Goal: Task Accomplishment & Management: Manage account settings

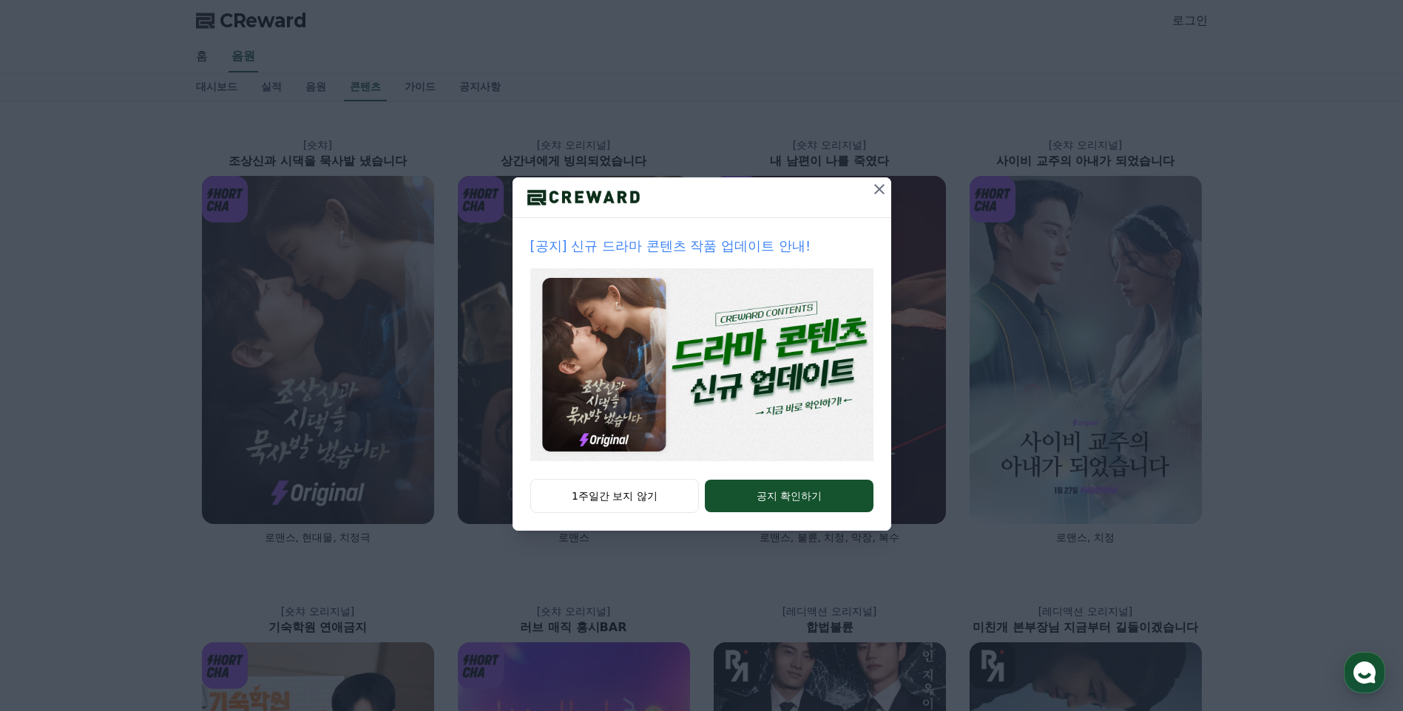
click at [725, 249] on p "[공지] 신규 드라마 콘텐츠 작품 업데이트 안내!" at bounding box center [701, 246] width 343 height 21
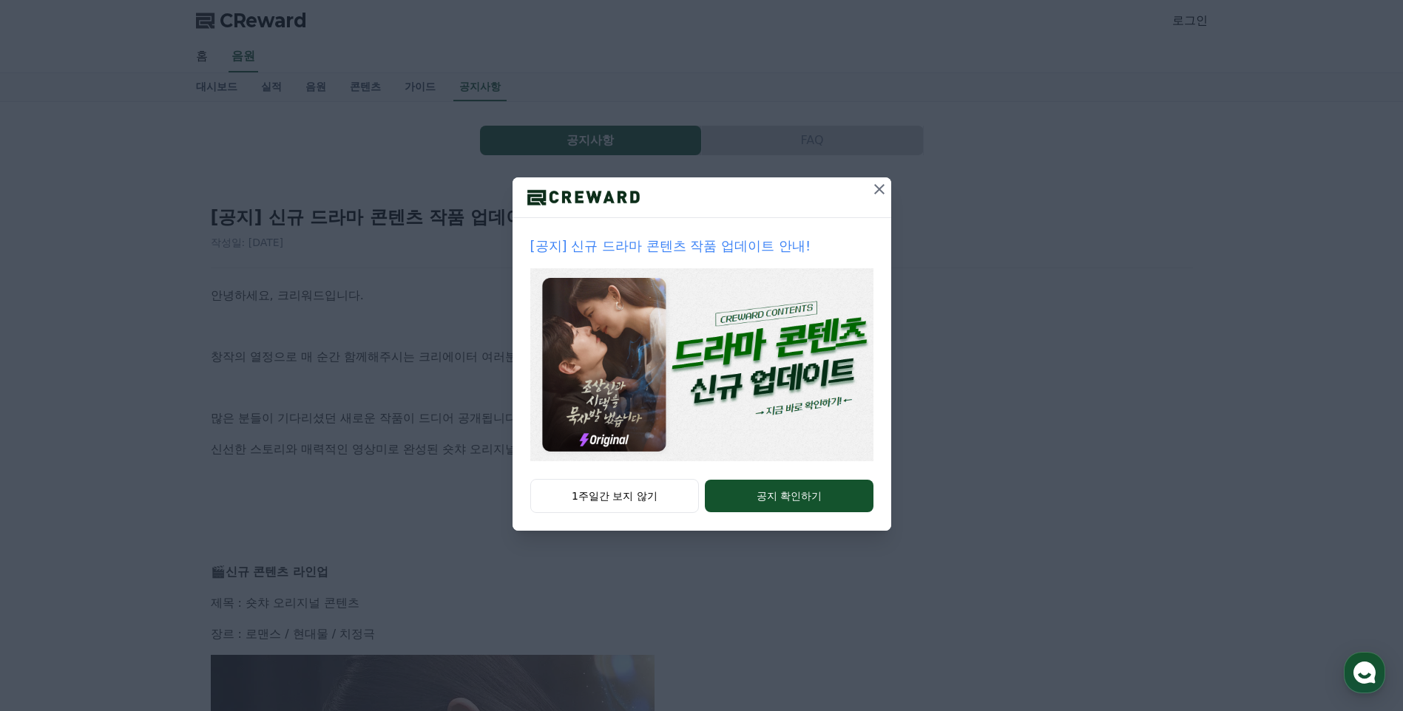
click at [773, 406] on img at bounding box center [701, 364] width 343 height 193
drag, startPoint x: 879, startPoint y: 193, endPoint x: 865, endPoint y: 205, distance: 18.4
click at [879, 193] on icon at bounding box center [879, 189] width 18 height 18
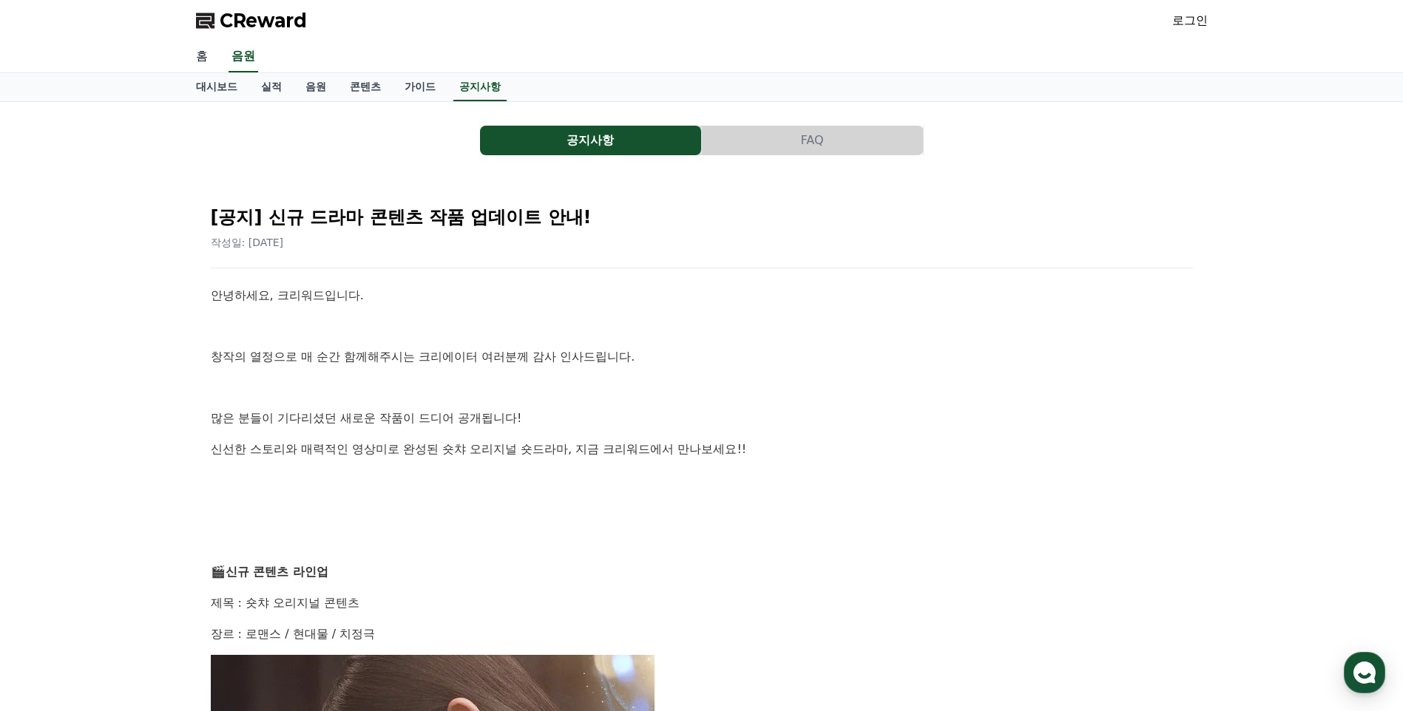
click at [203, 61] on link "홈" at bounding box center [201, 56] width 35 height 31
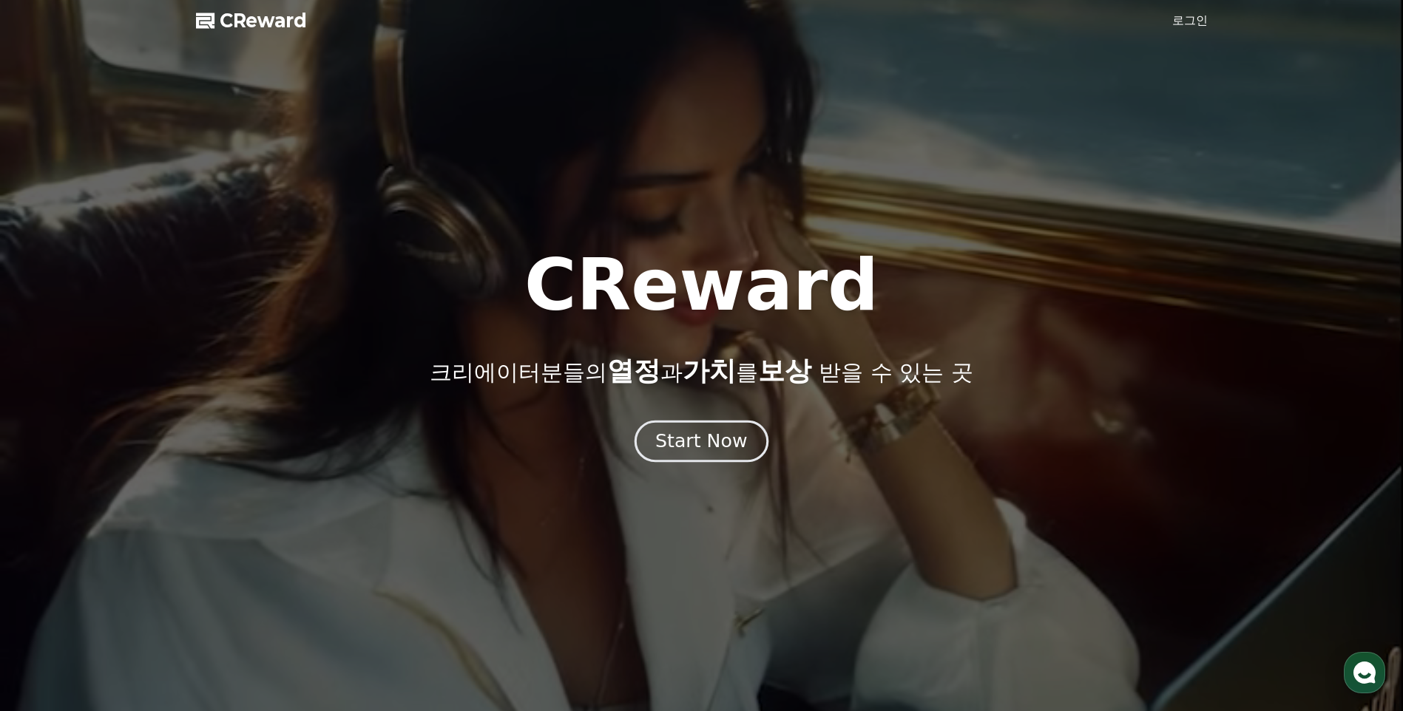
click at [698, 439] on div "Start Now" at bounding box center [701, 441] width 92 height 25
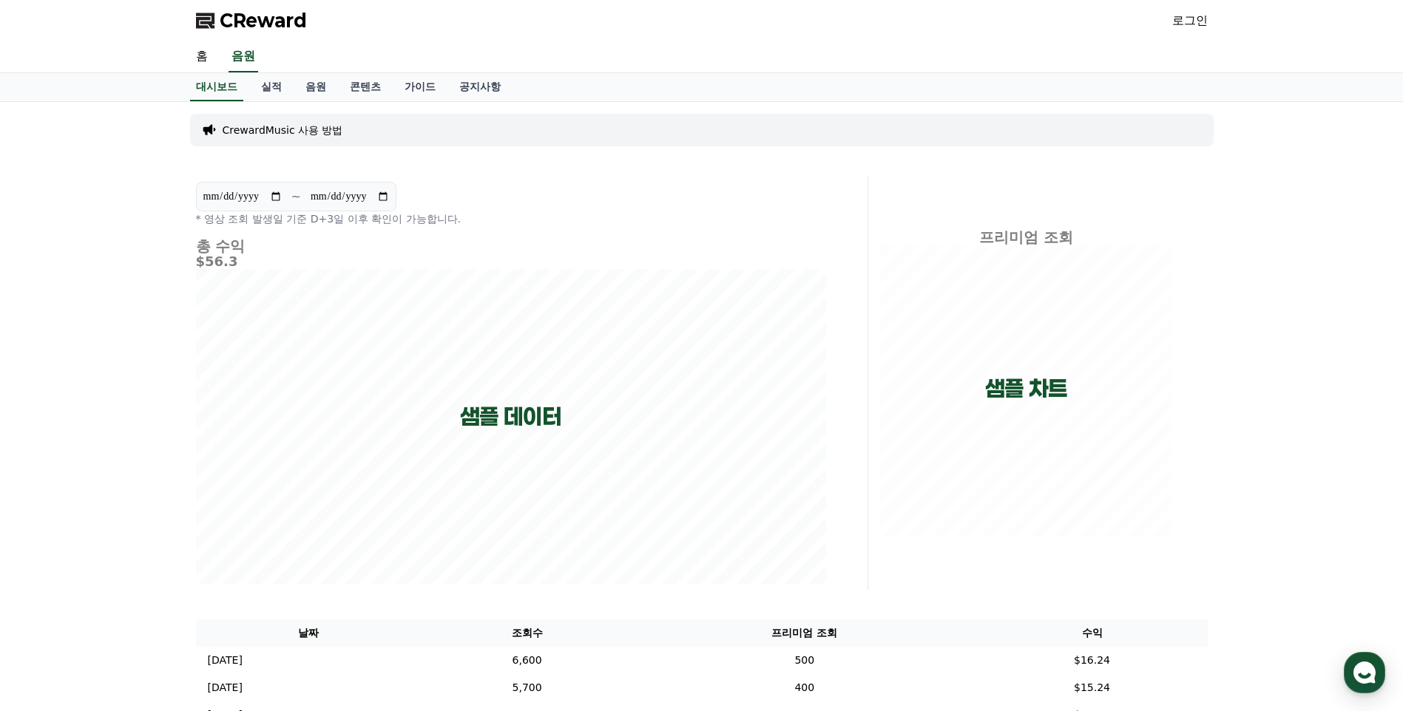
click at [1192, 22] on link "로그인" at bounding box center [1189, 21] width 35 height 18
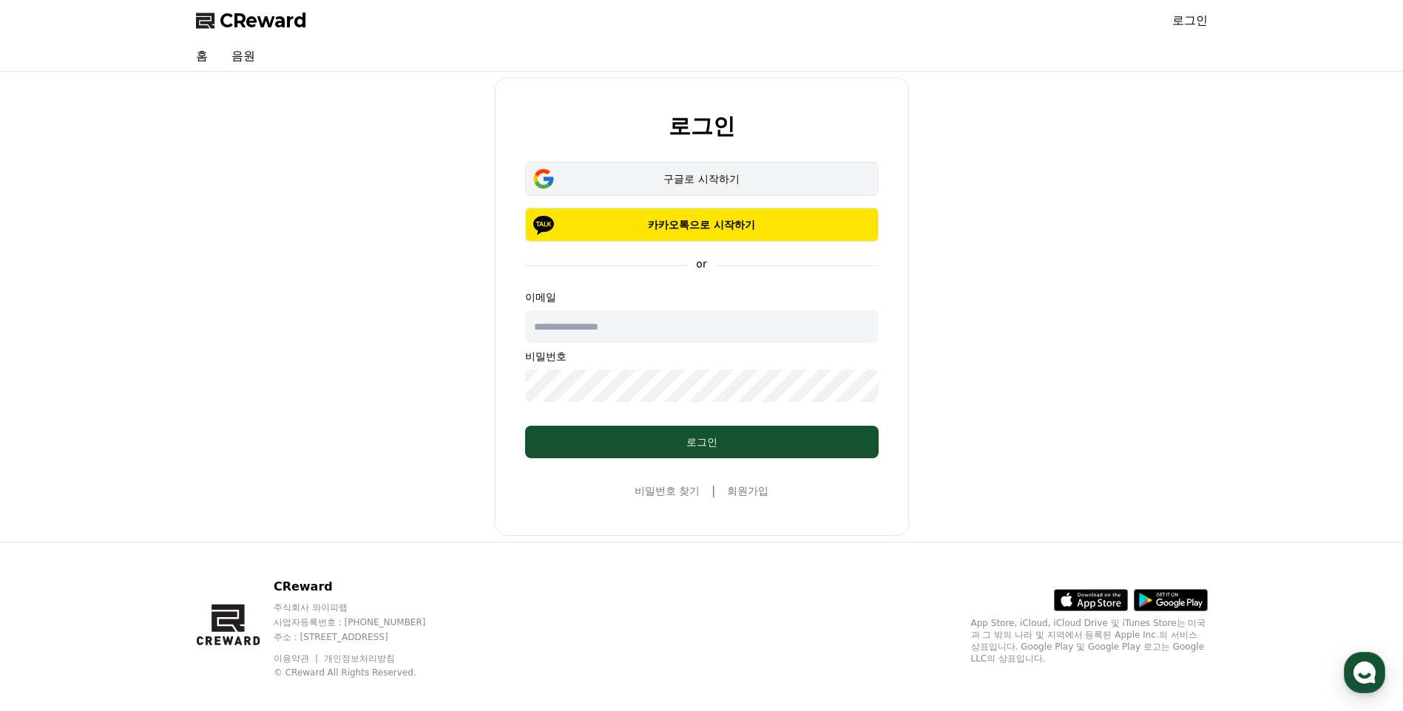
click at [679, 182] on div "구글로 시작하기" at bounding box center [701, 179] width 311 height 15
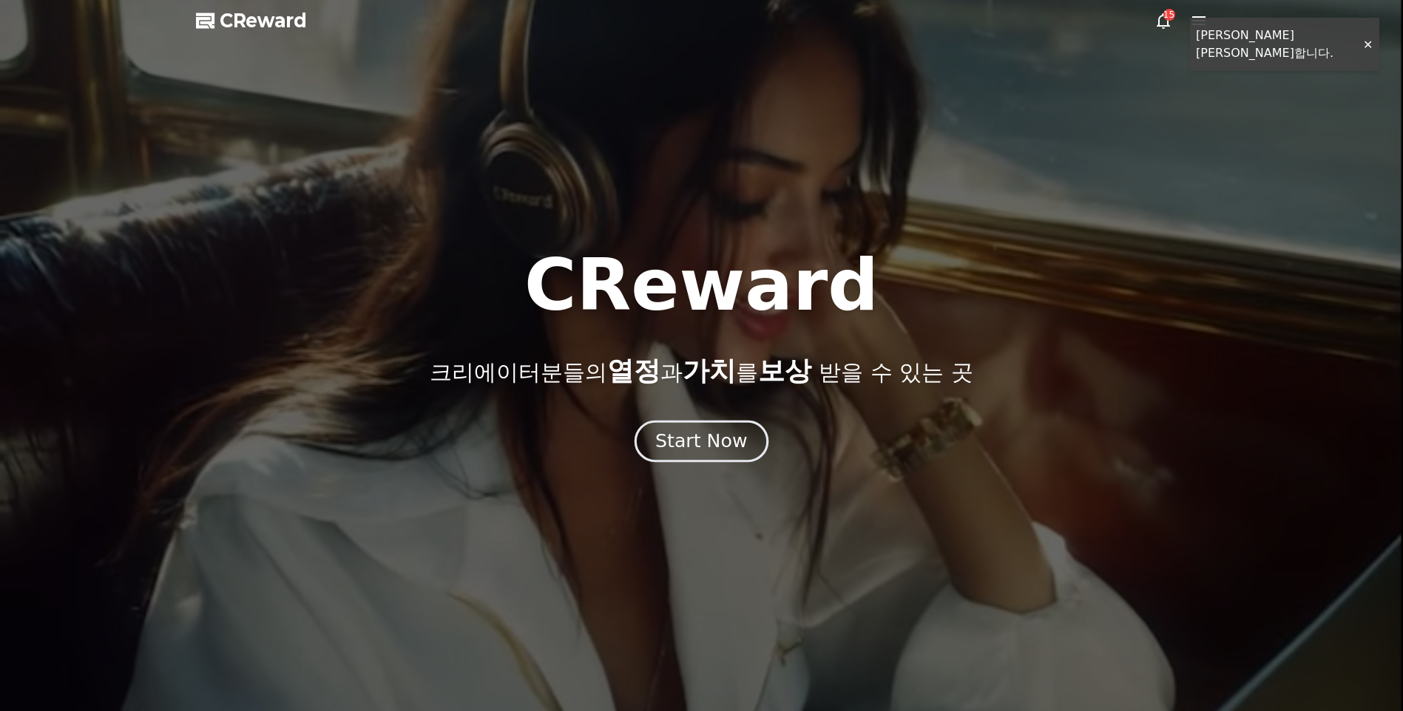
click at [714, 433] on div "Start Now" at bounding box center [701, 441] width 92 height 25
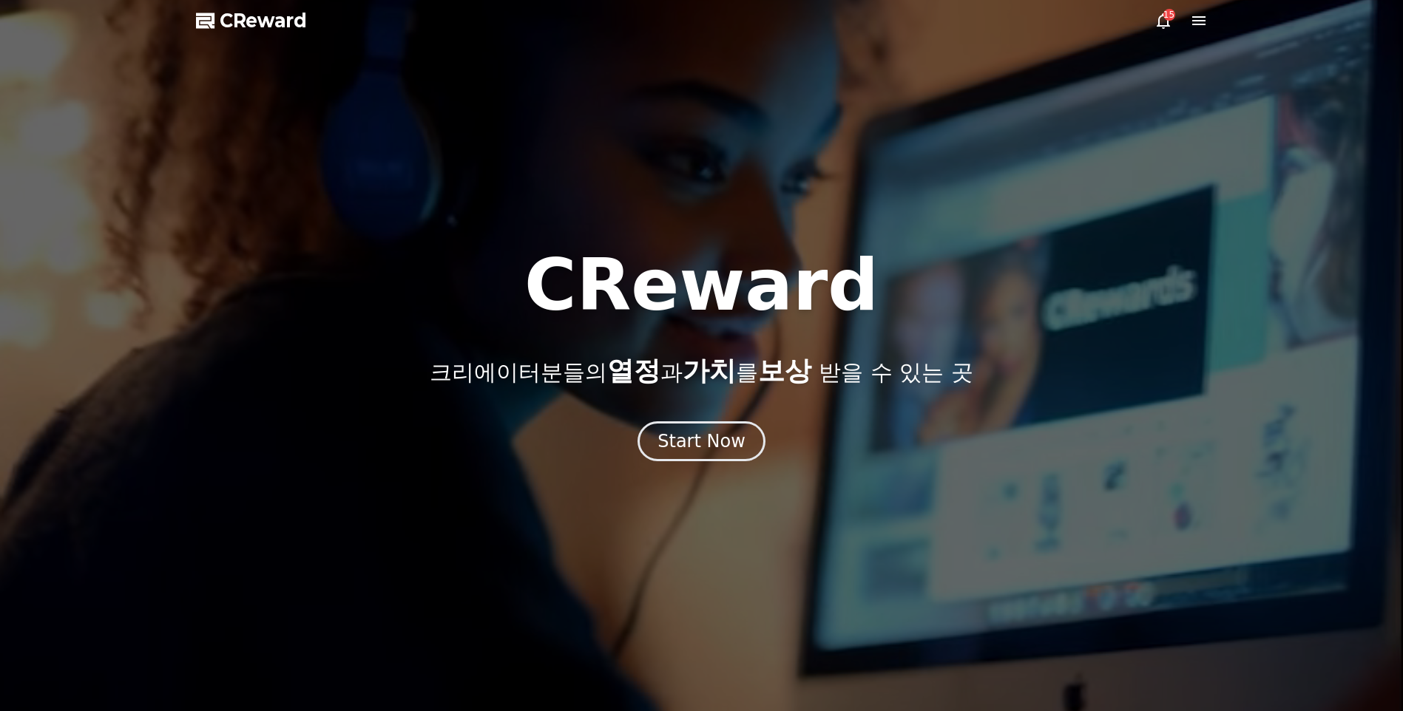
click at [1168, 17] on div "15" at bounding box center [1169, 15] width 12 height 12
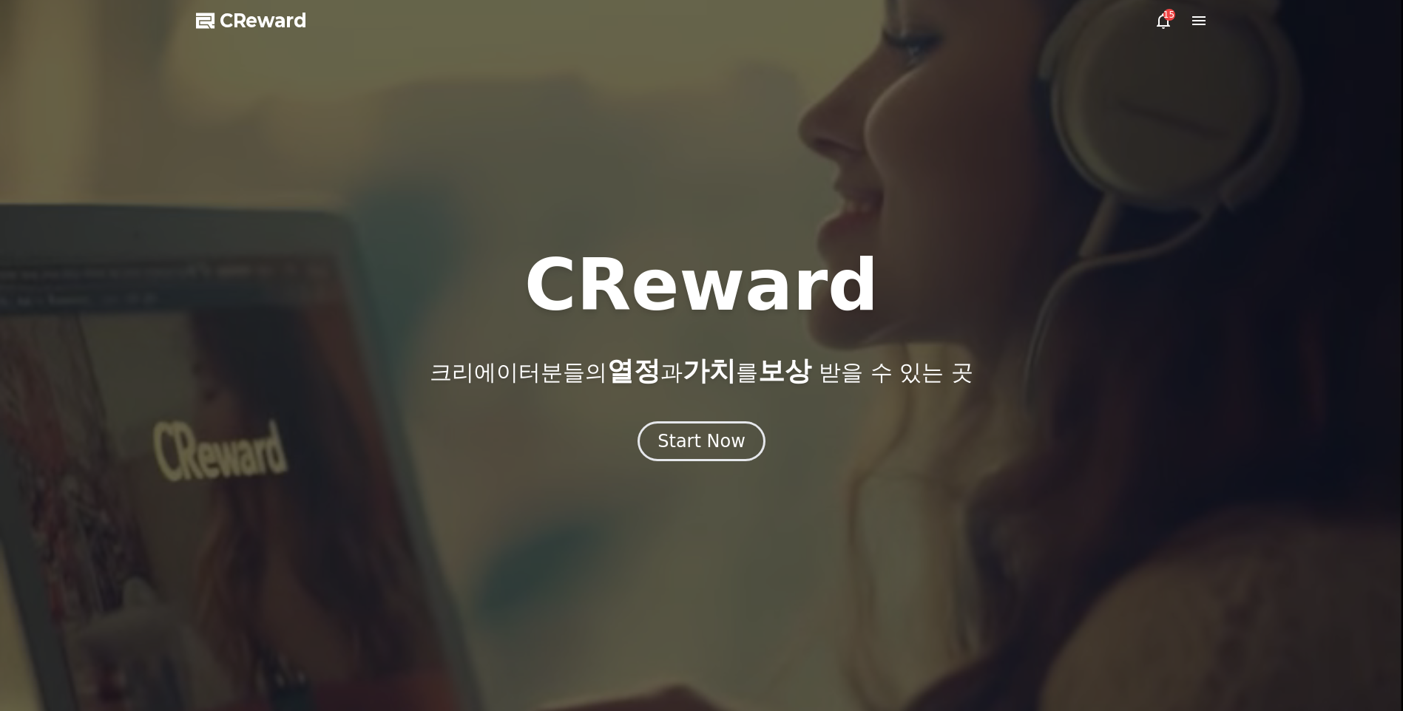
click at [1162, 28] on icon at bounding box center [1163, 21] width 13 height 16
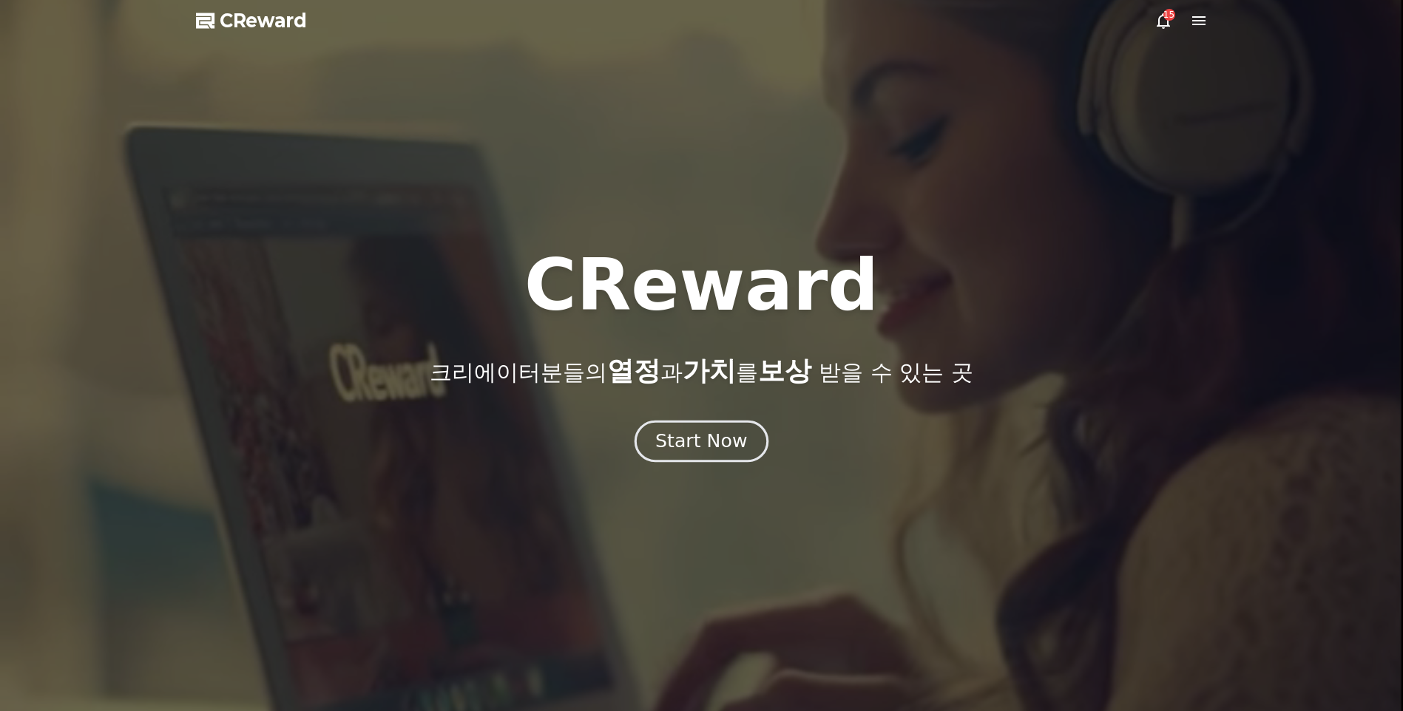
click at [675, 444] on div "Start Now" at bounding box center [701, 441] width 92 height 25
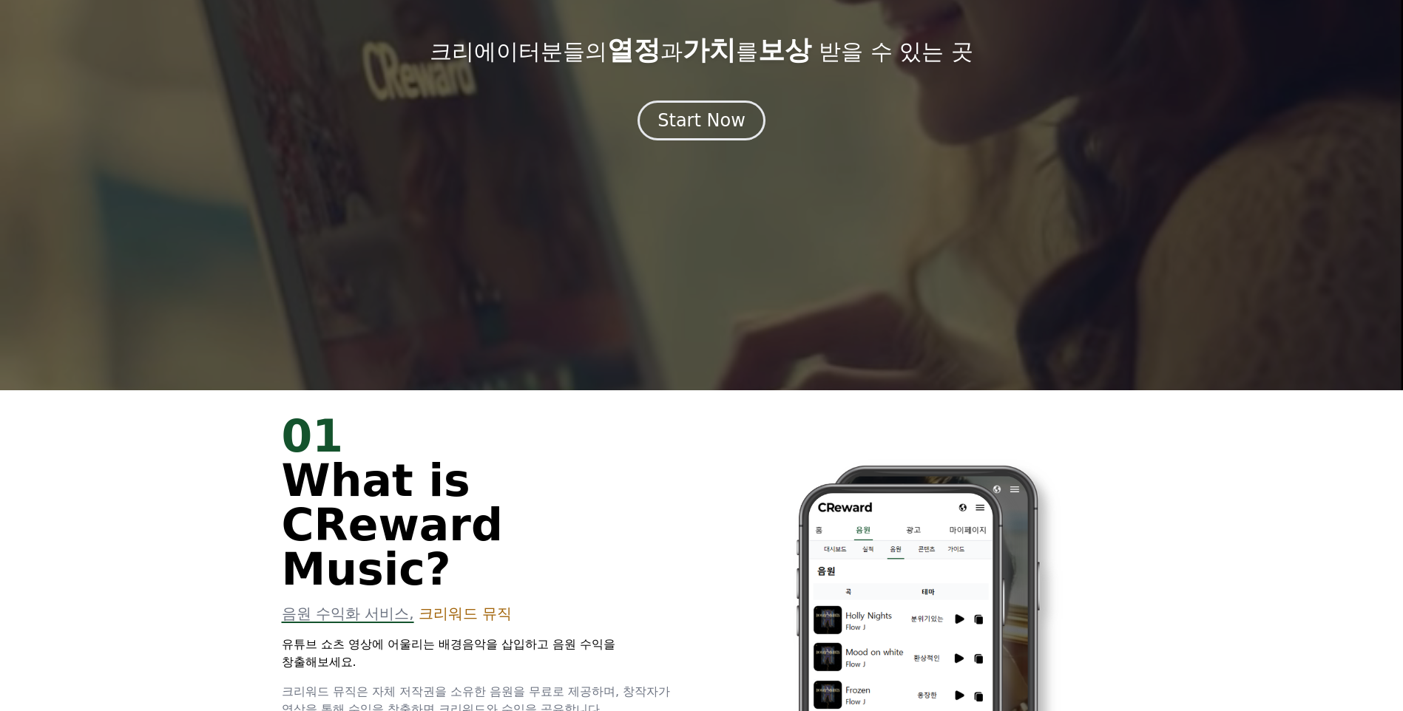
scroll to position [222, 0]
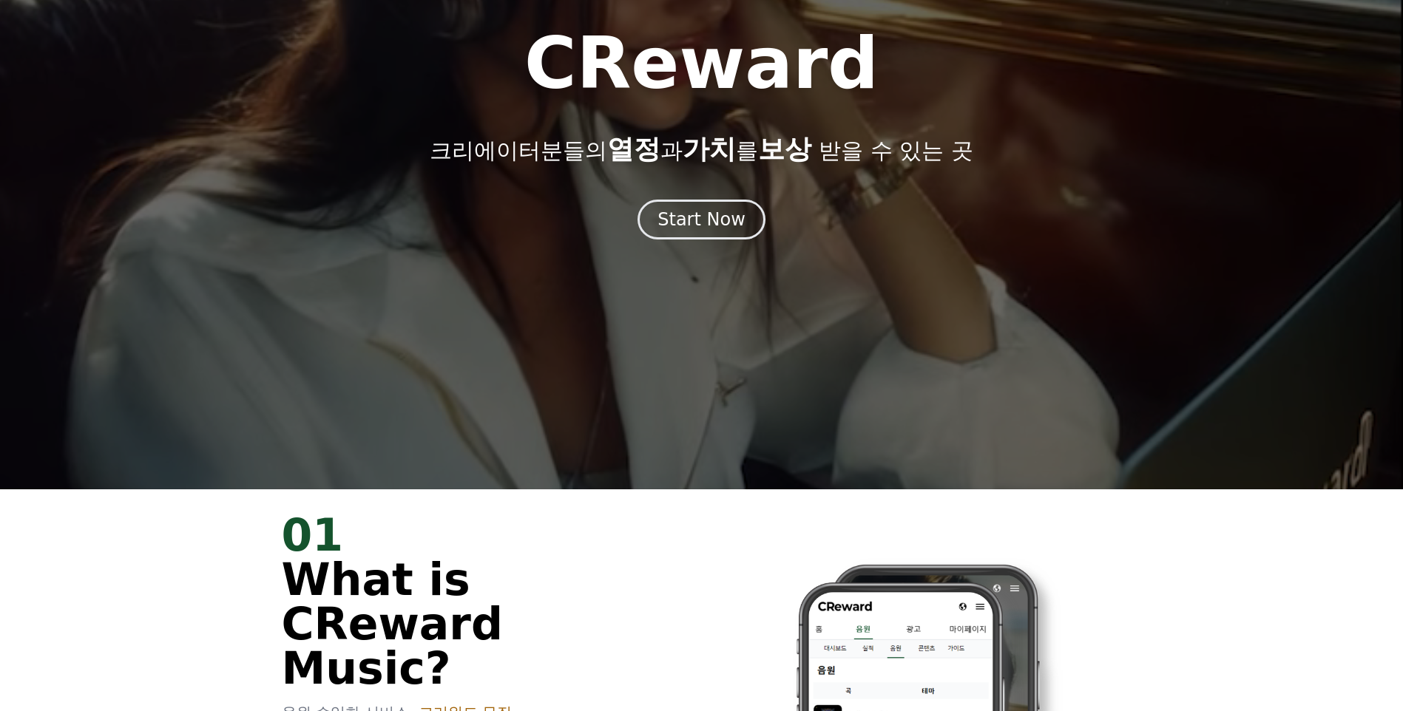
click at [670, 184] on div "CReward 크리에이터분들의 열정 과 가치 를 보상 받을 수 있는 곳 Start Now" at bounding box center [701, 133] width 1403 height 211
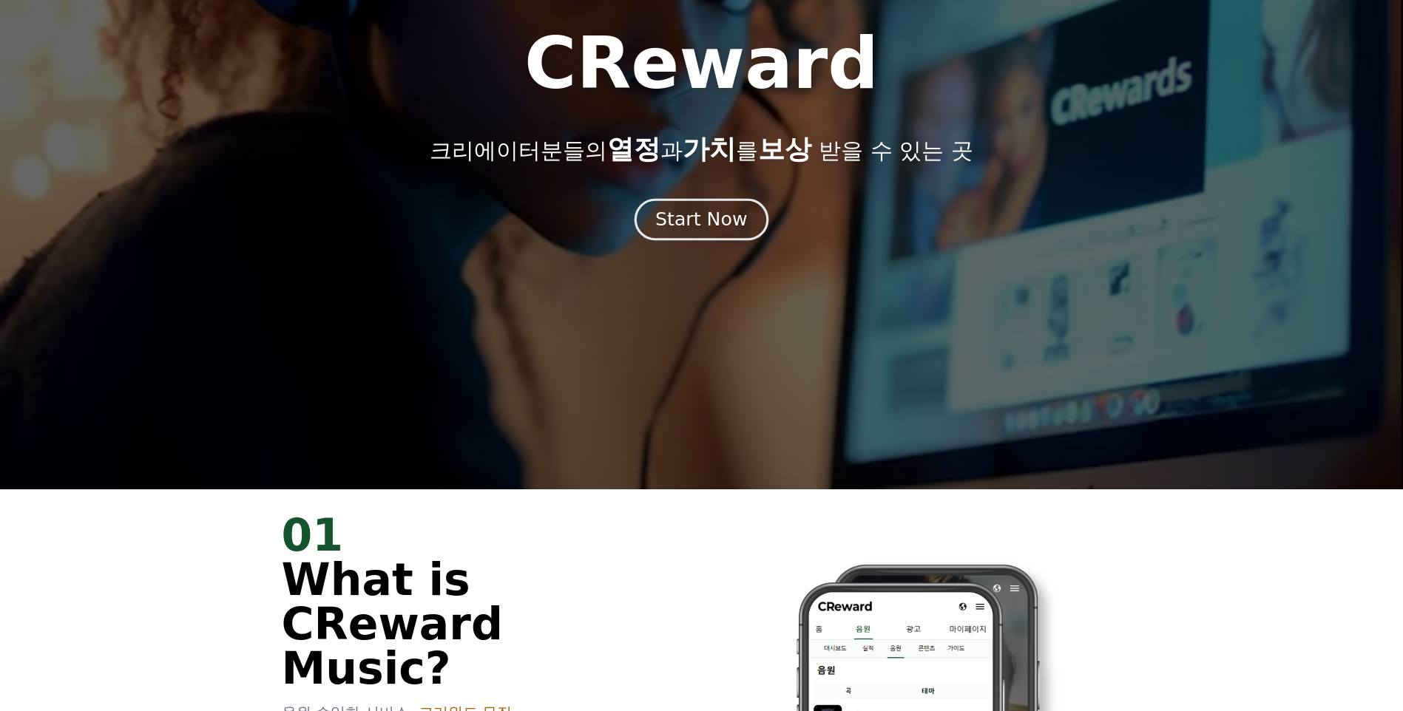
click at [688, 220] on div "Start Now" at bounding box center [701, 219] width 92 height 25
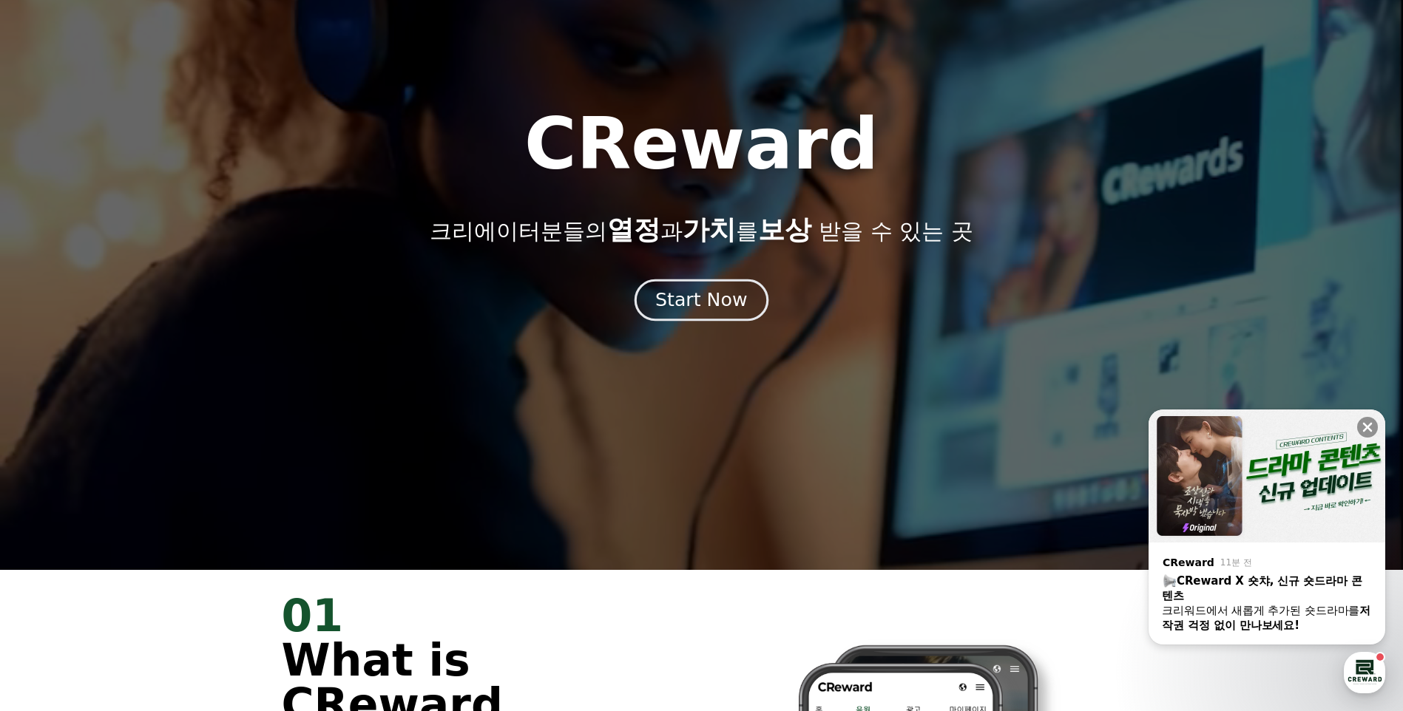
scroll to position [0, 0]
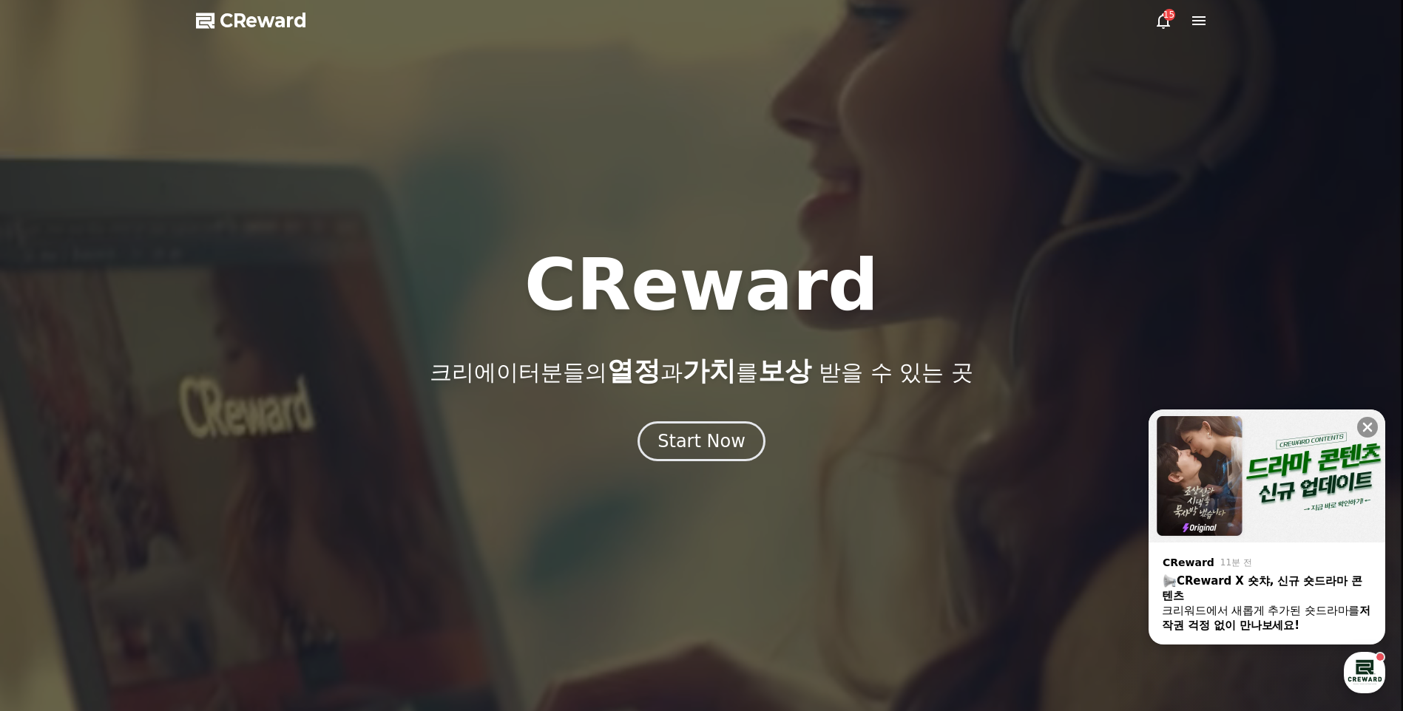
click at [247, 31] on span "CReward" at bounding box center [263, 21] width 87 height 24
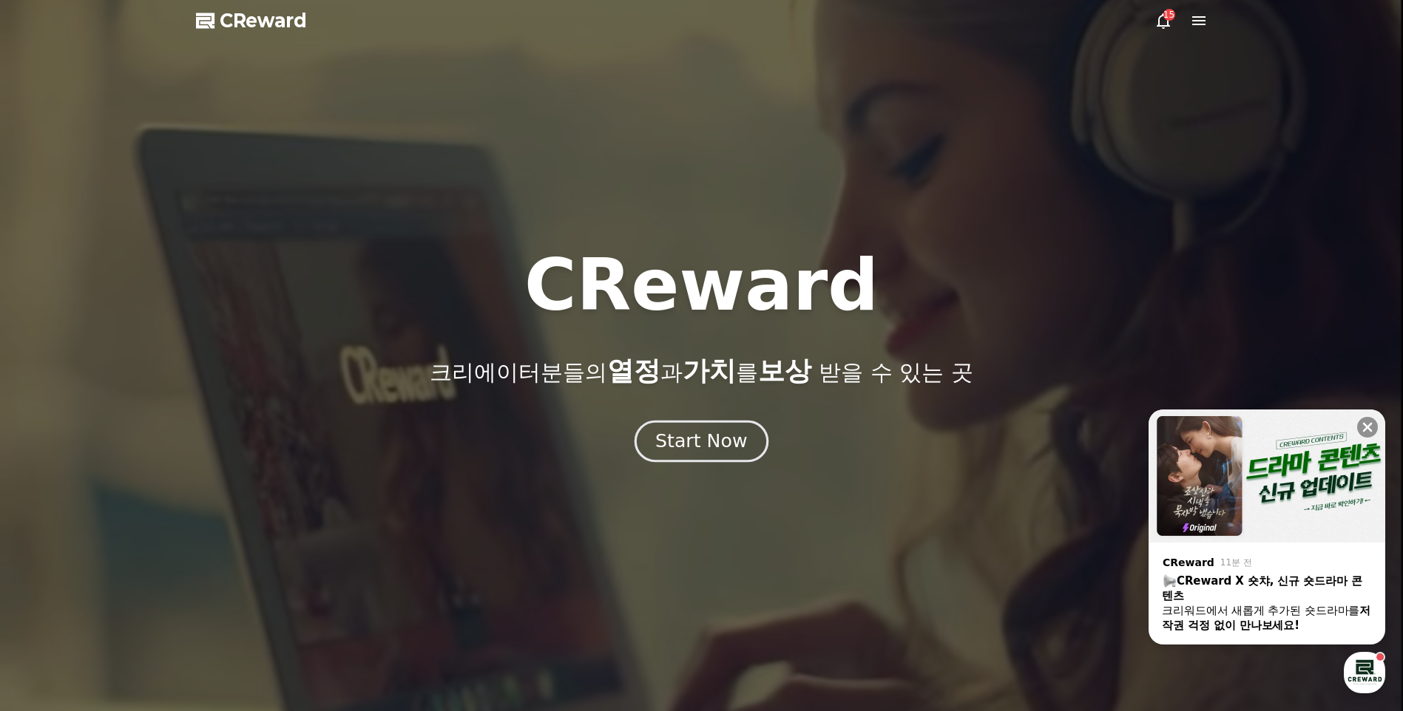
drag, startPoint x: 696, startPoint y: 419, endPoint x: 711, endPoint y: 450, distance: 34.7
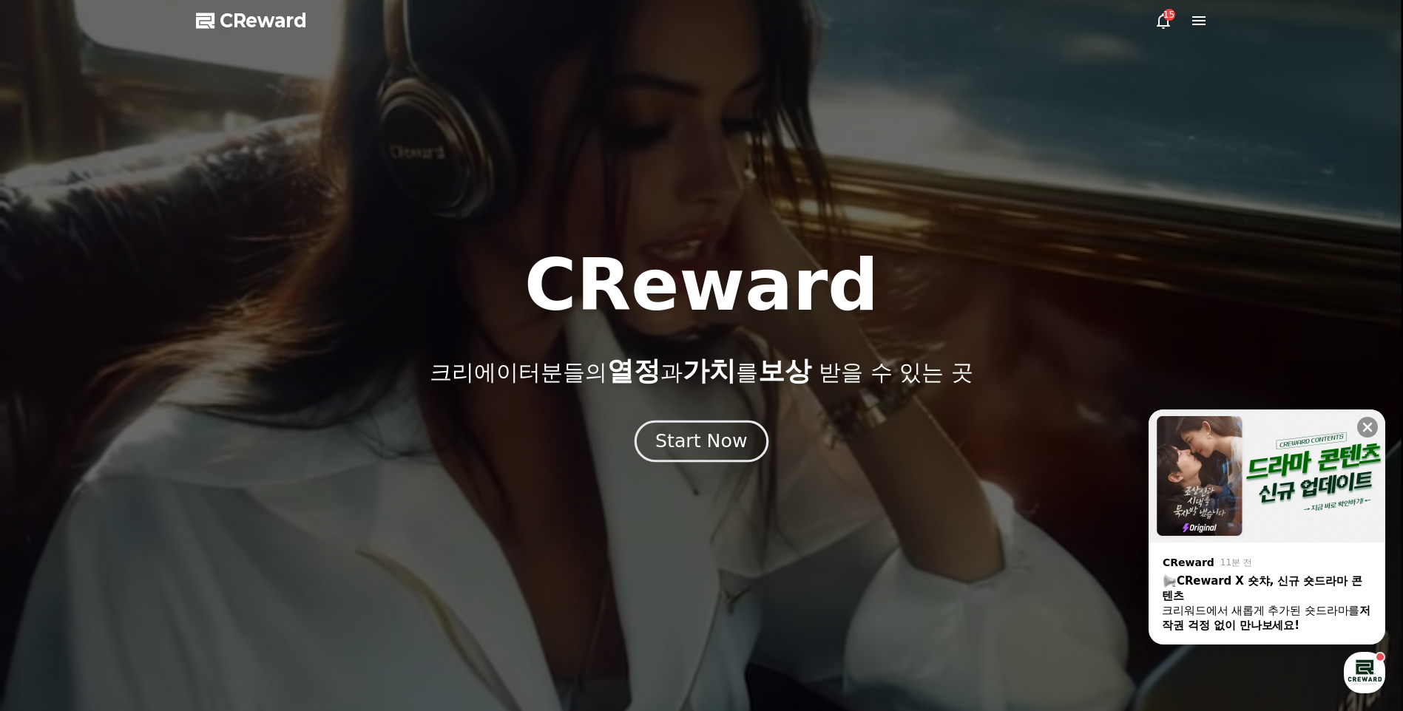
click at [696, 419] on div "CReward 크리에이터분들의 열정 과 가치 를 보상 받을 수 있는 곳 Start Now" at bounding box center [701, 355] width 1403 height 211
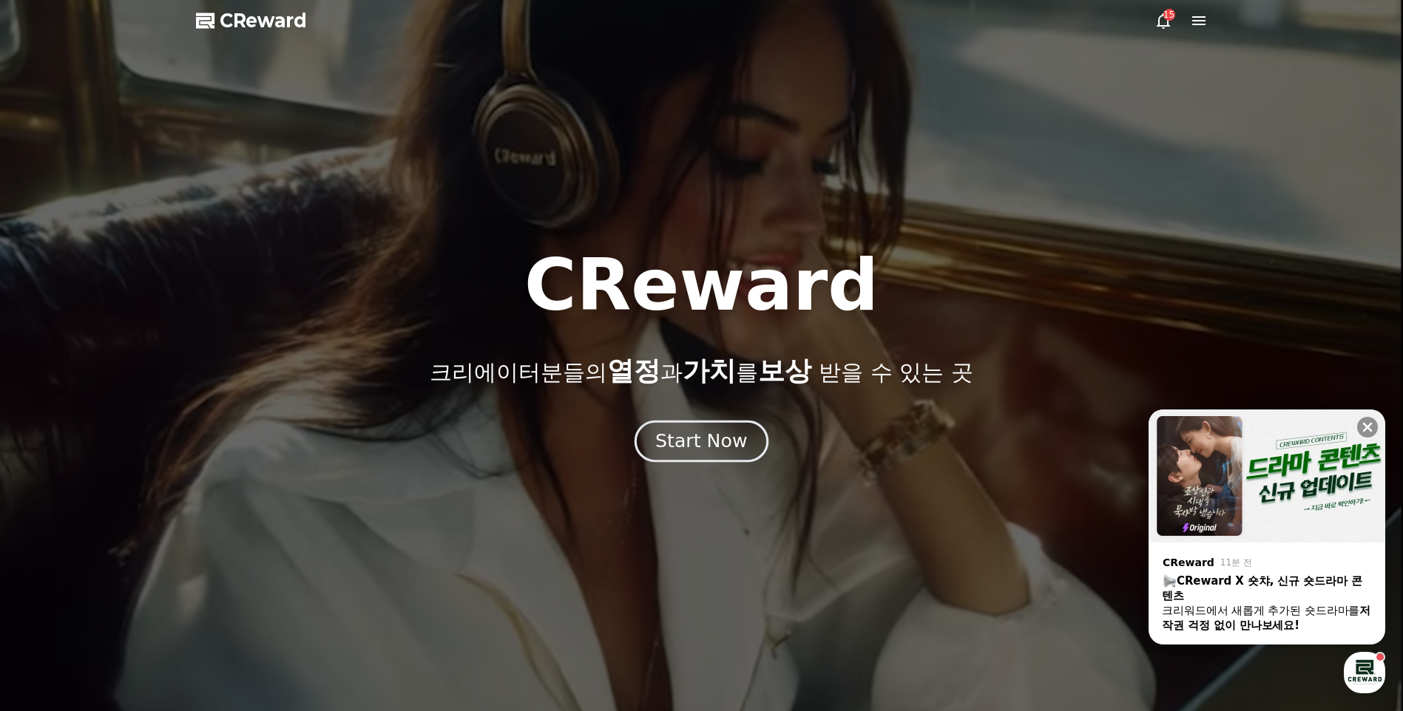
click at [714, 452] on div "Start Now" at bounding box center [701, 441] width 92 height 25
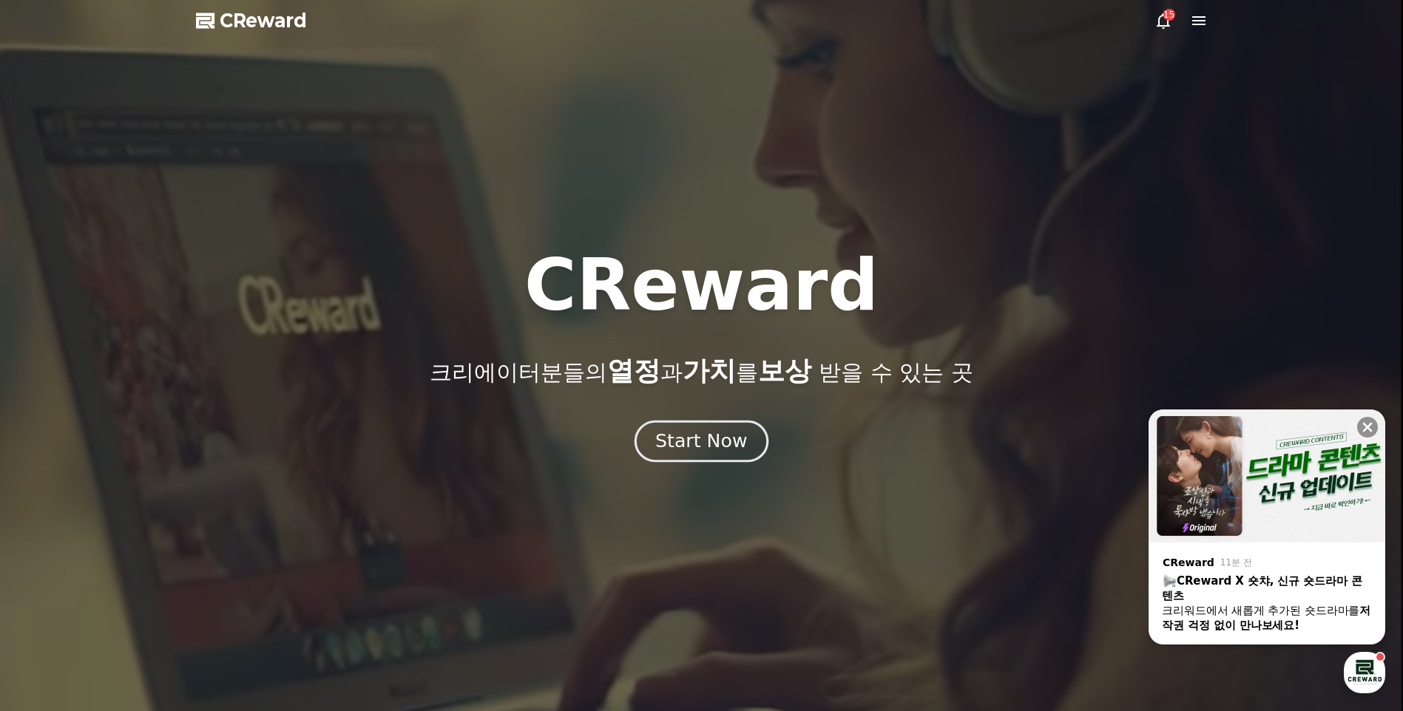
click at [714, 452] on div "Start Now" at bounding box center [701, 441] width 92 height 25
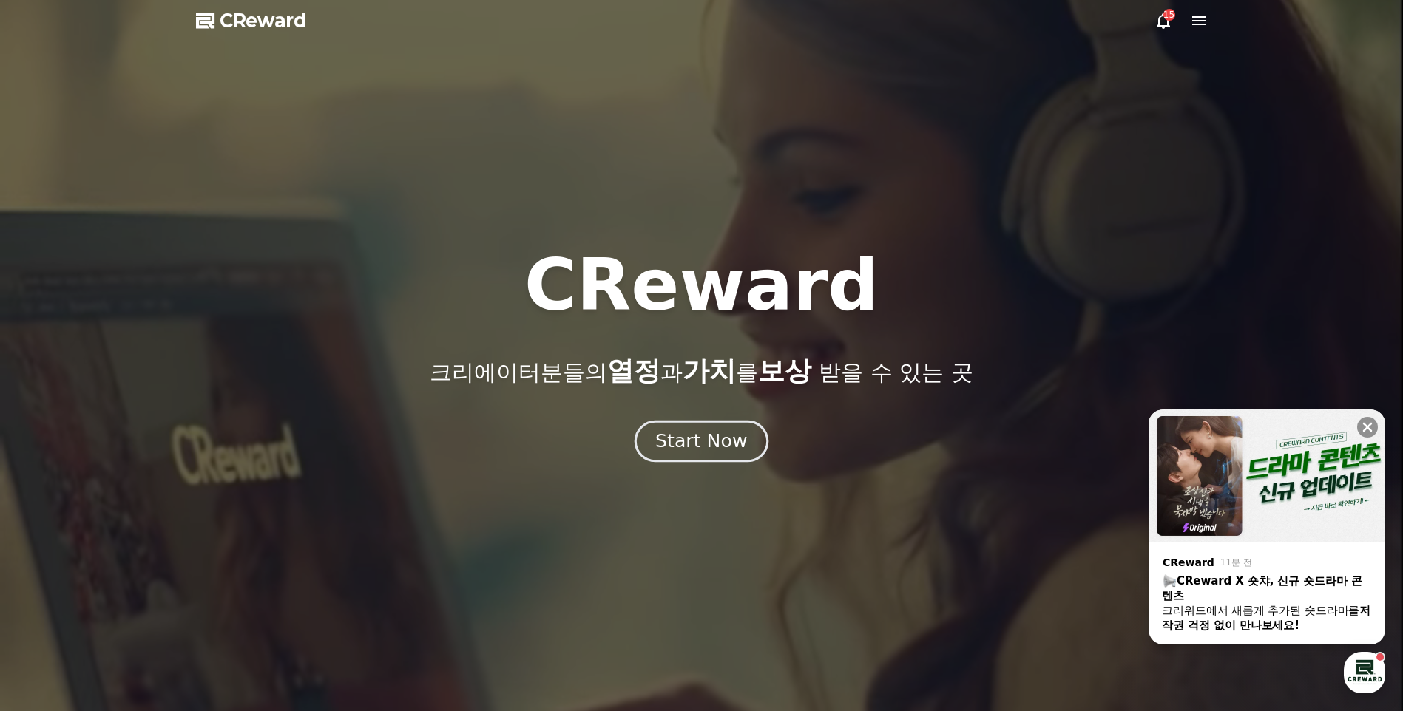
click at [714, 452] on div "Start Now" at bounding box center [701, 441] width 92 height 25
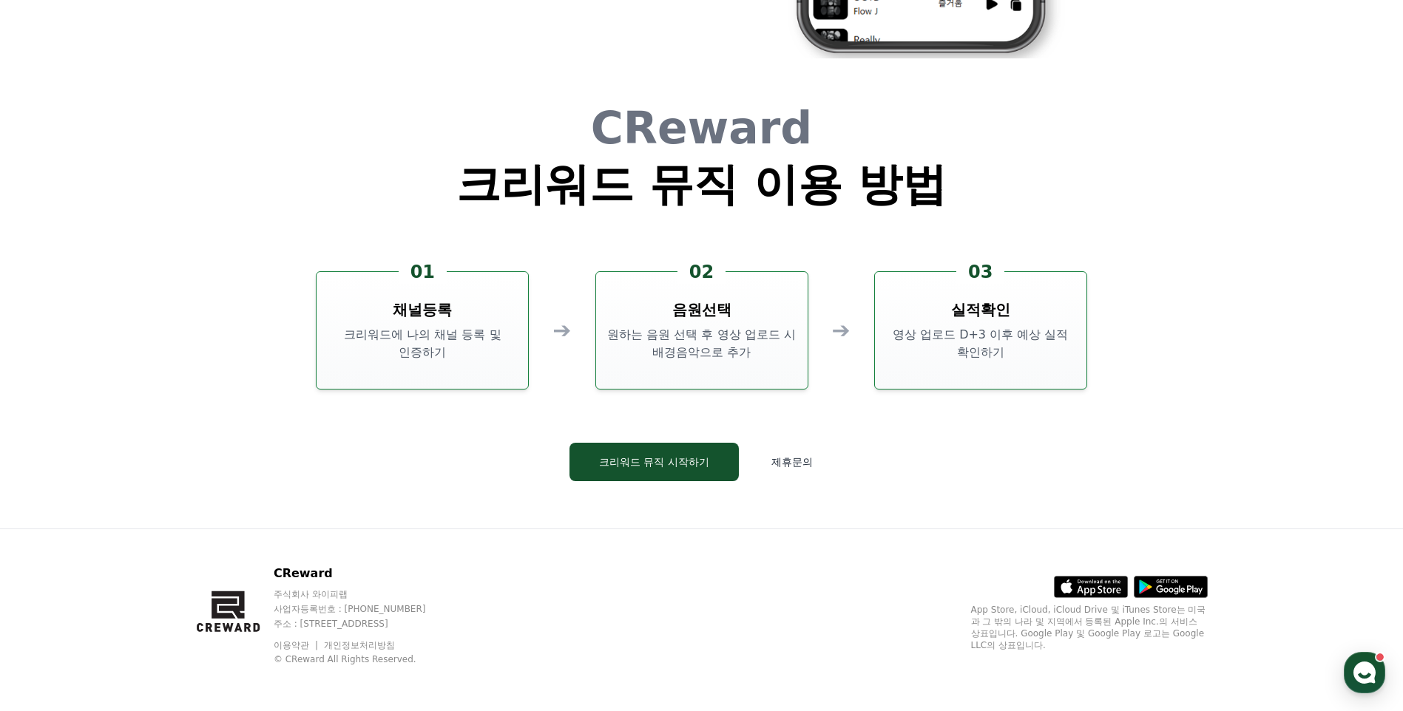
scroll to position [4007, 0]
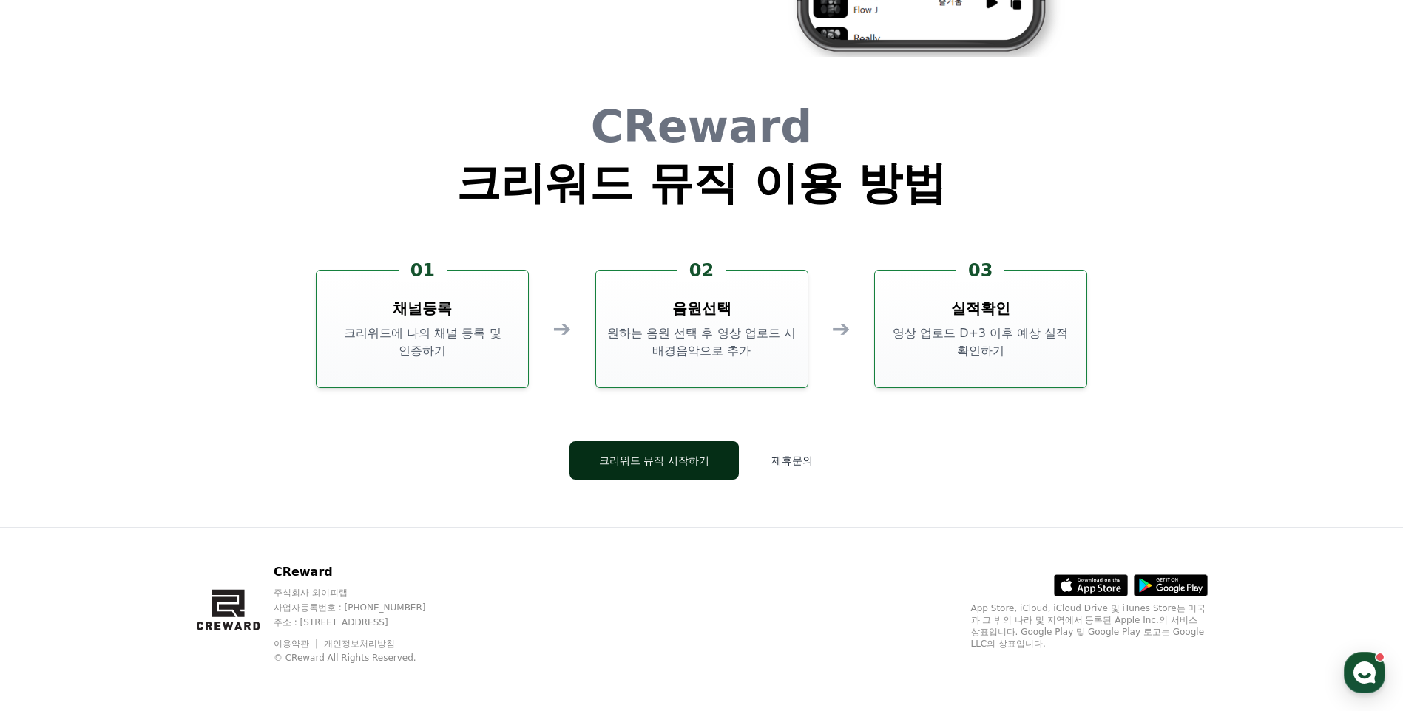
click at [702, 468] on button "크리워드 뮤직 시작하기" at bounding box center [653, 460] width 169 height 38
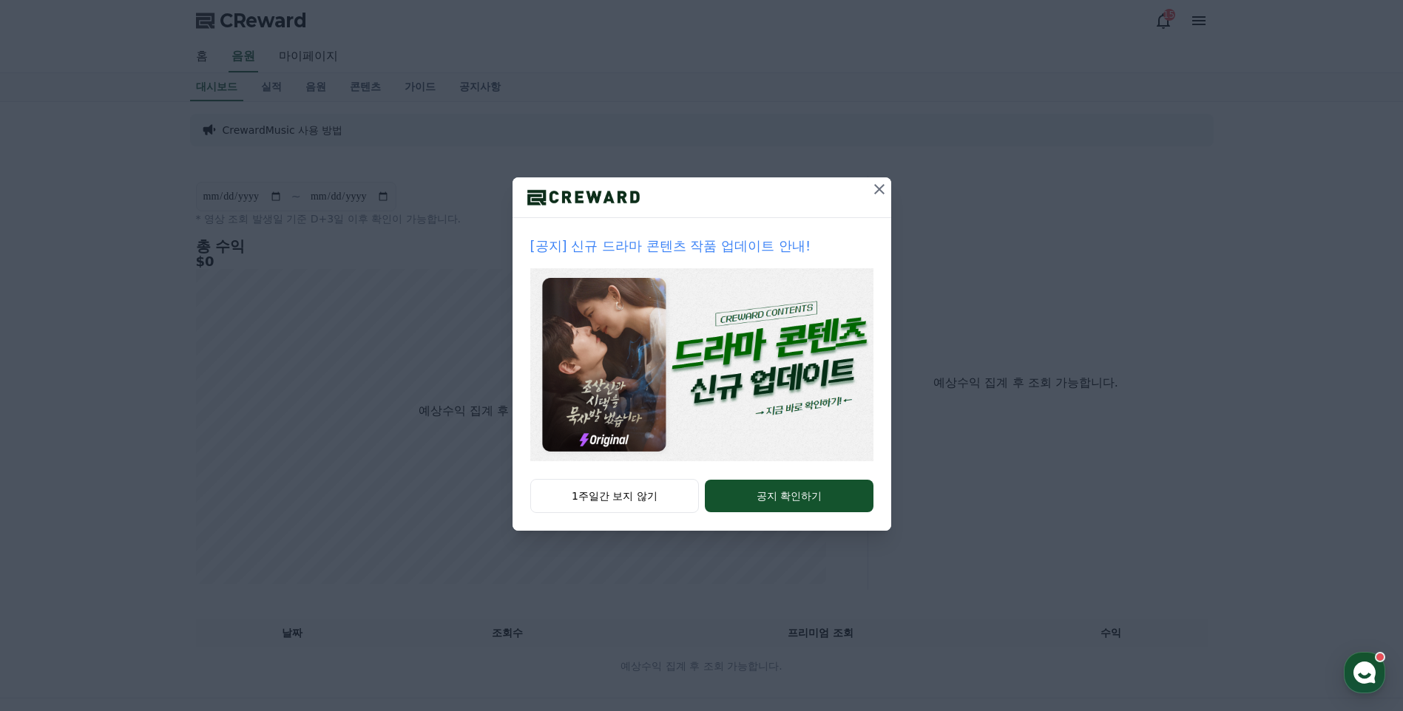
click at [877, 192] on icon at bounding box center [879, 189] width 10 height 10
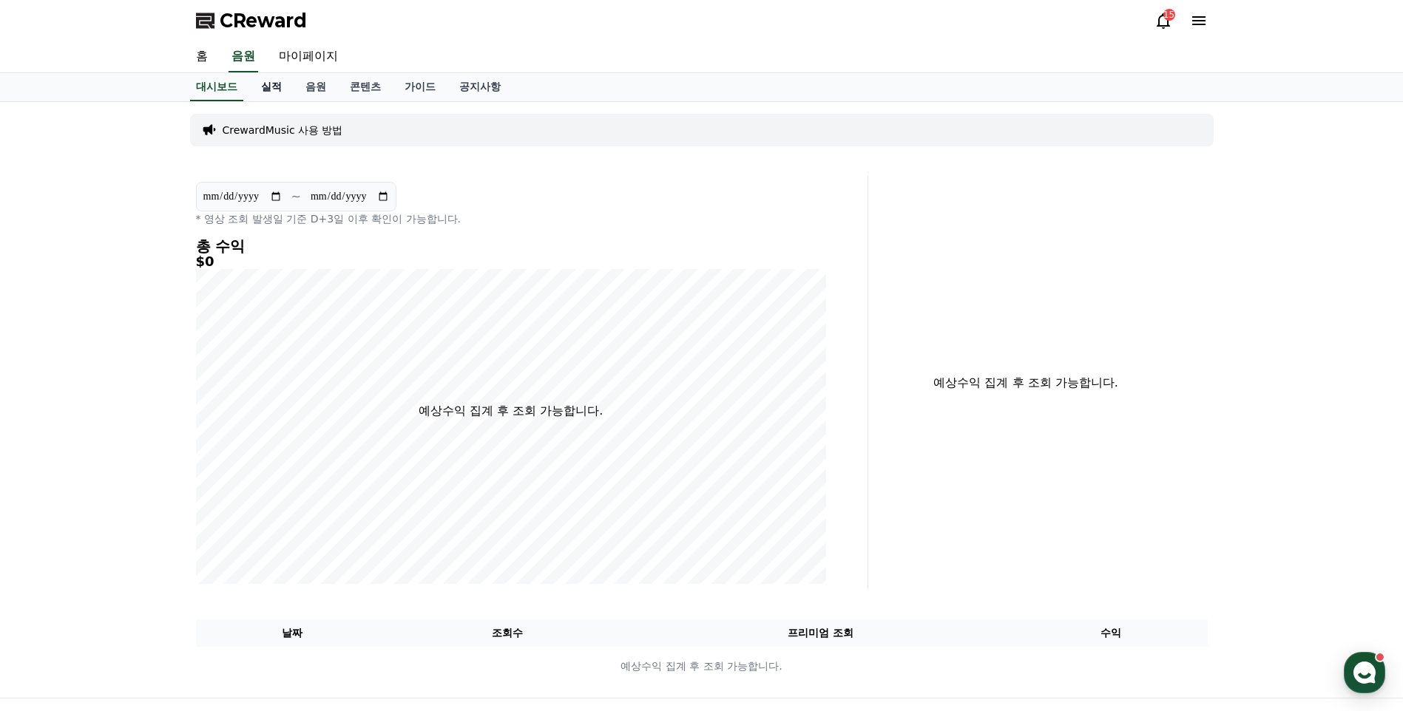
click at [277, 87] on link "실적" at bounding box center [271, 87] width 44 height 28
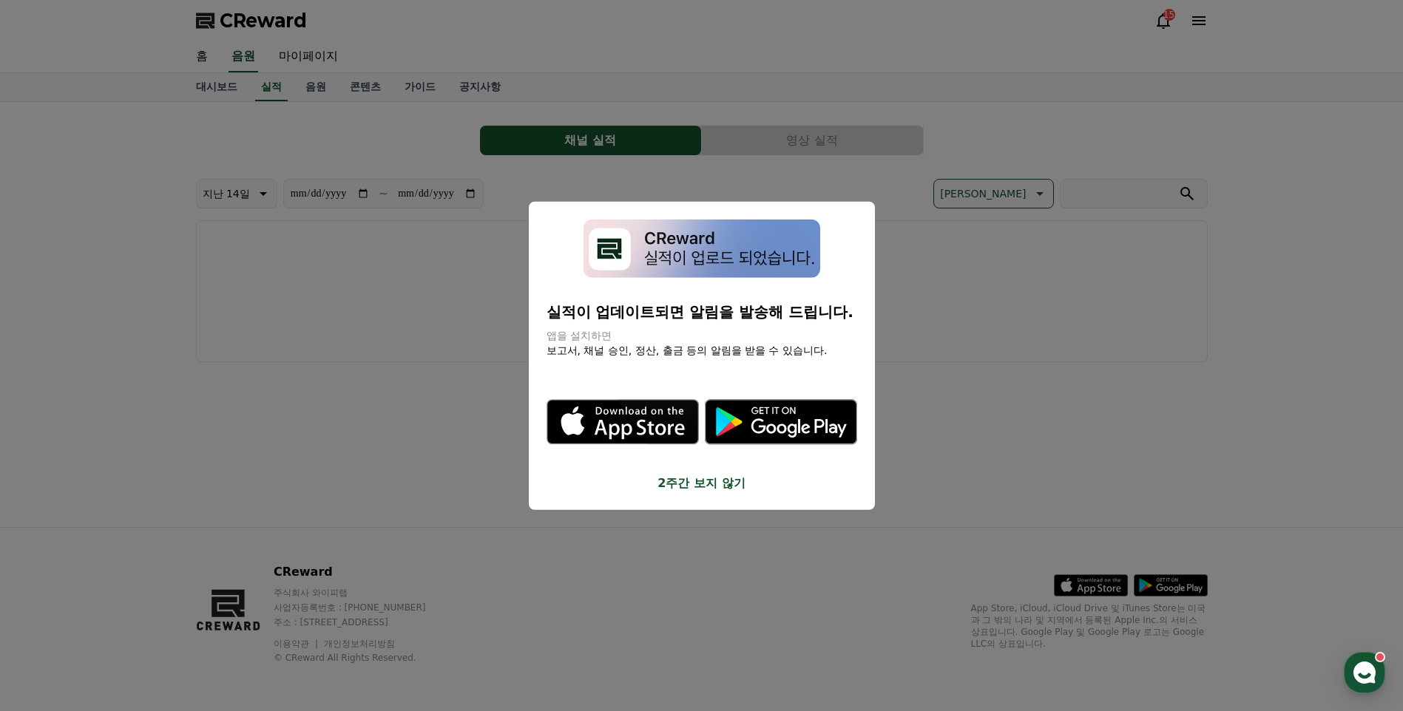
click at [1108, 372] on button "close modal" at bounding box center [701, 355] width 1403 height 711
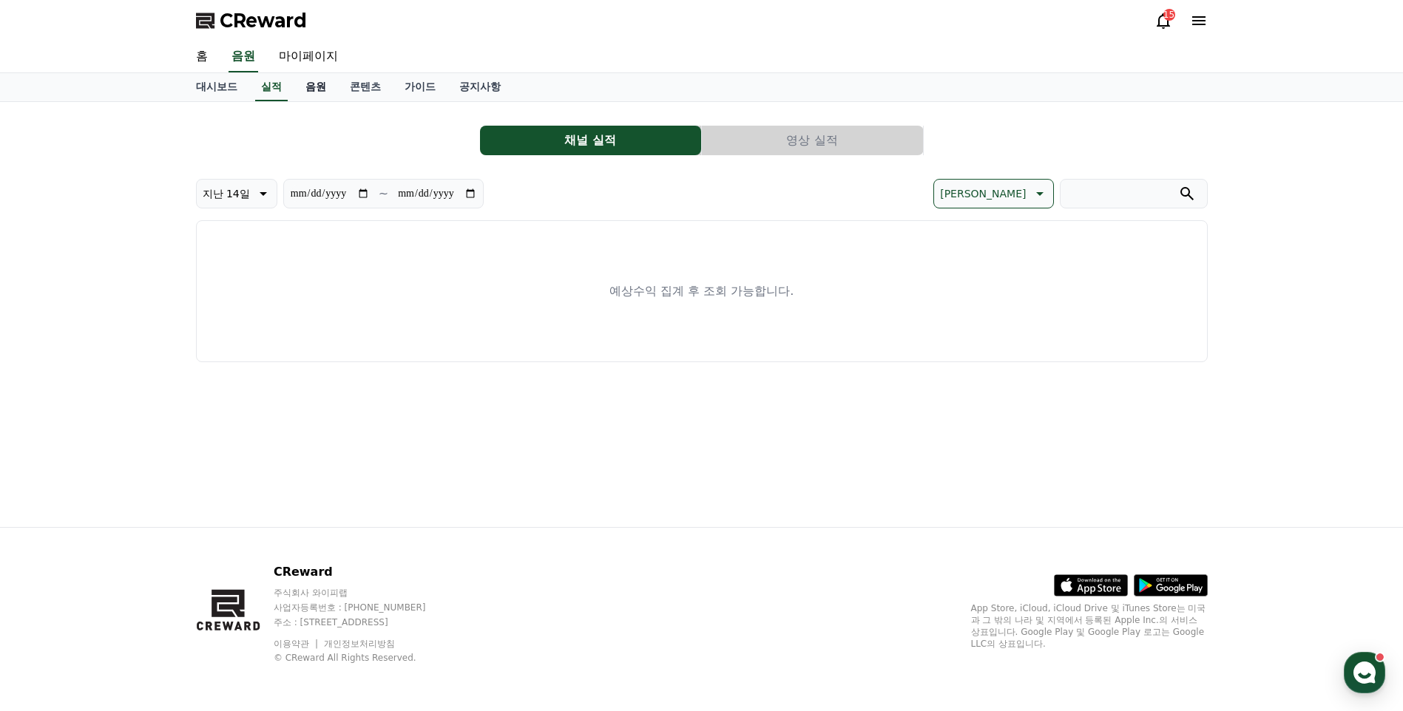
click at [312, 89] on link "음원" at bounding box center [316, 87] width 44 height 28
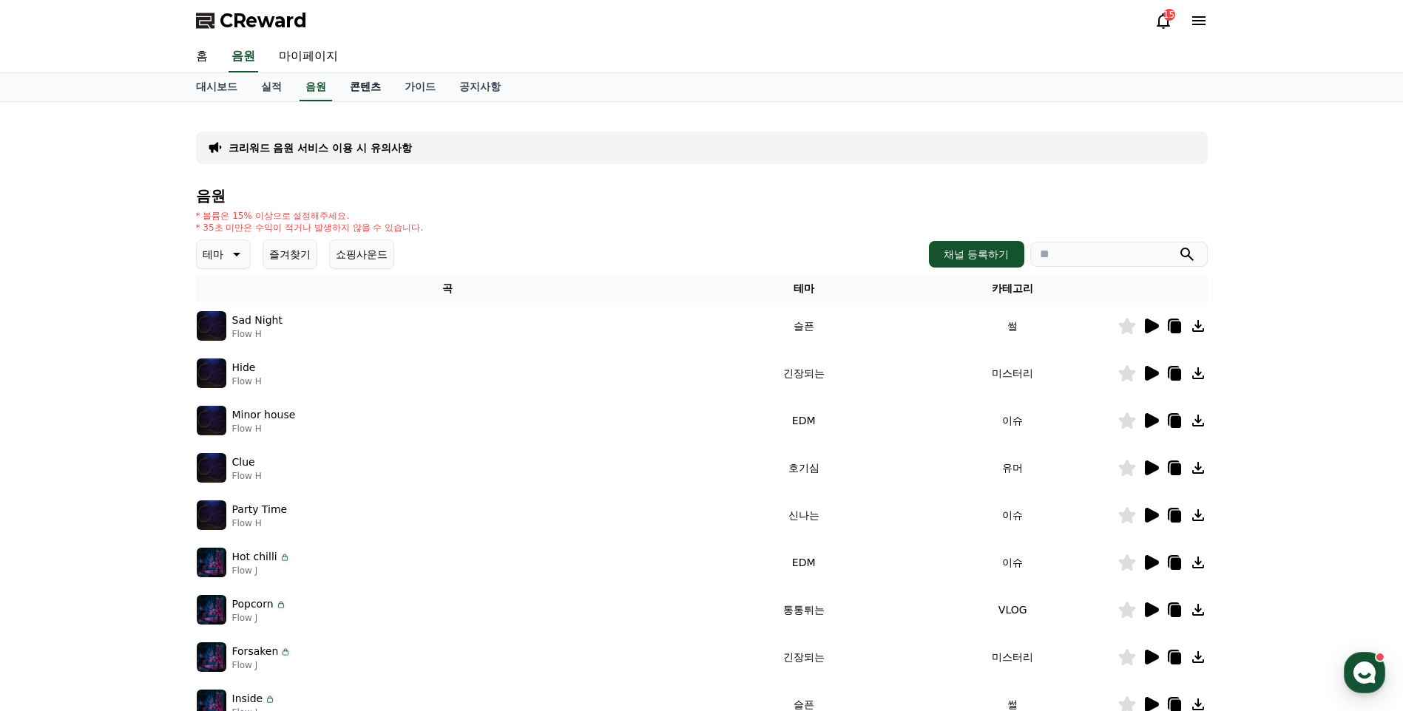
click at [368, 89] on link "콘텐츠" at bounding box center [365, 87] width 55 height 28
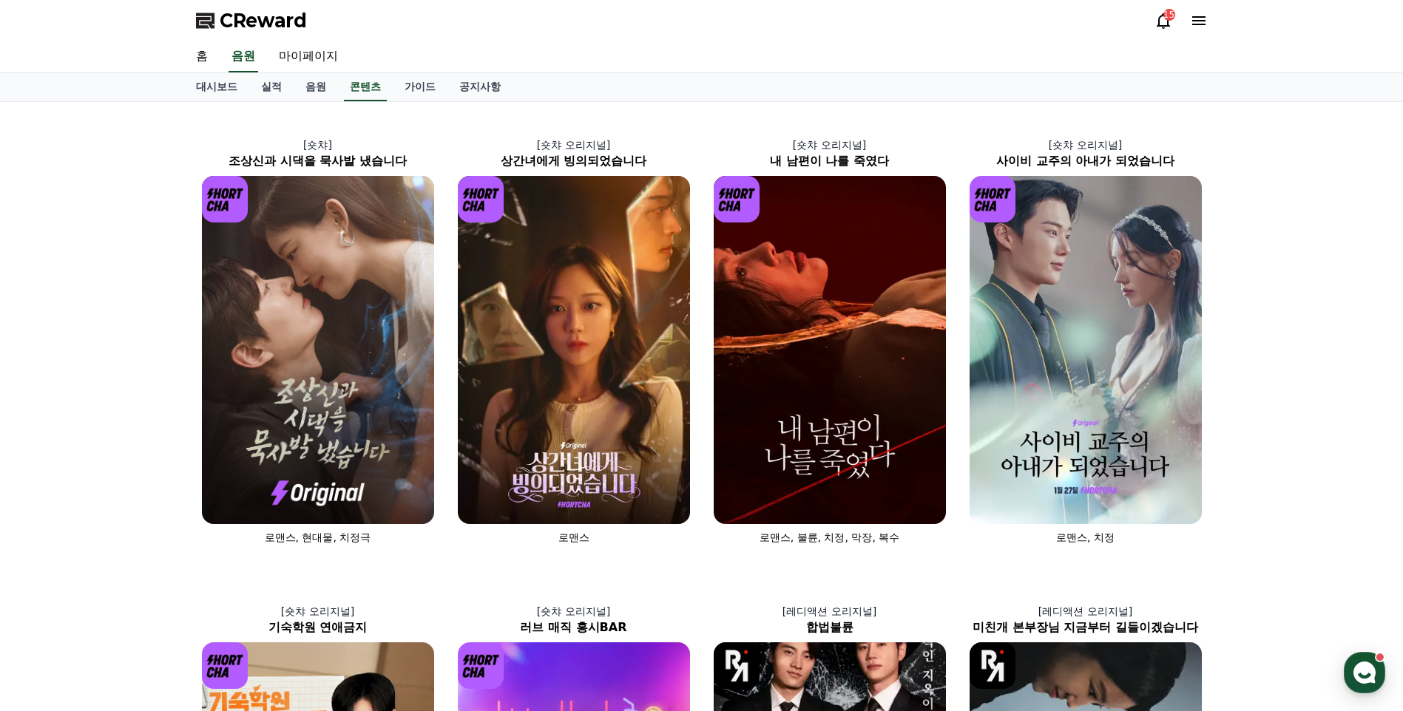
click at [1195, 15] on icon at bounding box center [1199, 21] width 18 height 18
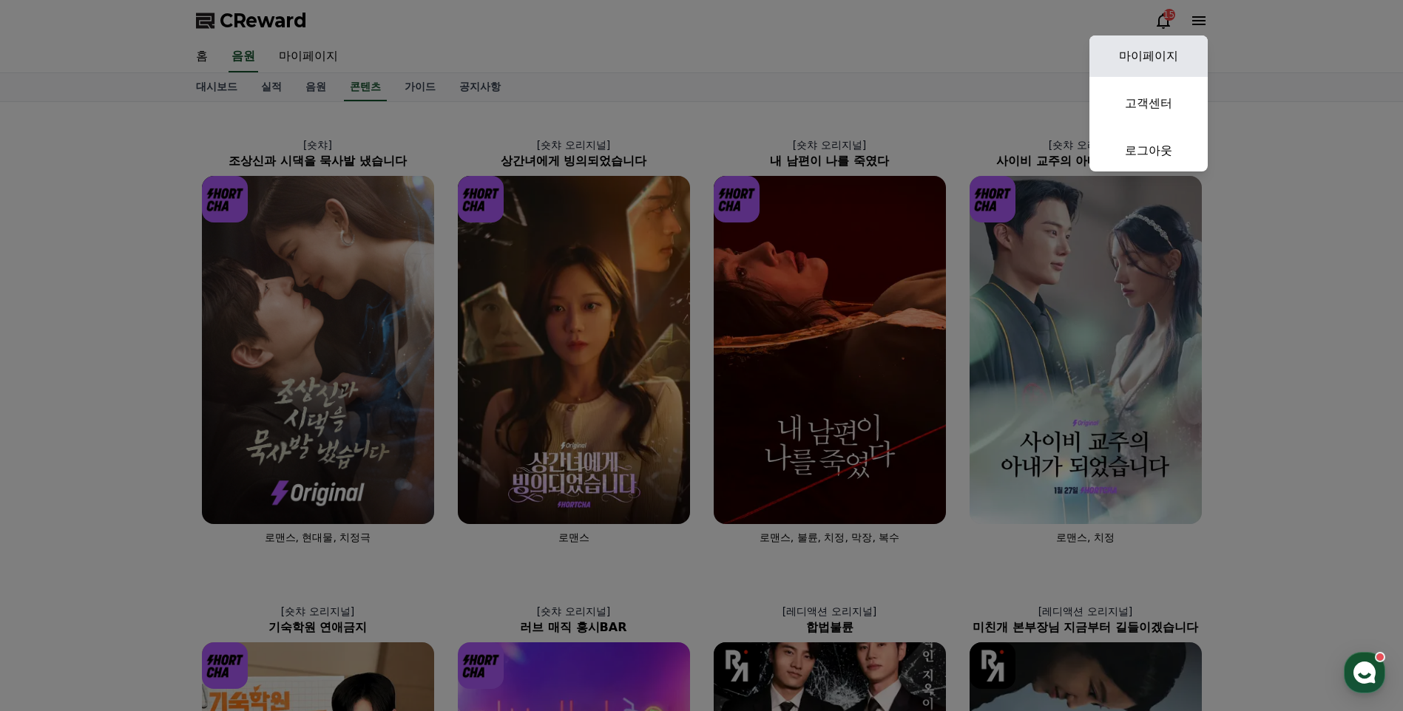
click at [1182, 50] on link "마이페이지" at bounding box center [1148, 55] width 118 height 41
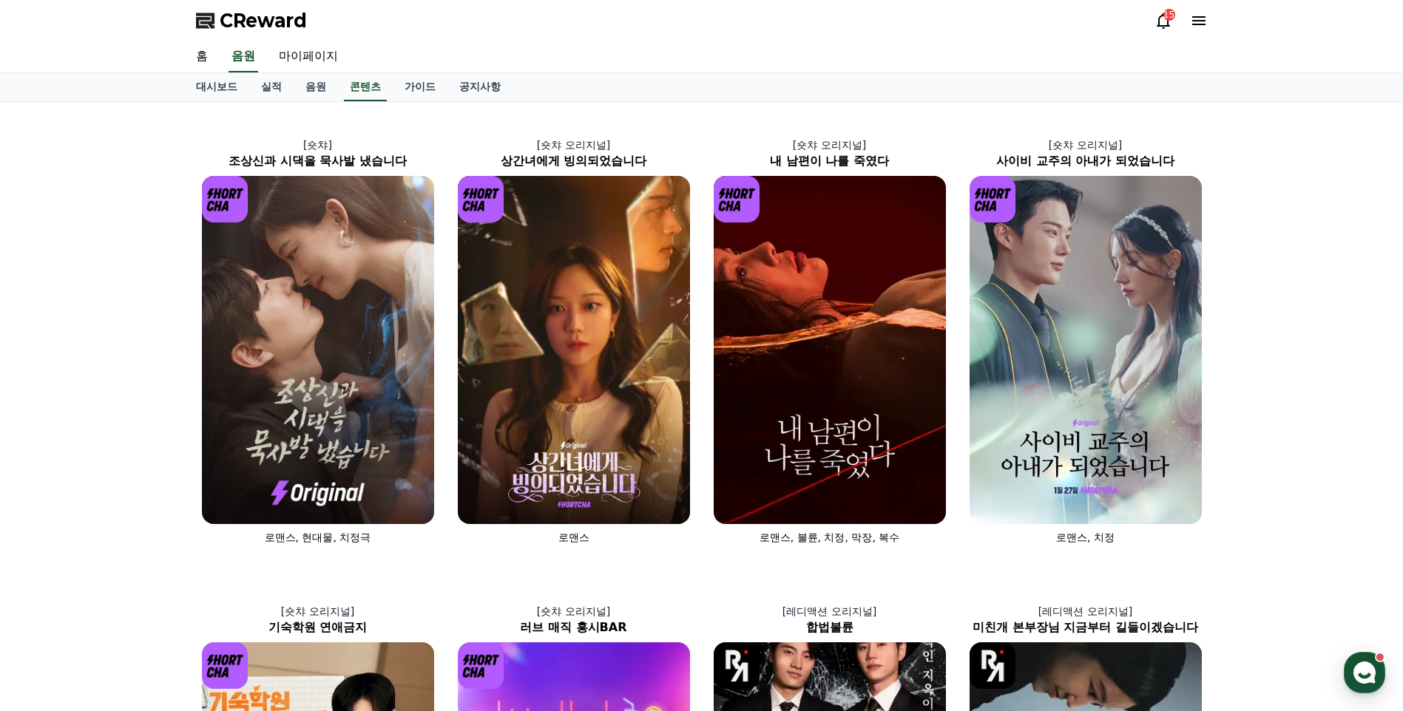
select select "**********"
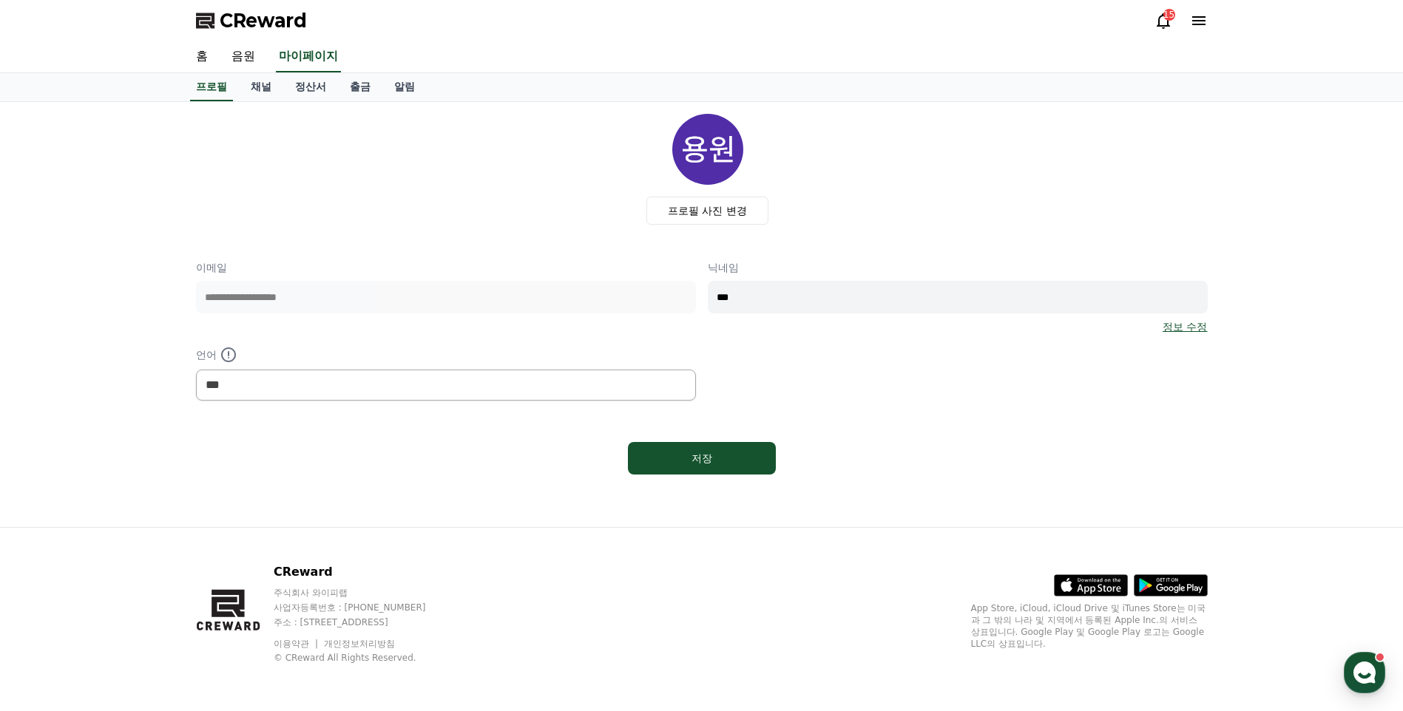
click at [237, 92] on div "프로필 채널 정산서 출금 알림" at bounding box center [701, 87] width 1035 height 28
click at [264, 90] on link "채널" at bounding box center [261, 87] width 44 height 28
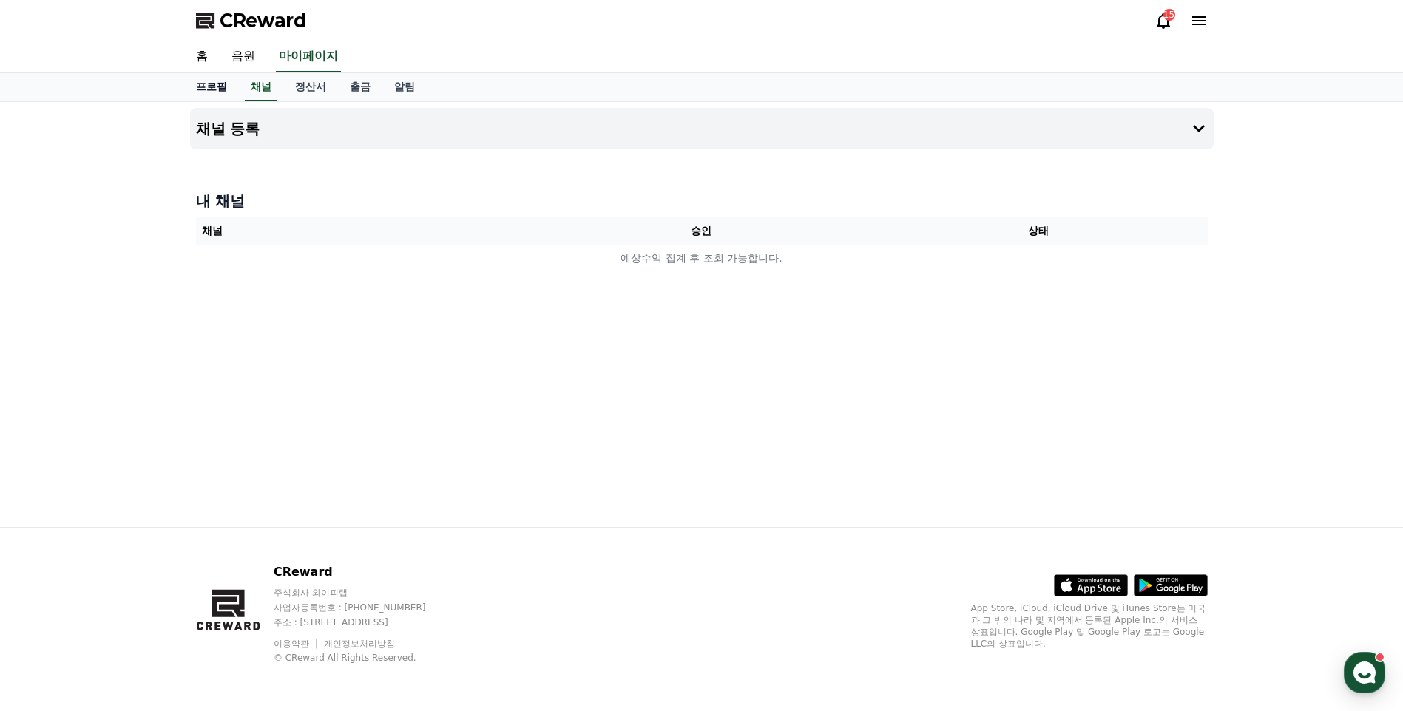
click at [211, 90] on link "프로필" at bounding box center [211, 87] width 55 height 28
select select "**********"
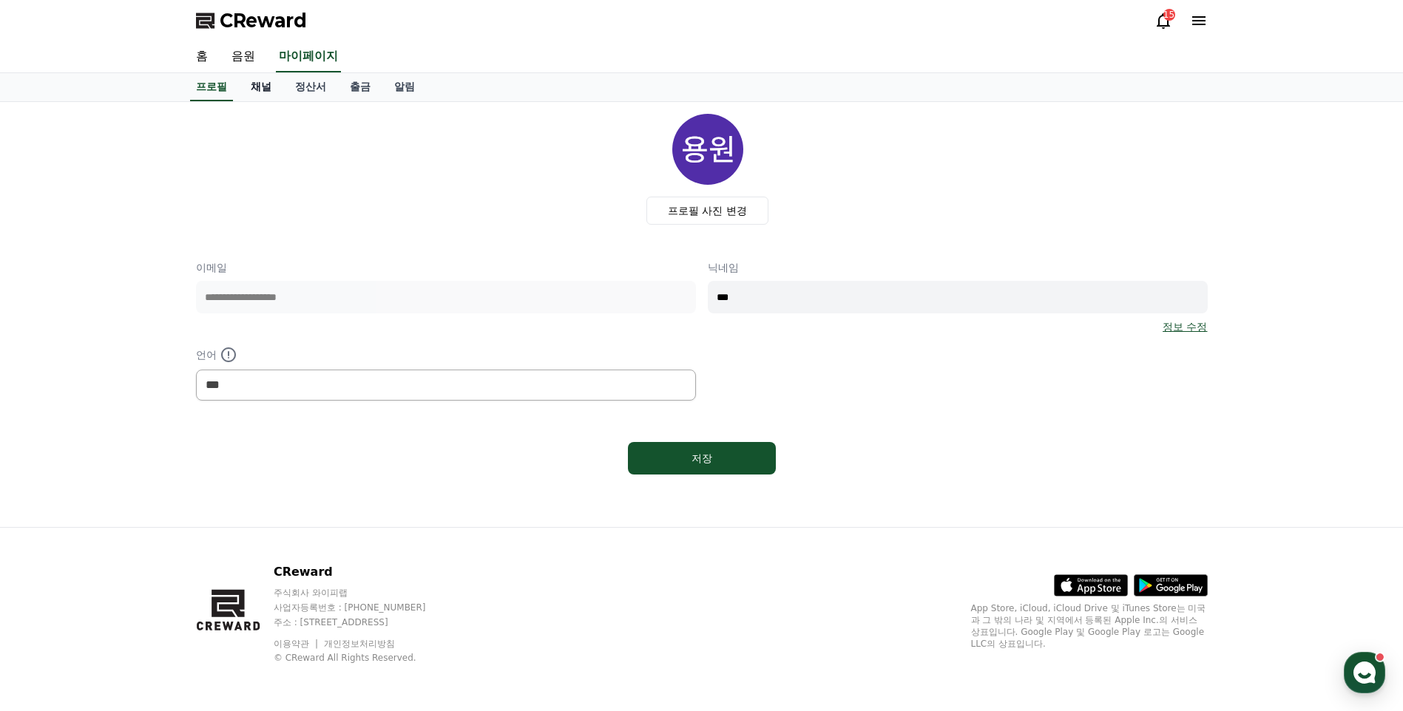
click at [277, 87] on link "채널" at bounding box center [261, 87] width 44 height 28
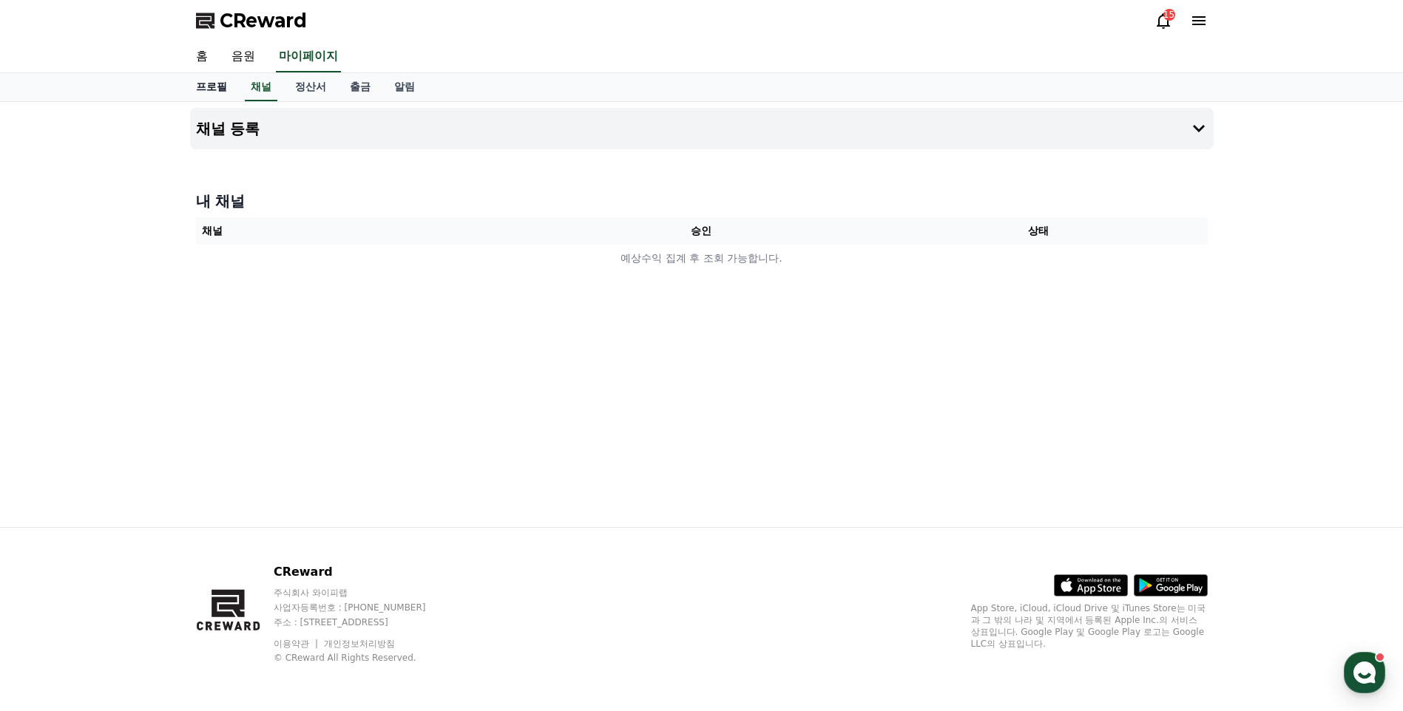
click at [209, 89] on link "프로필" at bounding box center [211, 87] width 55 height 28
select select "**********"
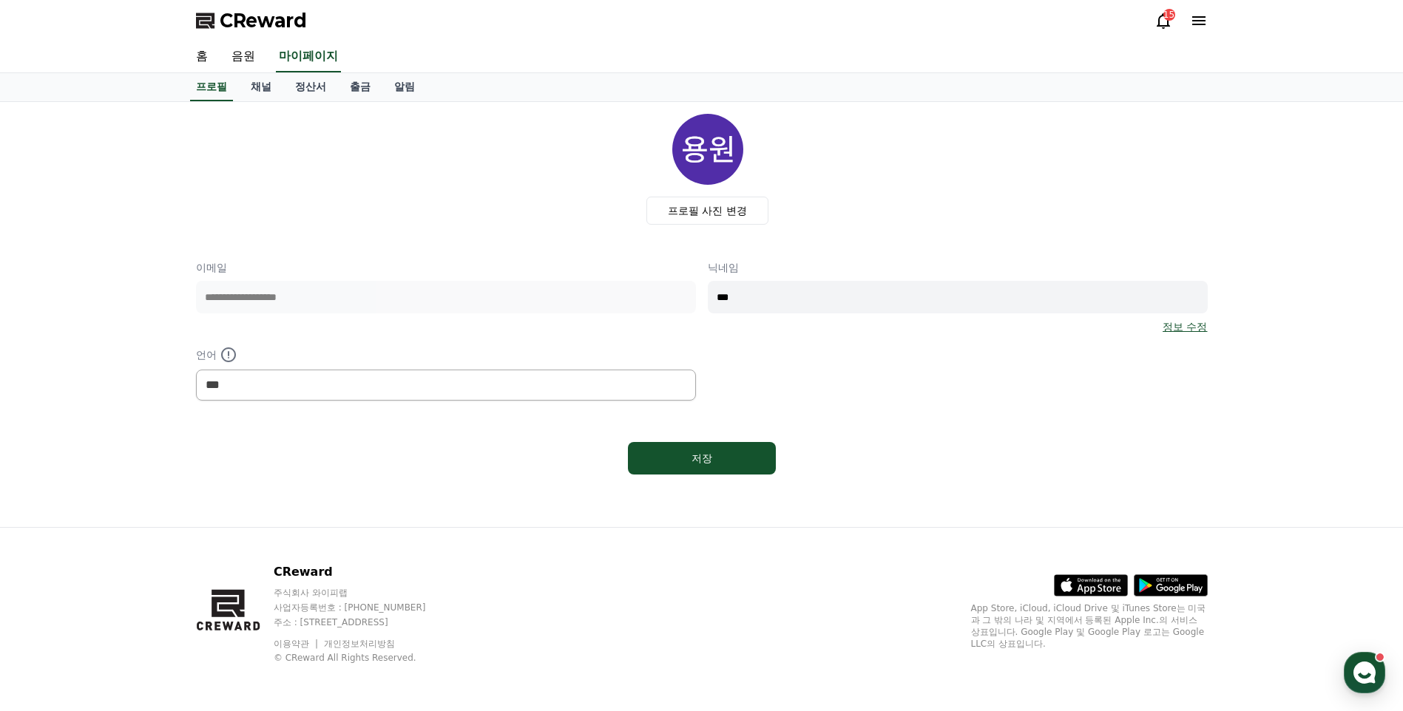
click at [1162, 16] on icon at bounding box center [1163, 21] width 13 height 16
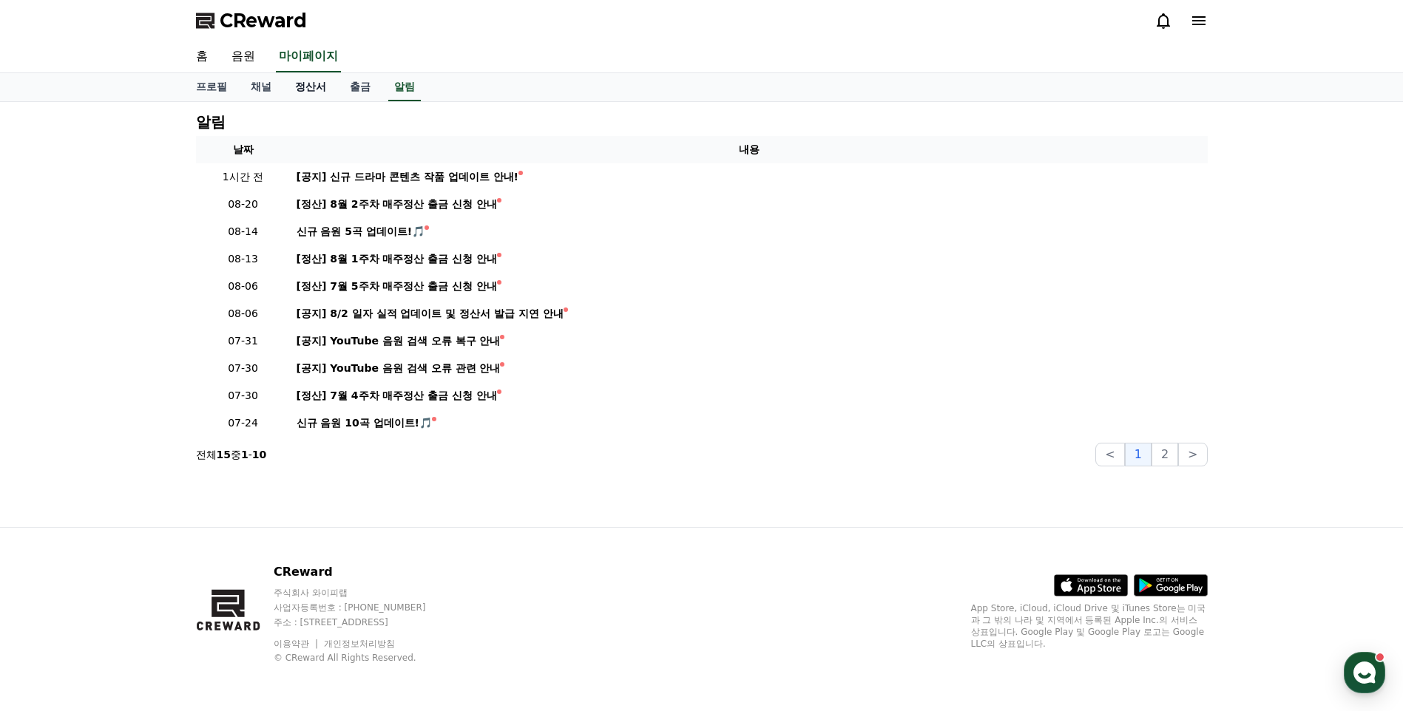
click at [297, 92] on link "정산서" at bounding box center [310, 87] width 55 height 28
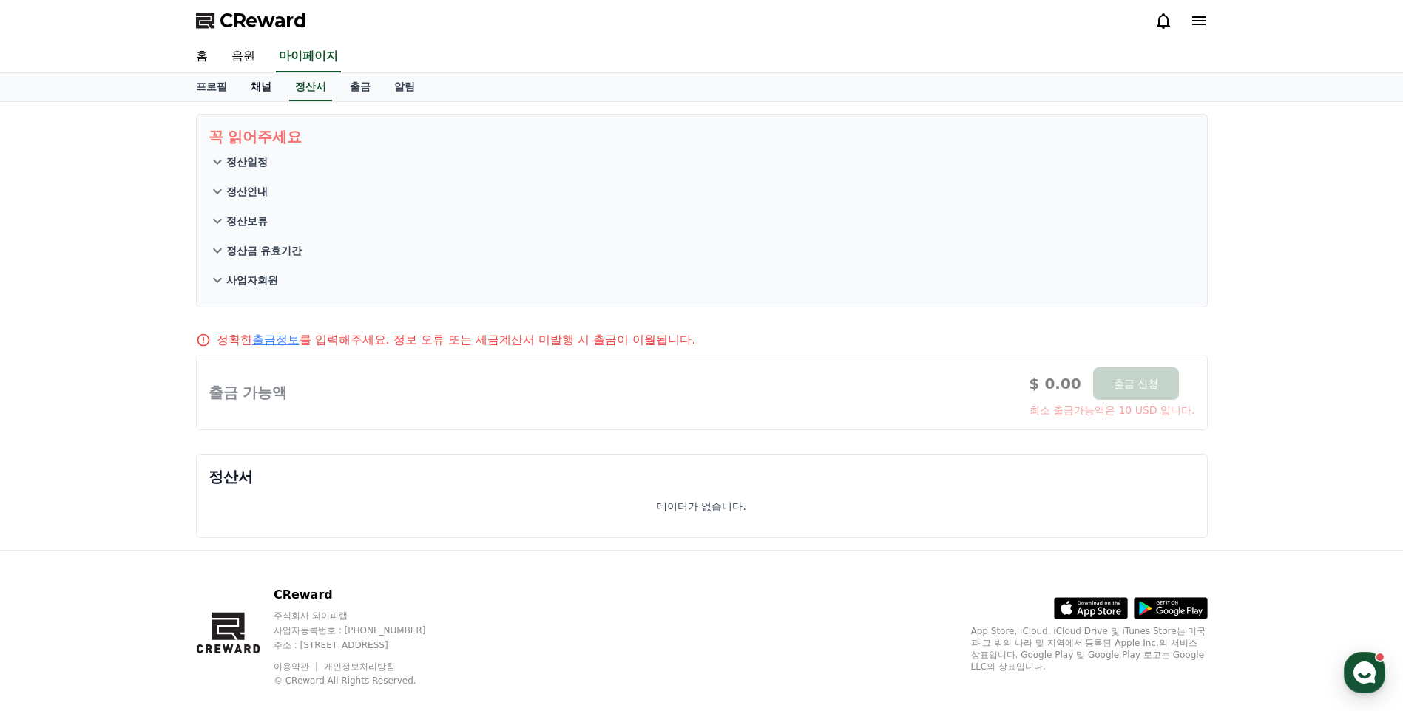
click at [254, 90] on link "채널" at bounding box center [261, 87] width 44 height 28
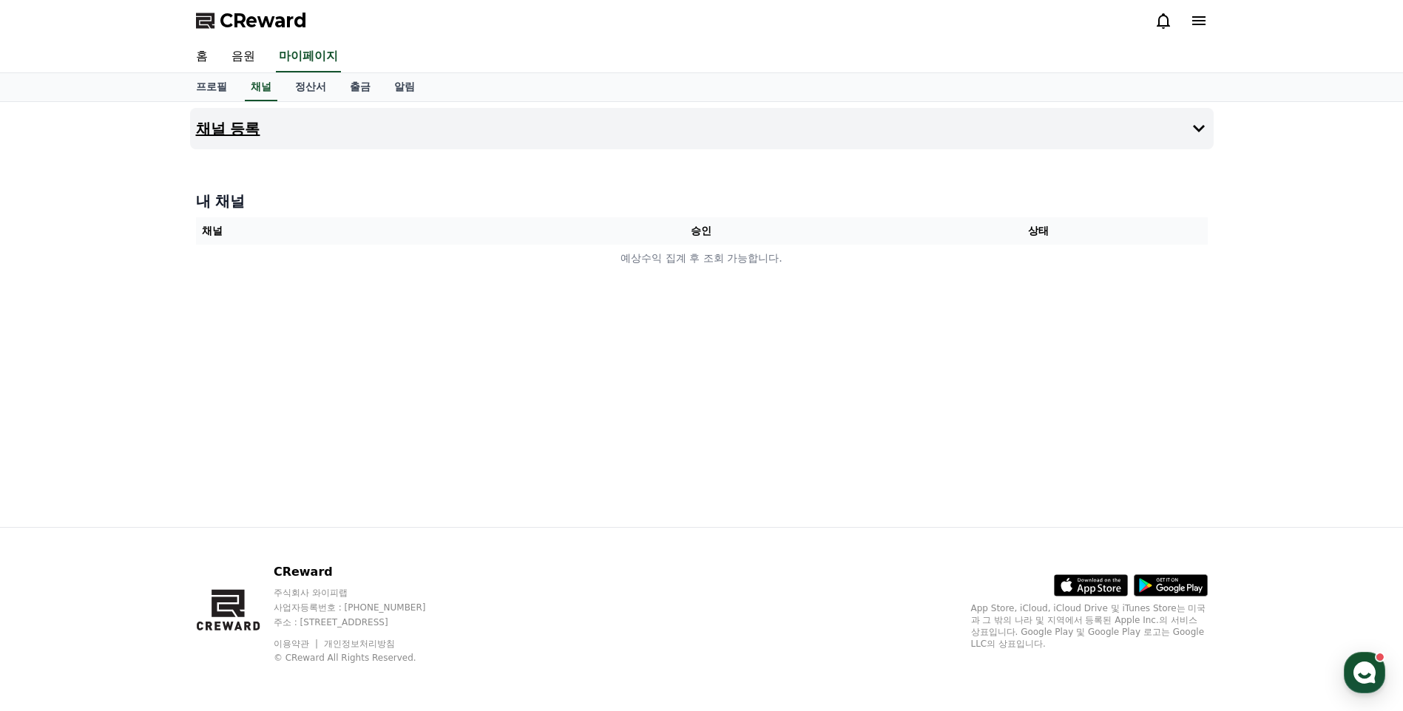
click at [265, 135] on button "채널 등록" at bounding box center [701, 128] width 1023 height 41
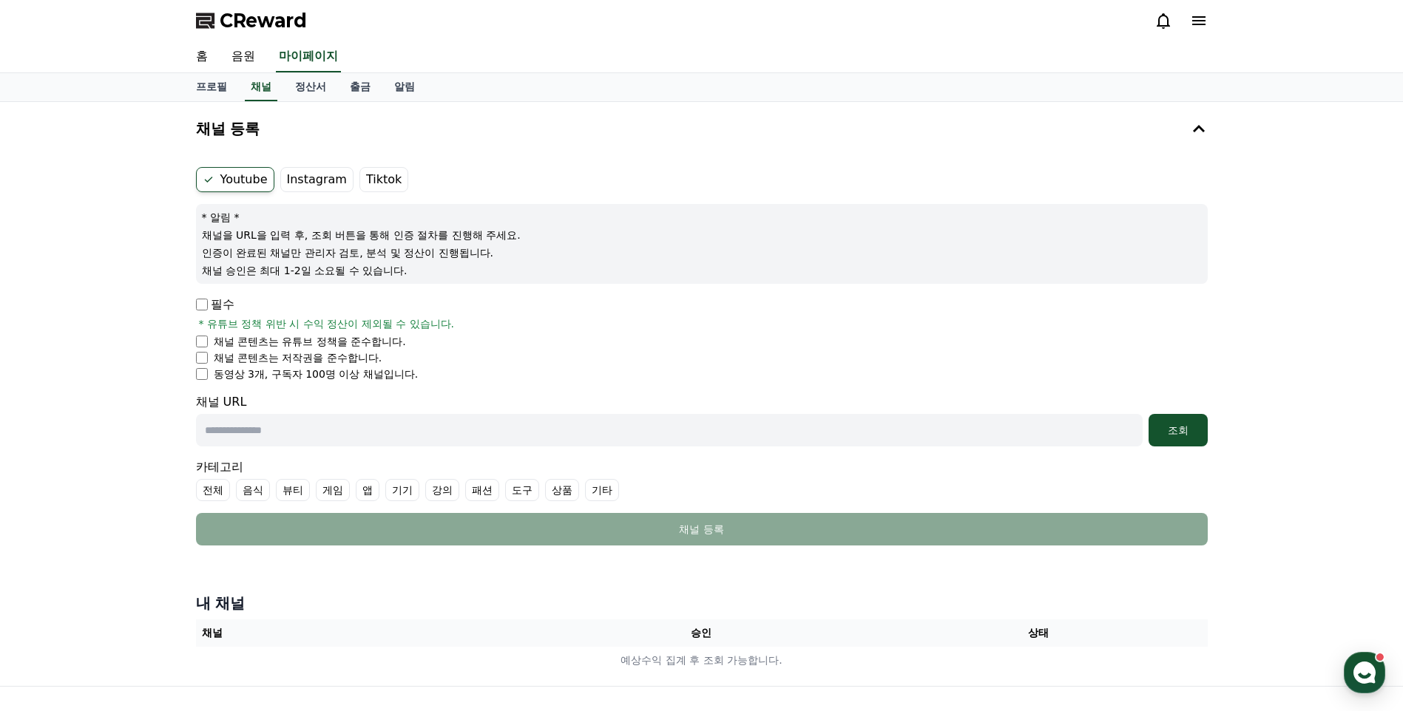
click at [1194, 16] on icon at bounding box center [1198, 20] width 13 height 9
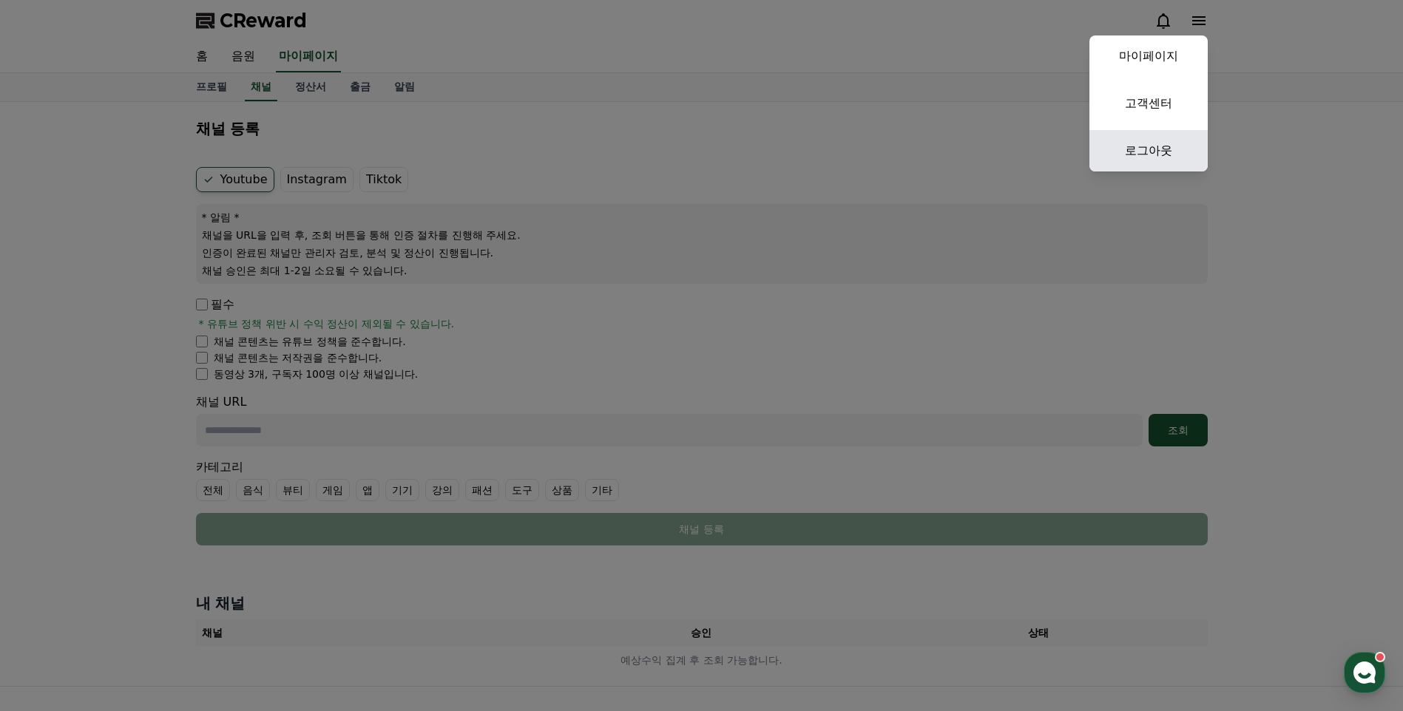
click at [1149, 147] on link "로그아웃" at bounding box center [1148, 150] width 118 height 41
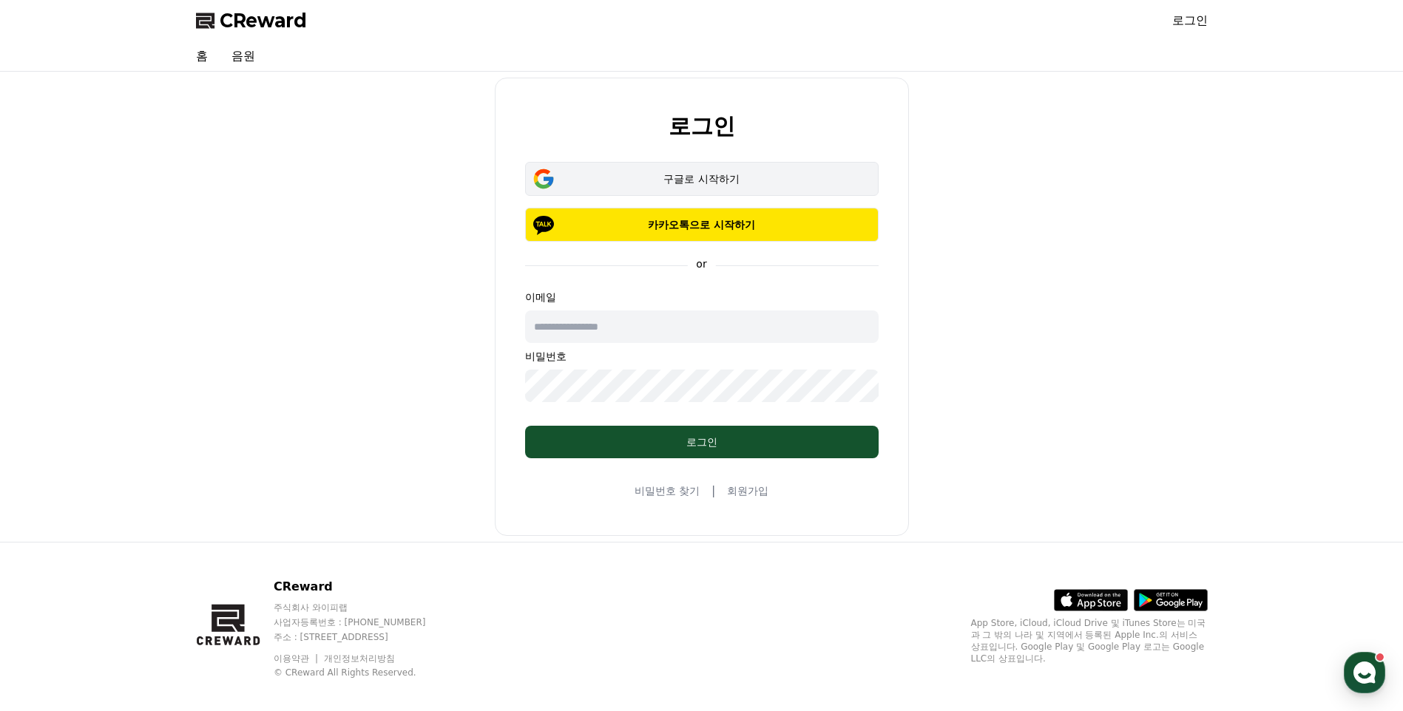
click at [705, 180] on div "구글로 시작하기" at bounding box center [701, 179] width 311 height 15
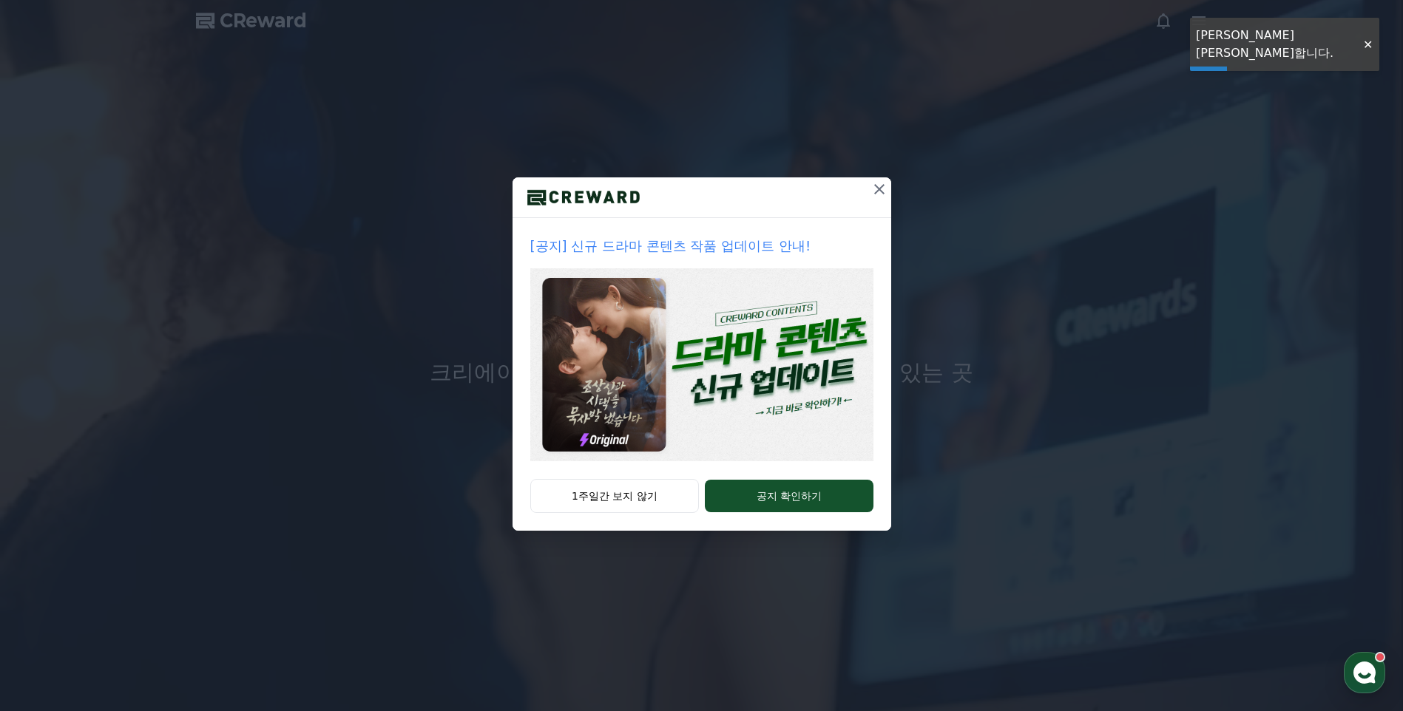
click at [874, 187] on icon at bounding box center [879, 189] width 18 height 18
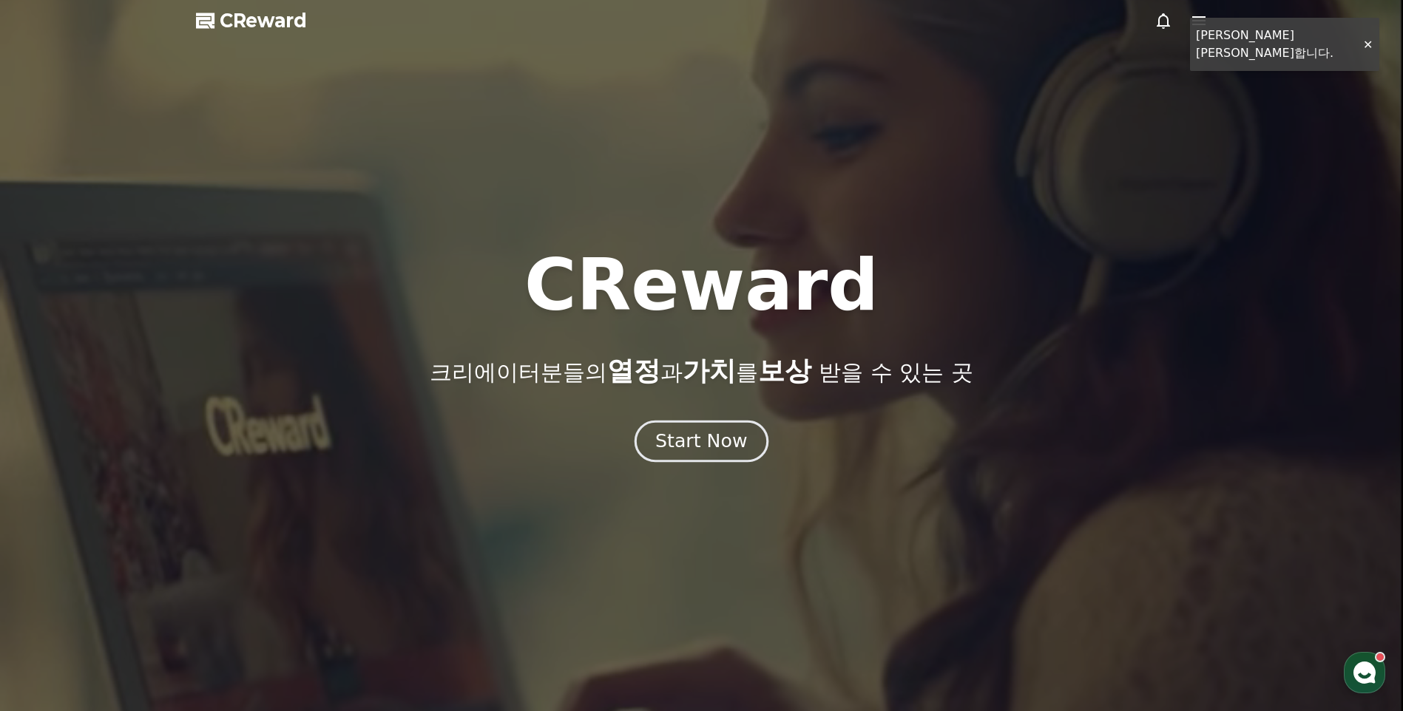
click at [680, 458] on button "Start Now" at bounding box center [701, 442] width 134 height 42
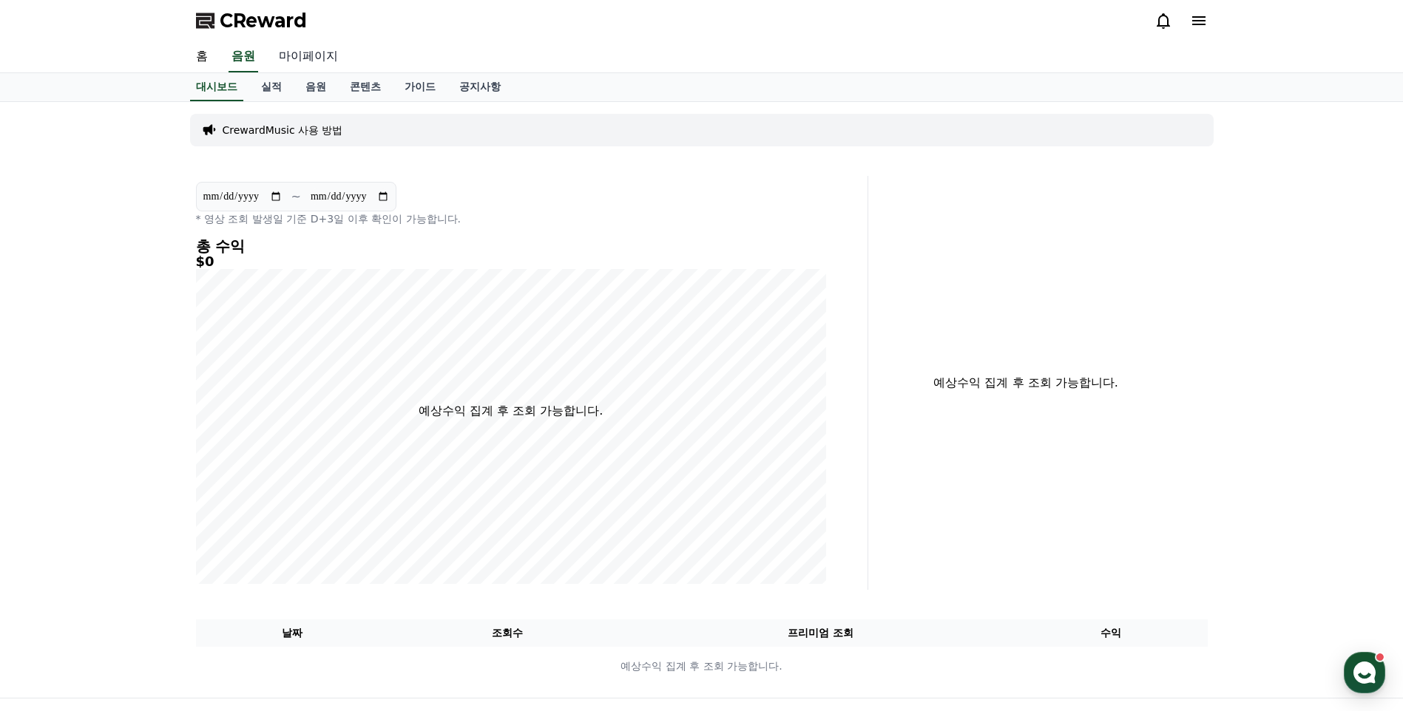
click at [281, 55] on link "마이페이지" at bounding box center [308, 56] width 83 height 31
select select "**********"
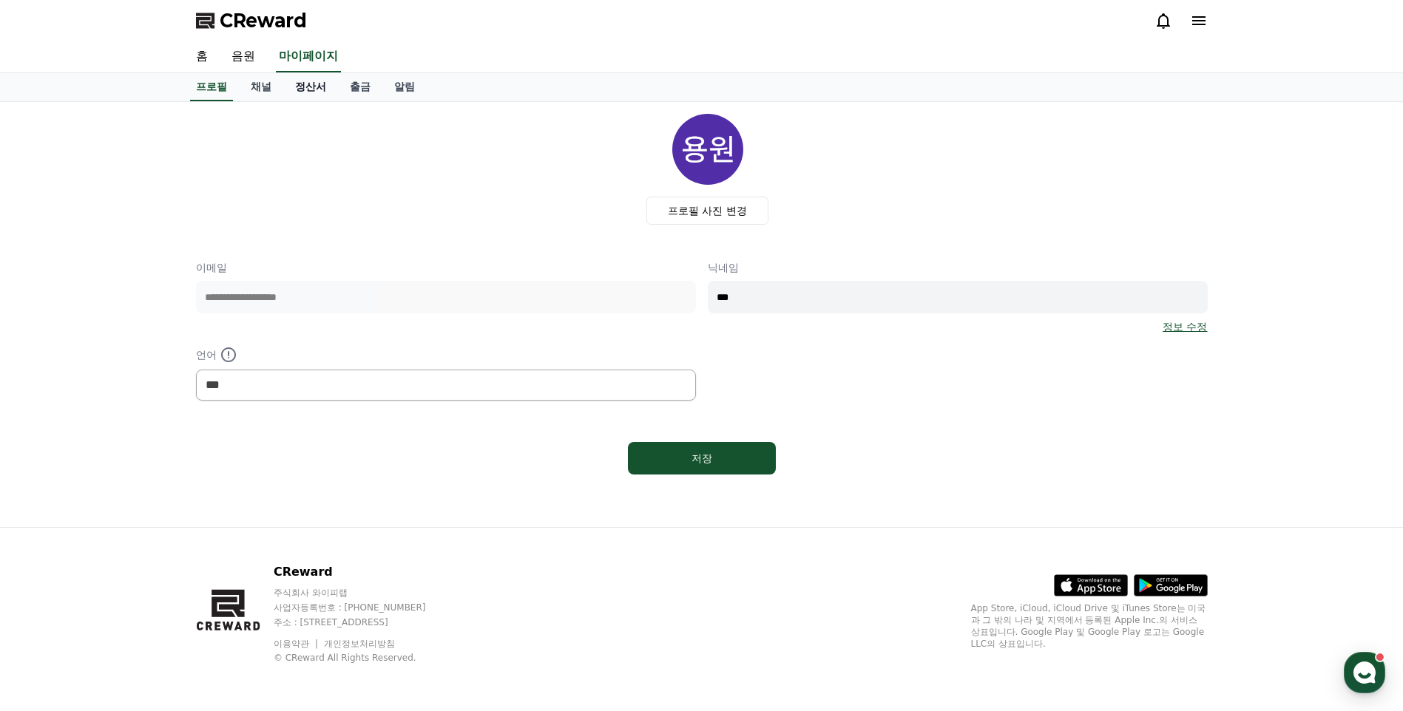
click at [288, 85] on link "정산서" at bounding box center [310, 87] width 55 height 28
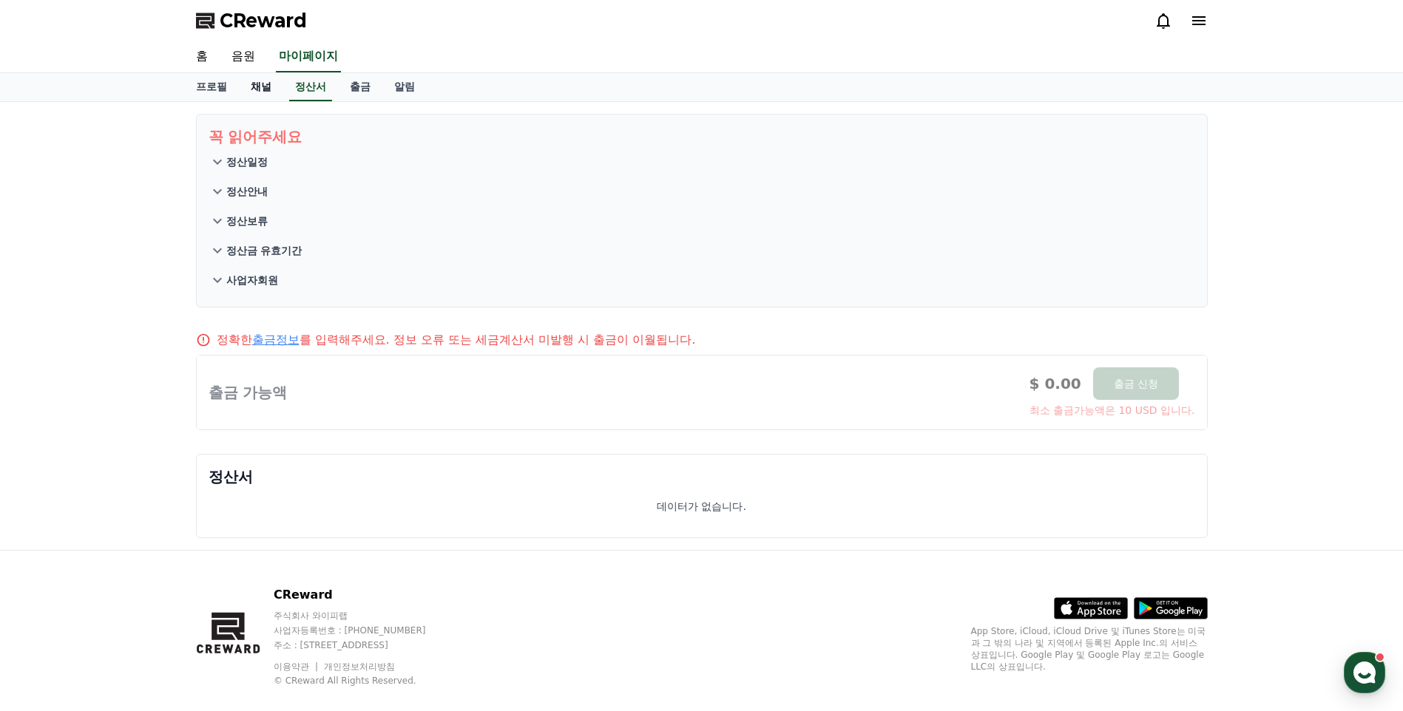
click at [257, 86] on link "채널" at bounding box center [261, 87] width 44 height 28
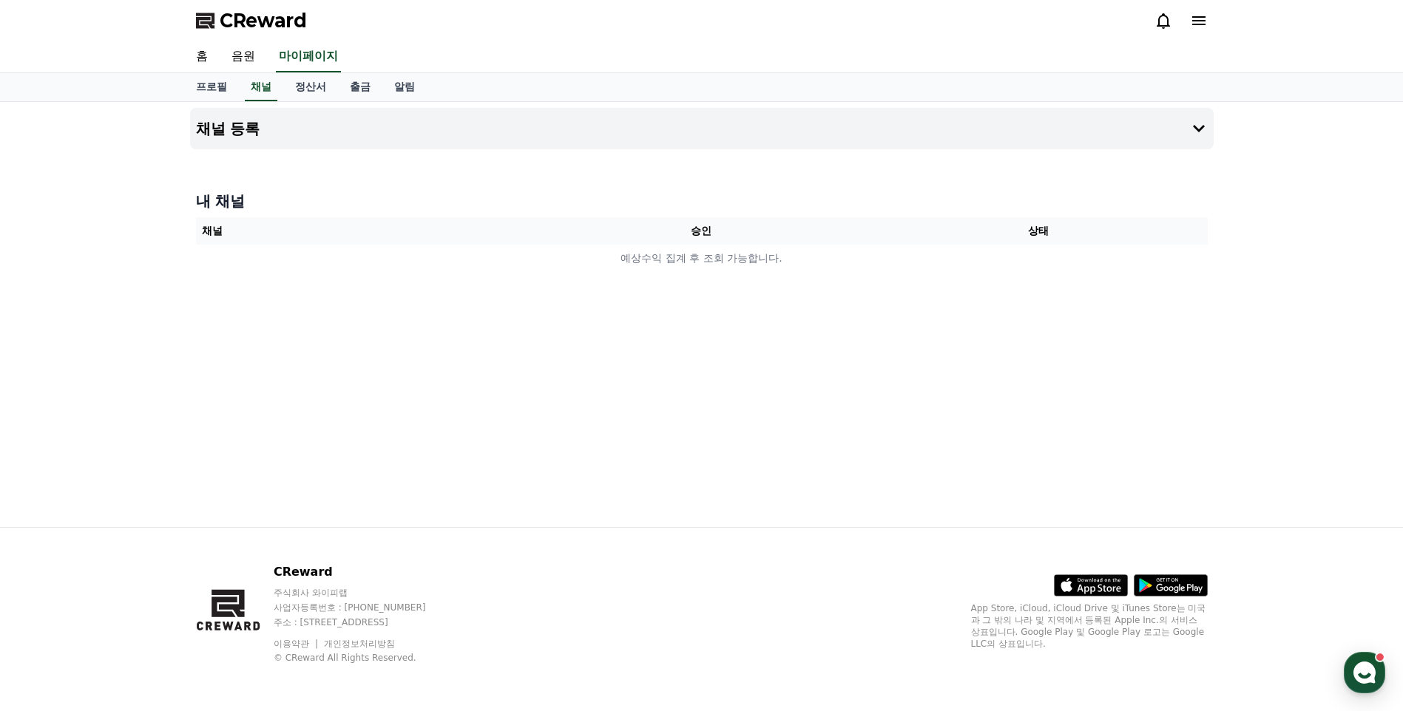
drag, startPoint x: 323, startPoint y: 89, endPoint x: 334, endPoint y: 90, distance: 11.1
click at [325, 89] on link "정산서" at bounding box center [310, 87] width 55 height 28
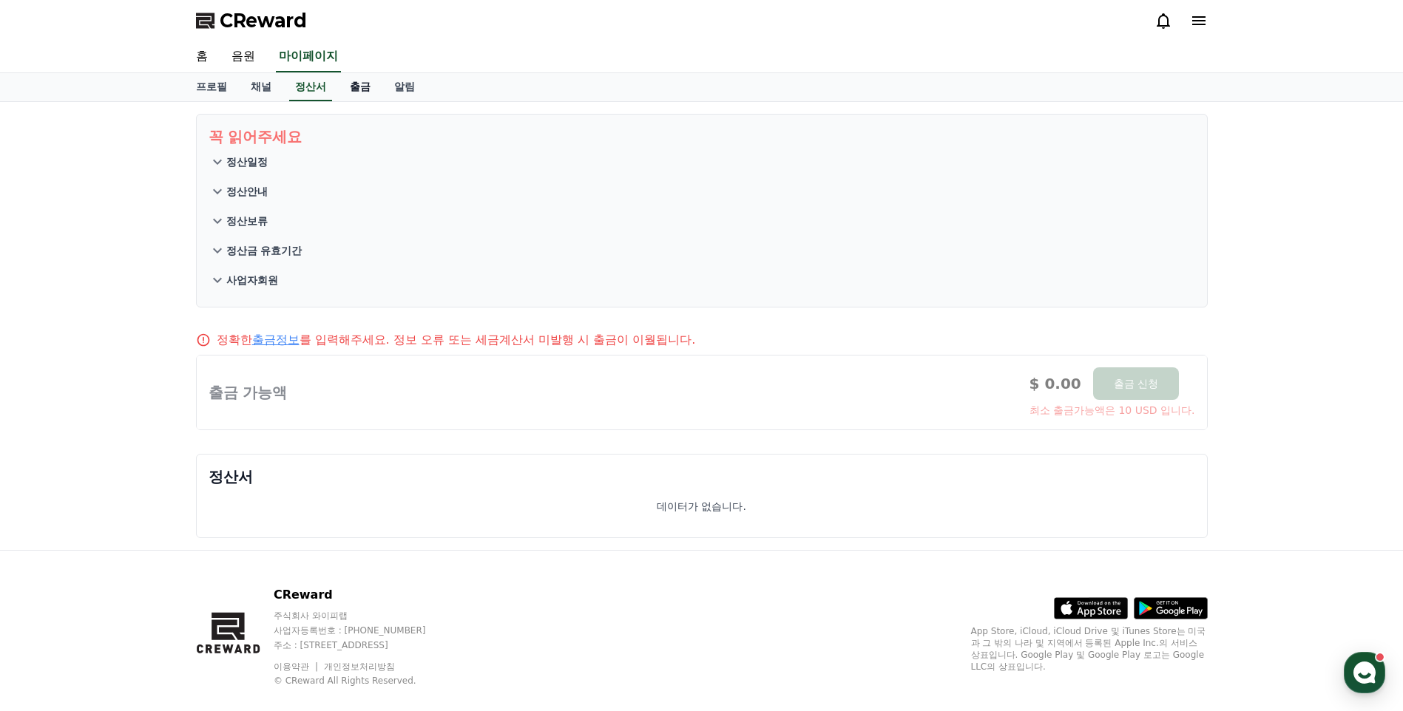
click at [369, 92] on link "출금" at bounding box center [360, 87] width 44 height 28
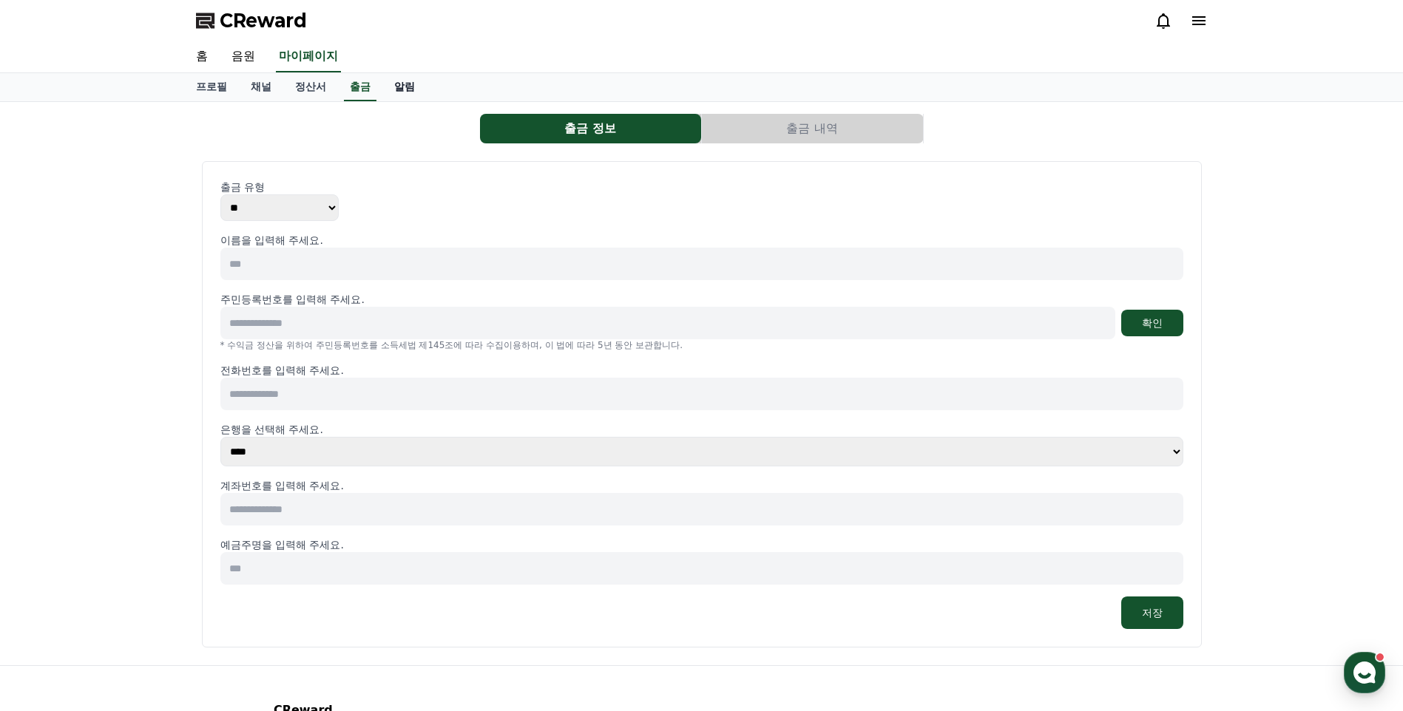
click at [395, 88] on link "알림" at bounding box center [404, 87] width 44 height 28
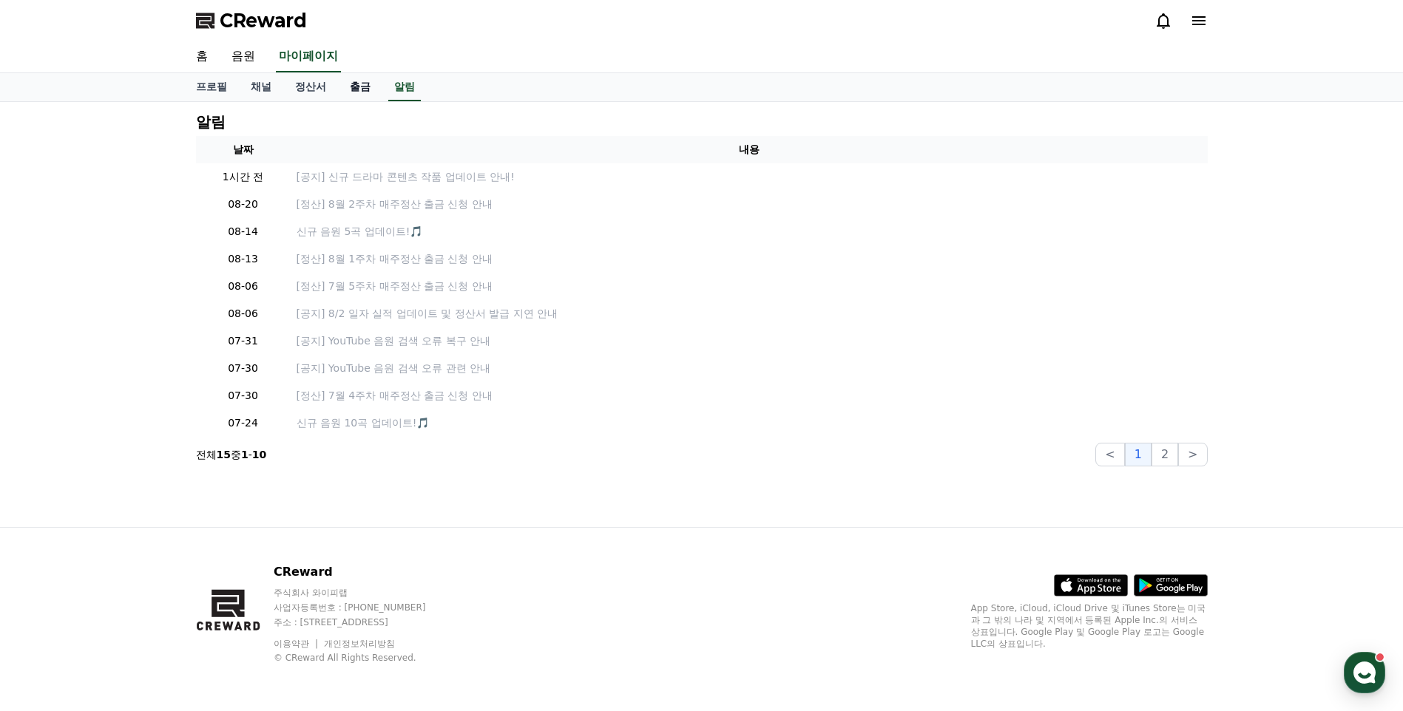
click at [344, 89] on link "출금" at bounding box center [360, 87] width 44 height 28
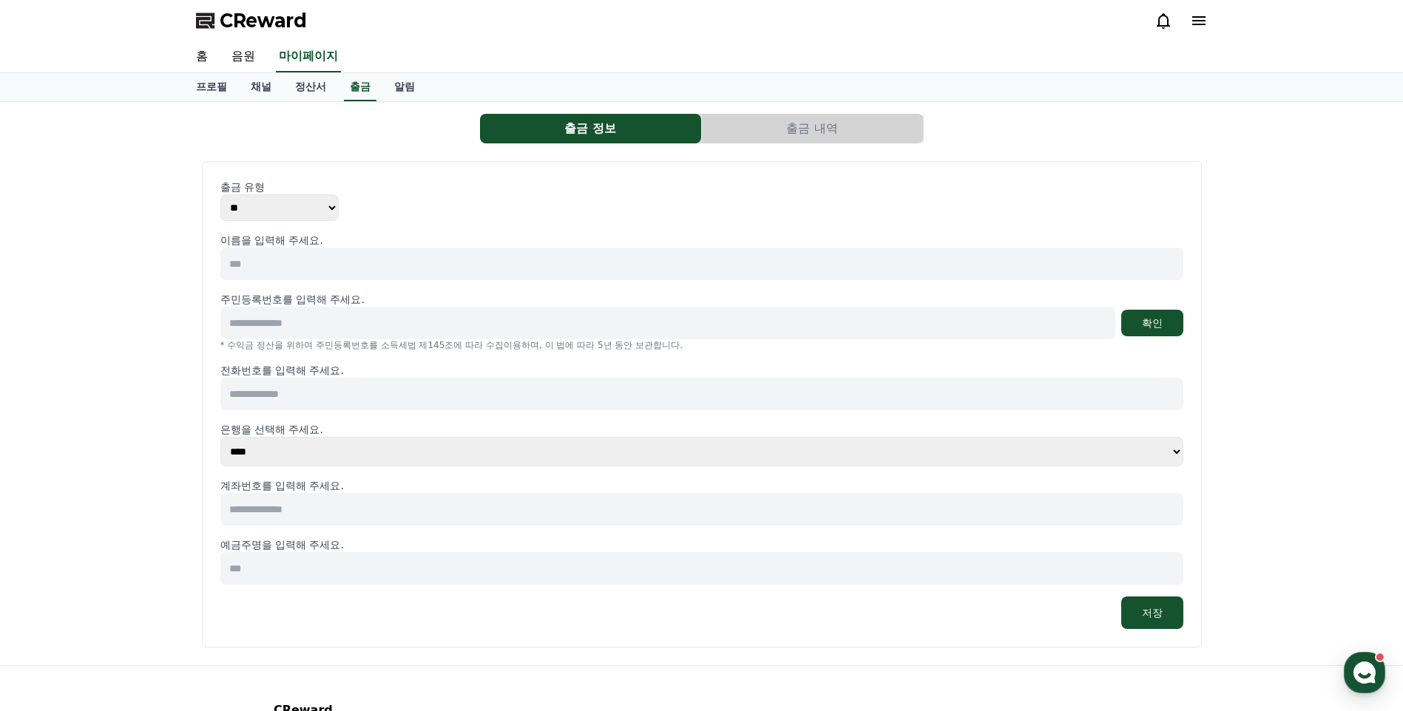
click at [1208, 24] on div "CReward" at bounding box center [701, 20] width 1035 height 41
click at [1203, 16] on icon at bounding box center [1199, 21] width 18 height 18
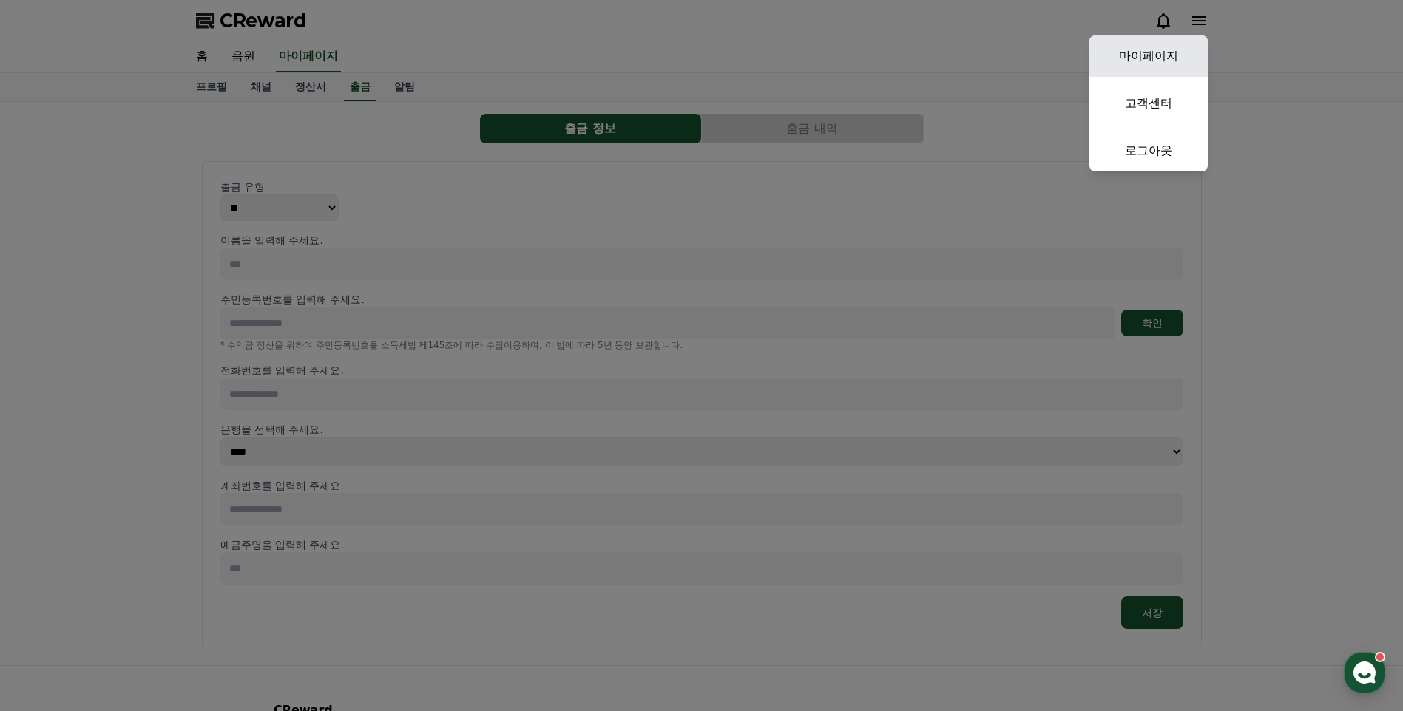
click at [1155, 54] on link "마이페이지" at bounding box center [1148, 55] width 118 height 41
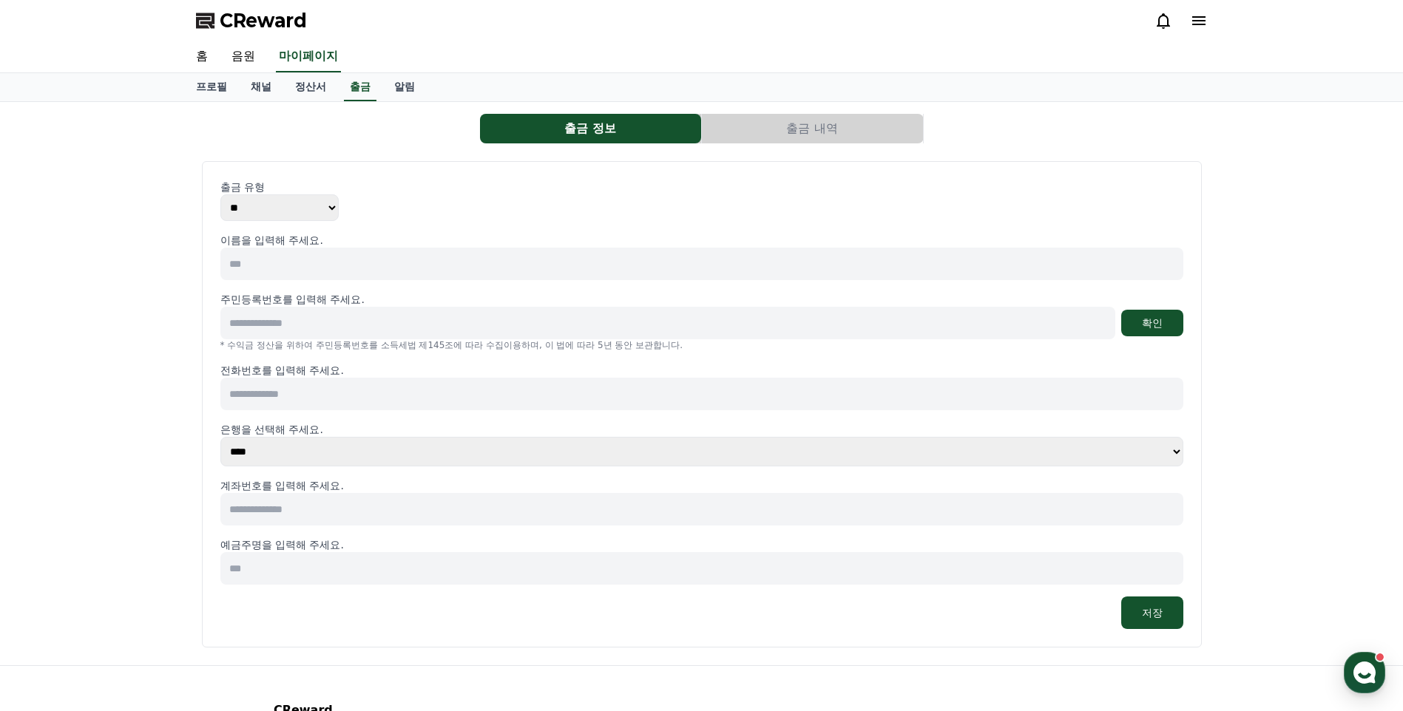
select select "**********"
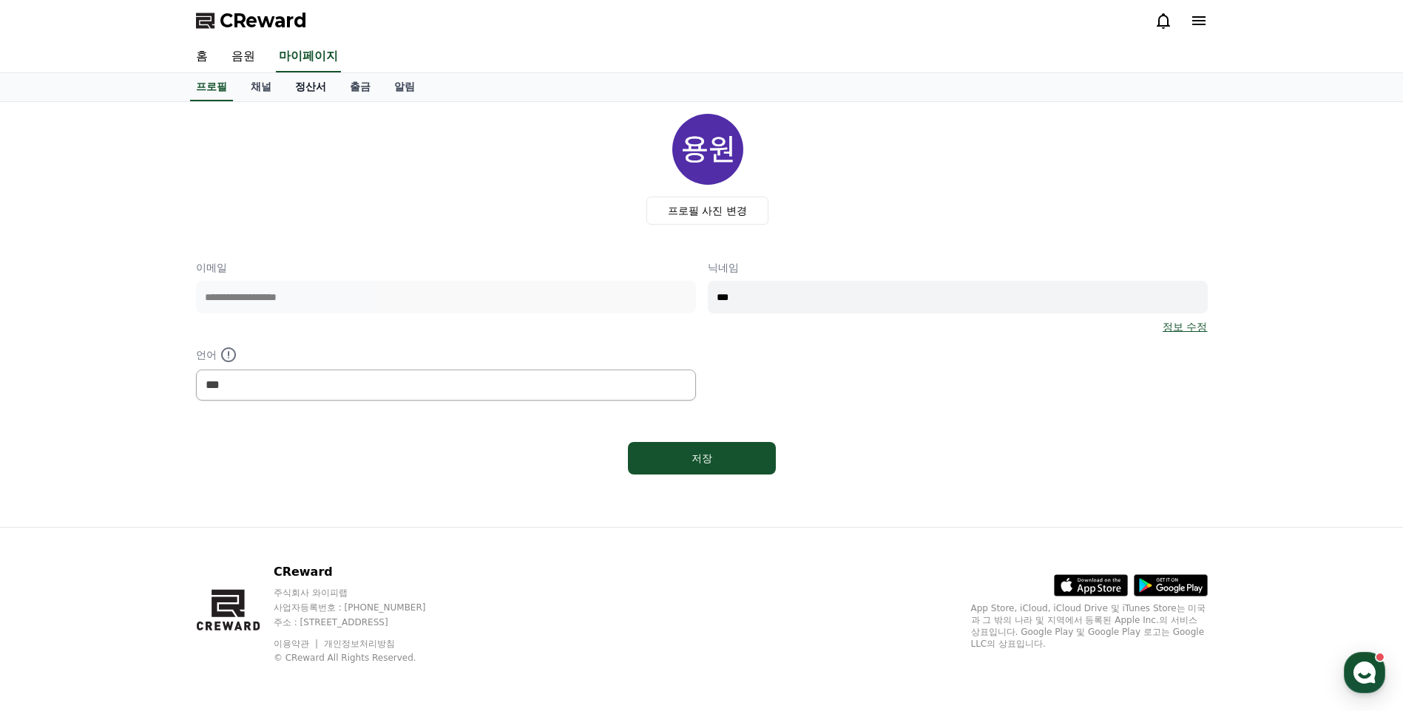
click at [297, 90] on link "정산서" at bounding box center [310, 87] width 55 height 28
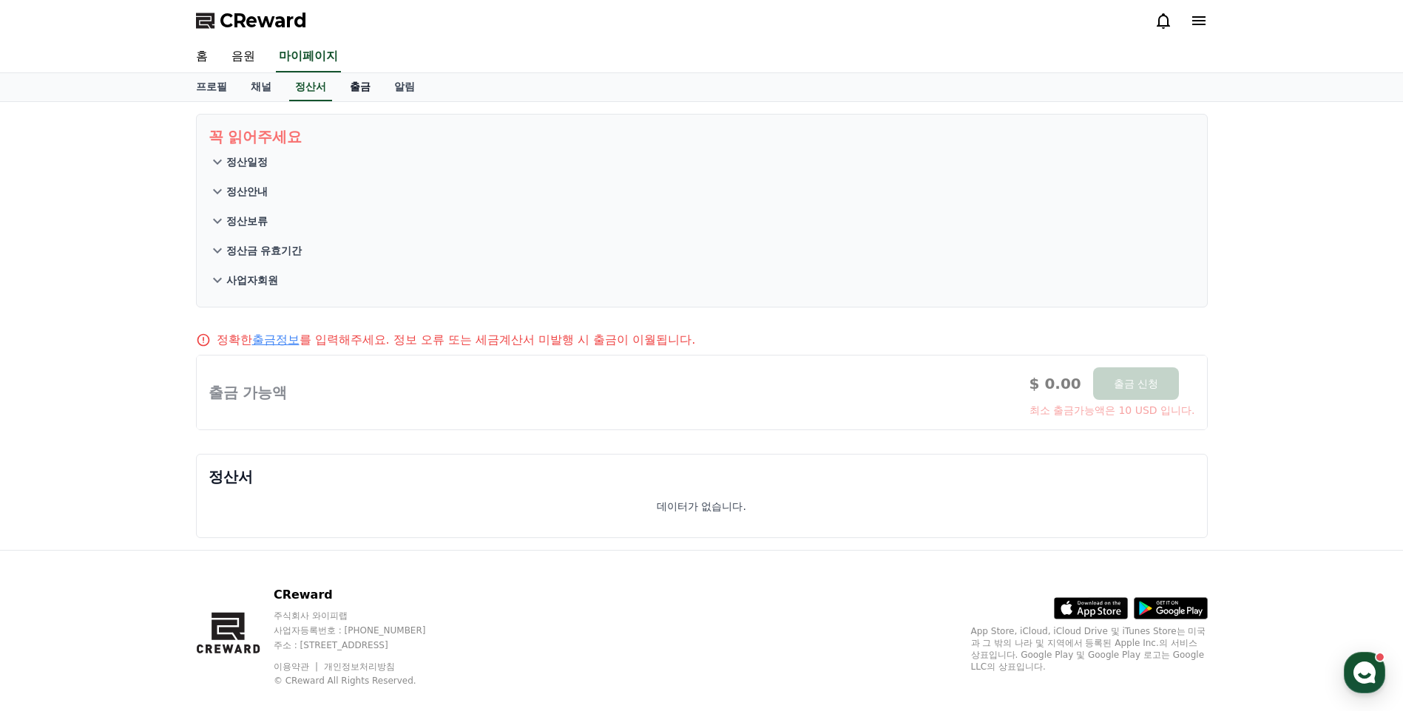
click at [344, 92] on link "출금" at bounding box center [360, 87] width 44 height 28
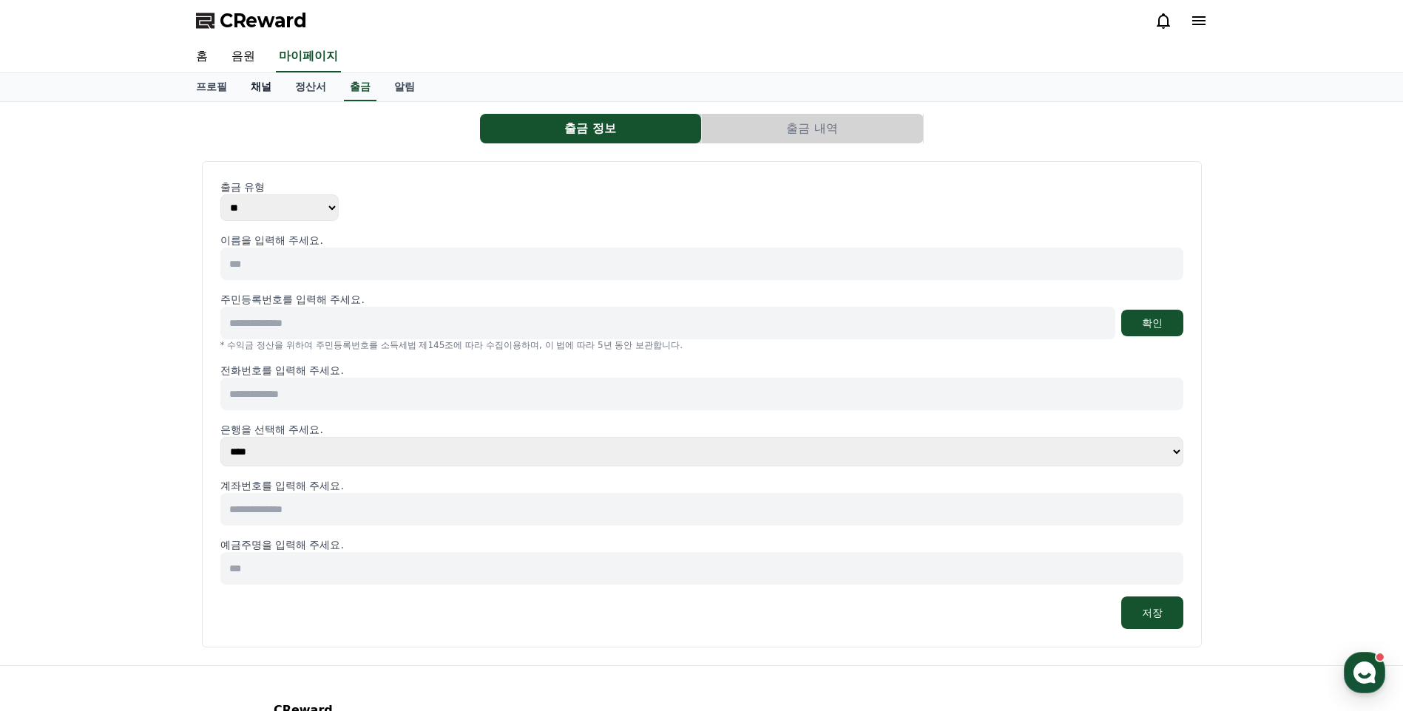
click at [266, 93] on link "채널" at bounding box center [261, 87] width 44 height 28
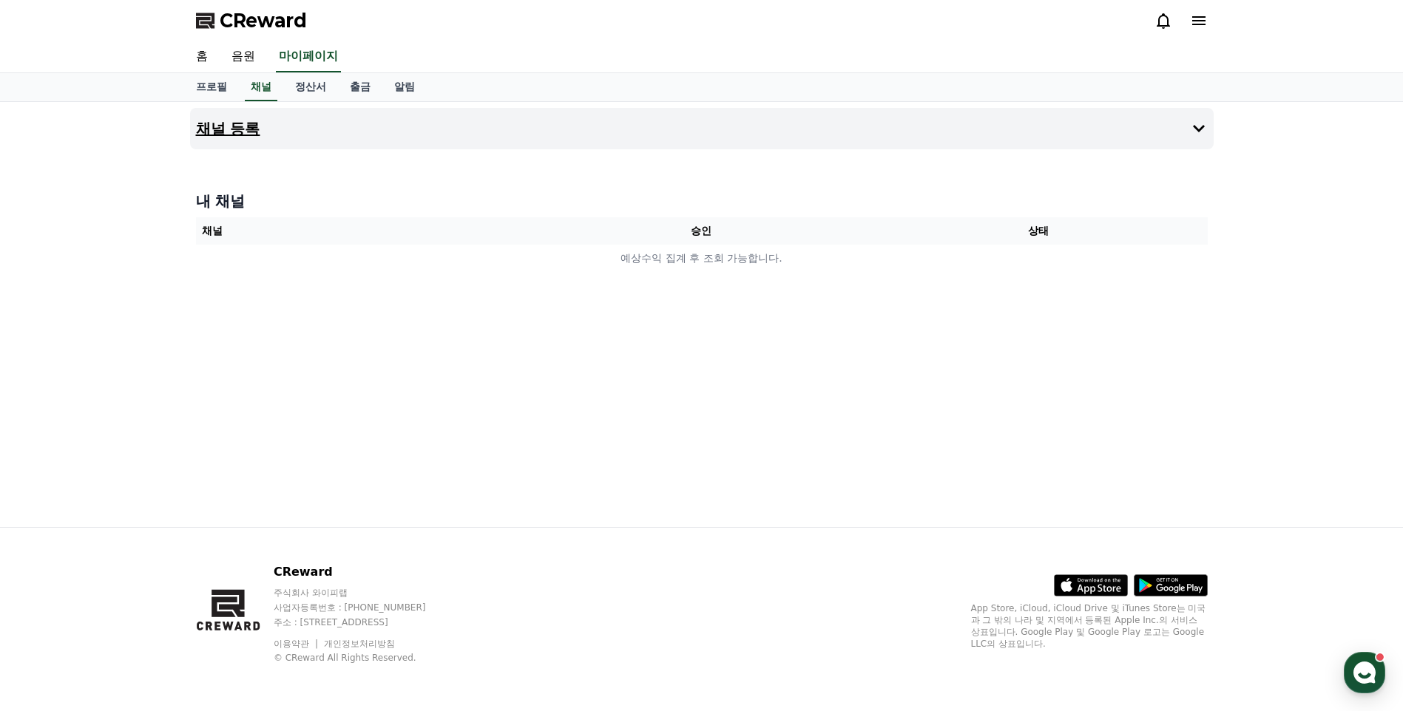
click at [971, 145] on button "채널 등록" at bounding box center [701, 128] width 1023 height 41
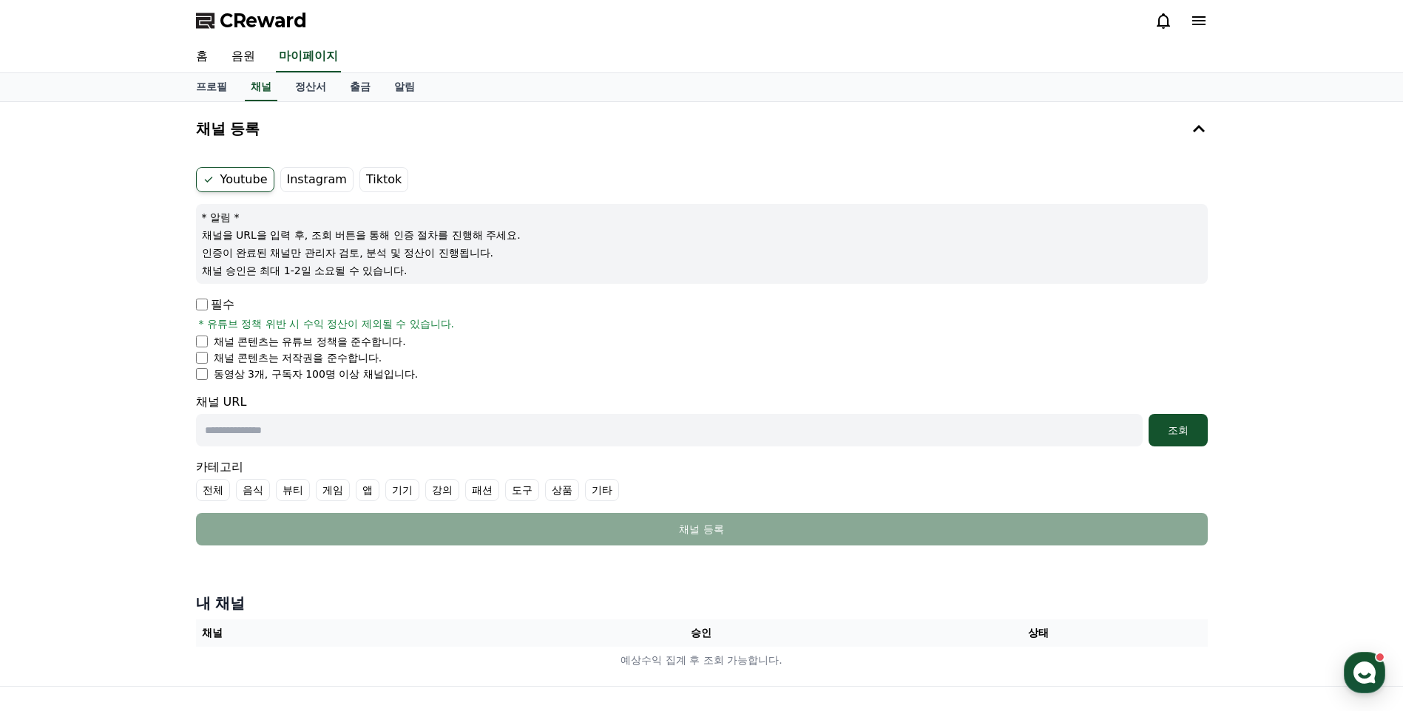
scroll to position [74, 0]
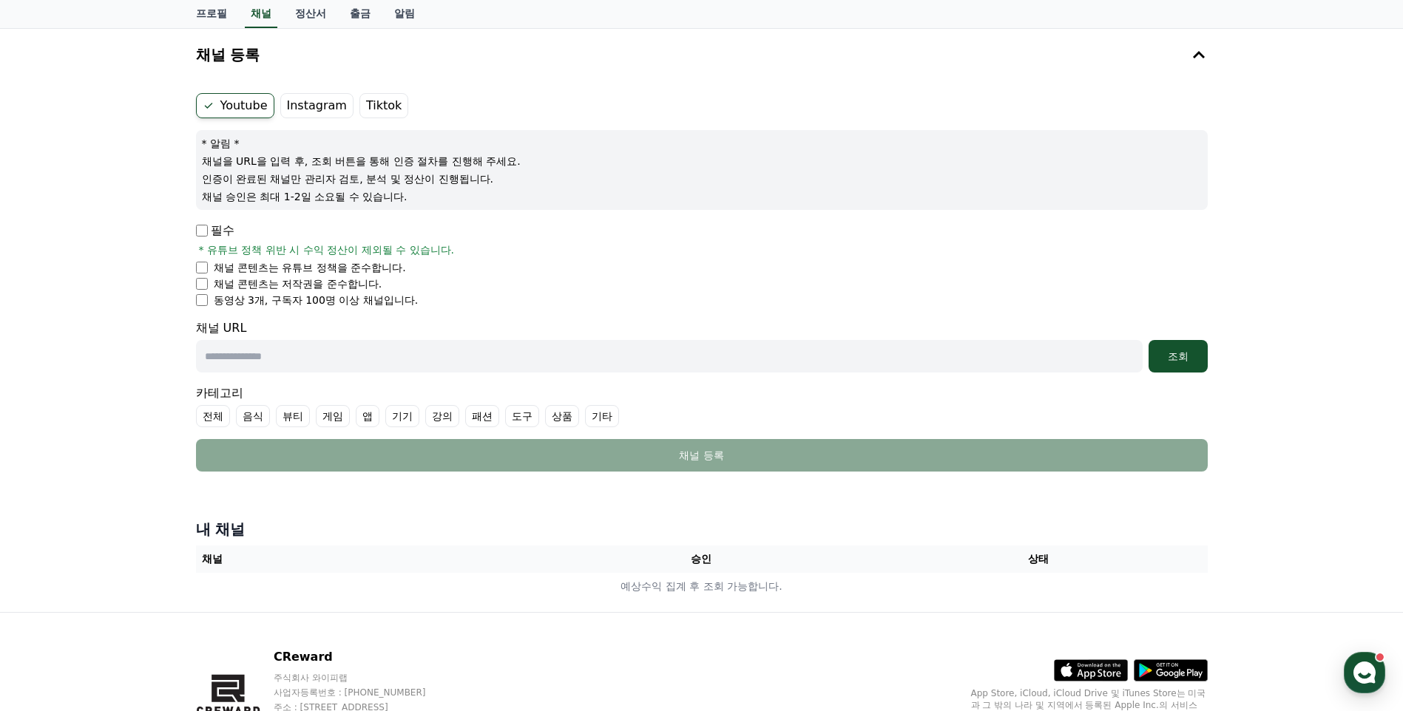
click at [328, 353] on input "text" at bounding box center [669, 356] width 947 height 33
paste input "**********"
type input "**********"
click at [605, 417] on label "기타" at bounding box center [602, 416] width 34 height 22
click at [1196, 352] on div "조회" at bounding box center [1177, 356] width 47 height 15
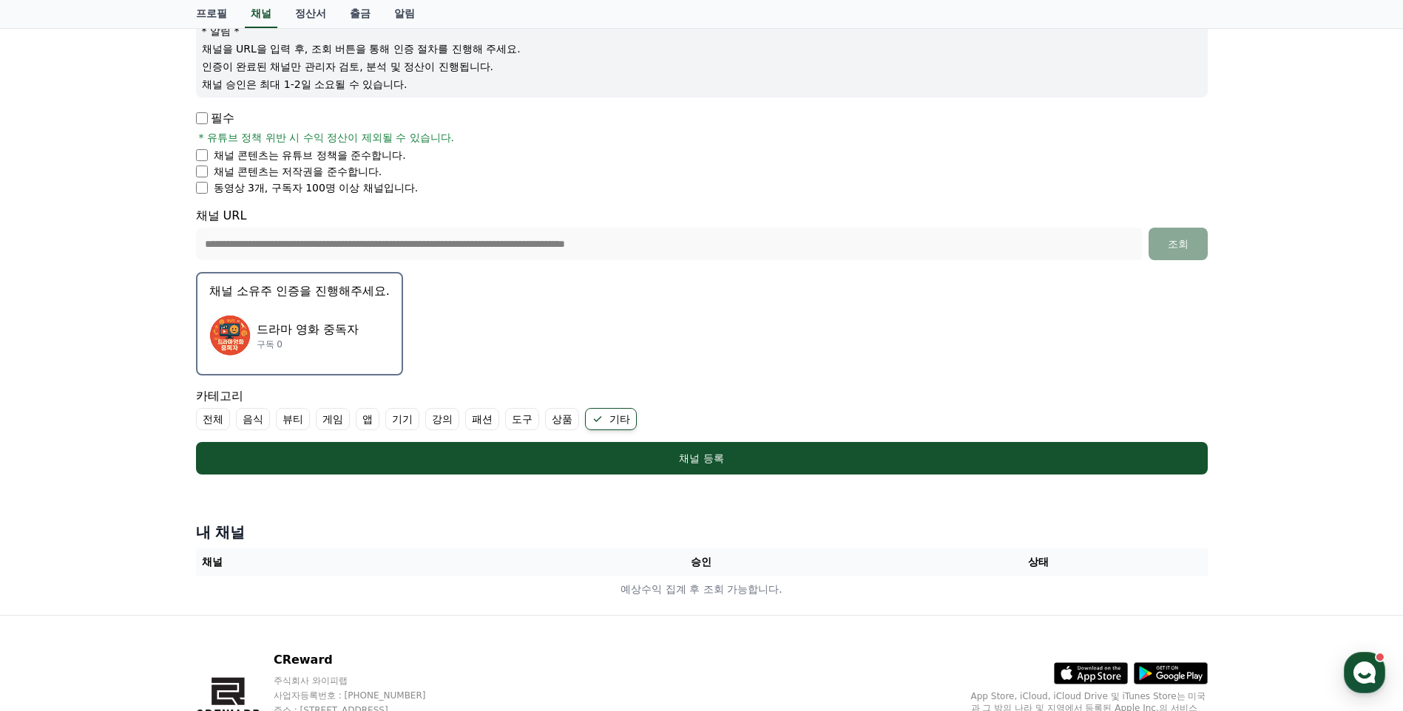
scroll to position [222, 0]
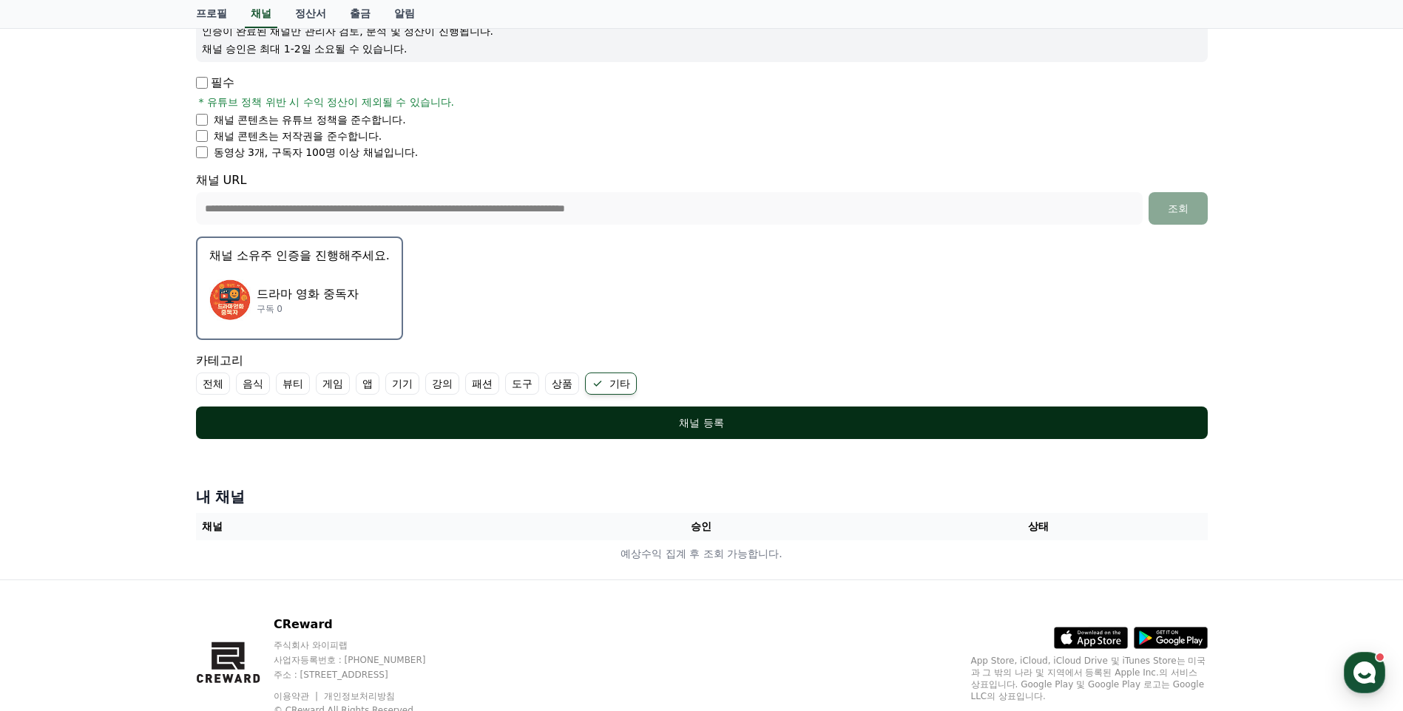
click at [675, 419] on div "채널 등록" at bounding box center [702, 423] width 952 height 15
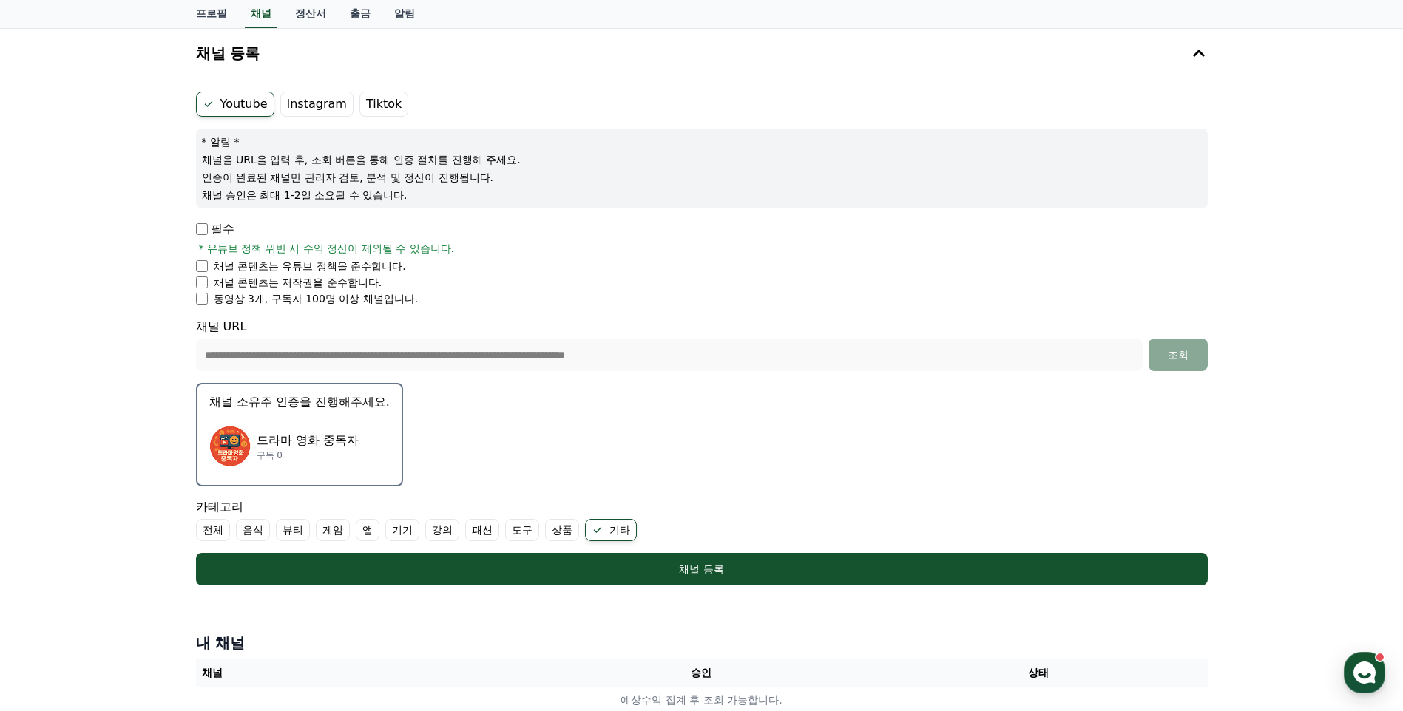
scroll to position [148, 0]
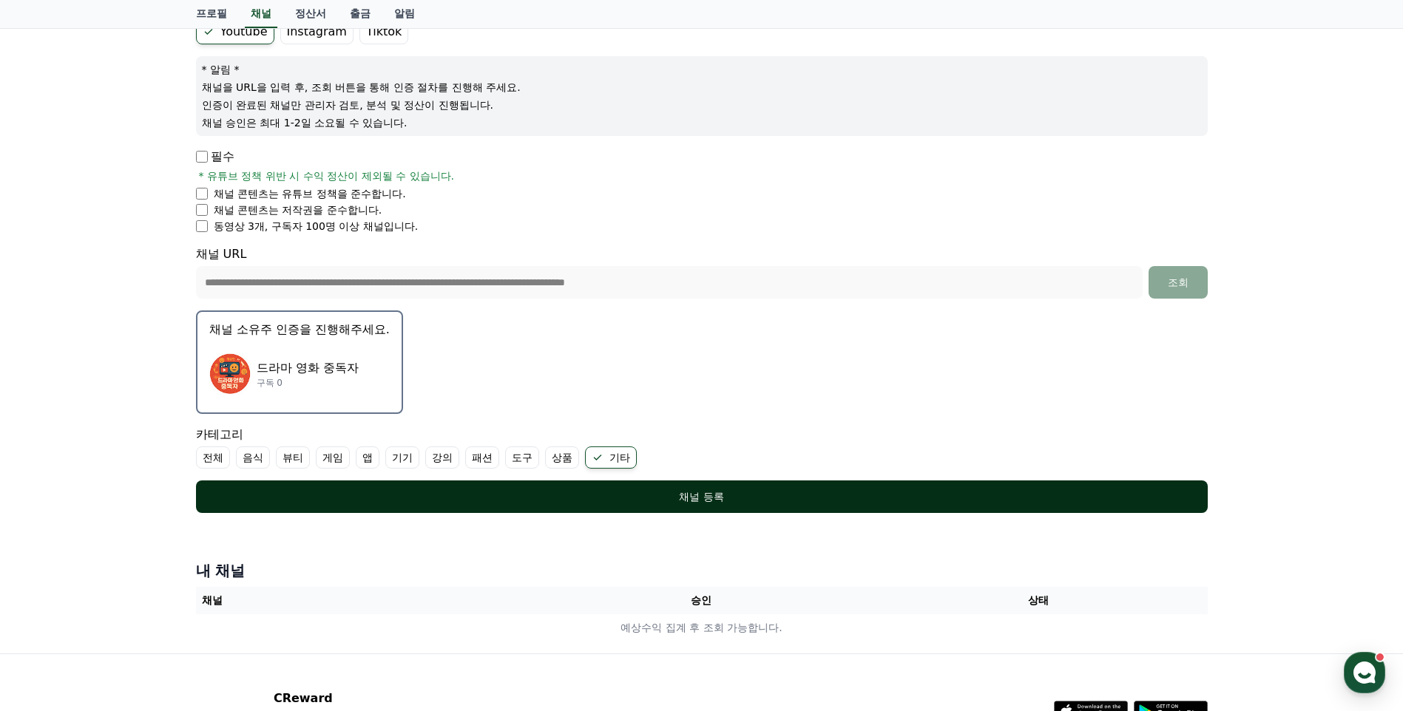
click at [663, 490] on div "채널 등록" at bounding box center [702, 497] width 952 height 15
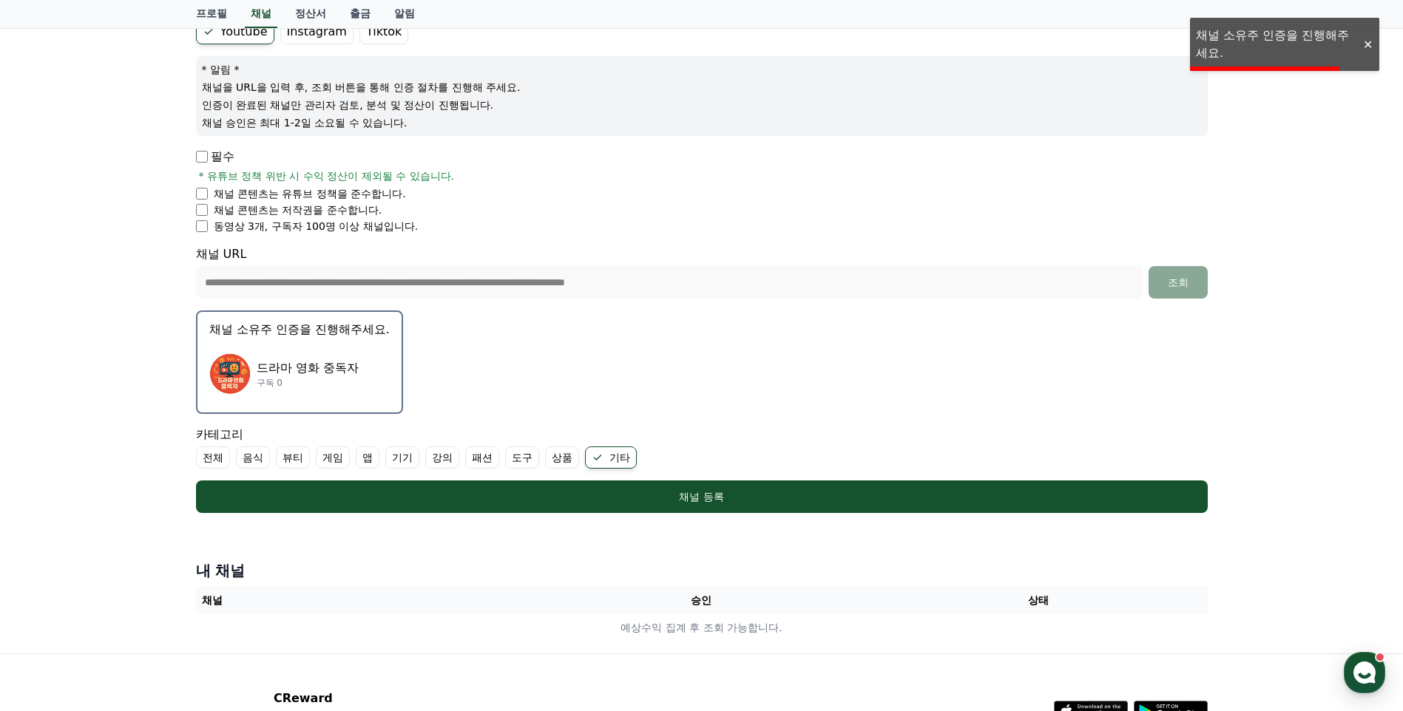
click at [1262, 38] on div "**********" at bounding box center [701, 304] width 1403 height 700
click at [1213, 43] on div "**********" at bounding box center [701, 266] width 1023 height 506
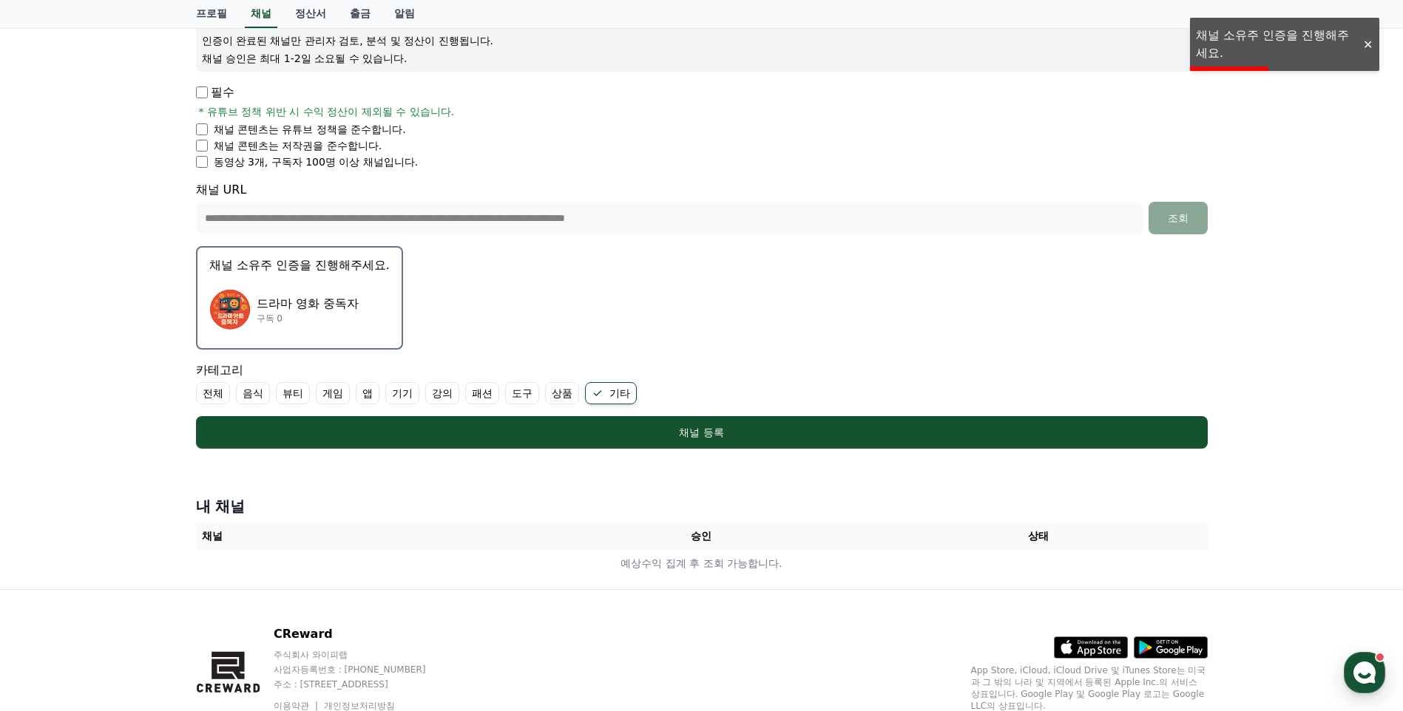
scroll to position [126, 0]
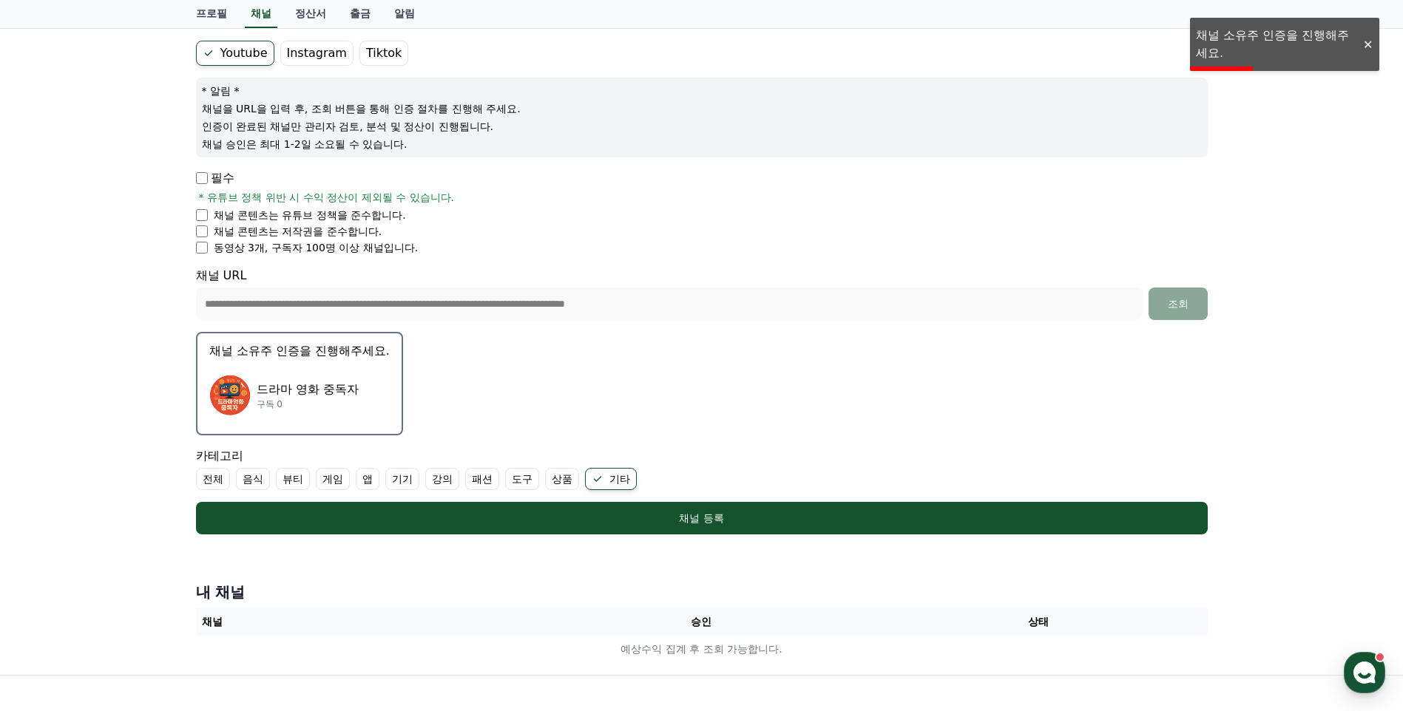
click at [288, 405] on p "구독 0" at bounding box center [308, 405] width 102 height 12
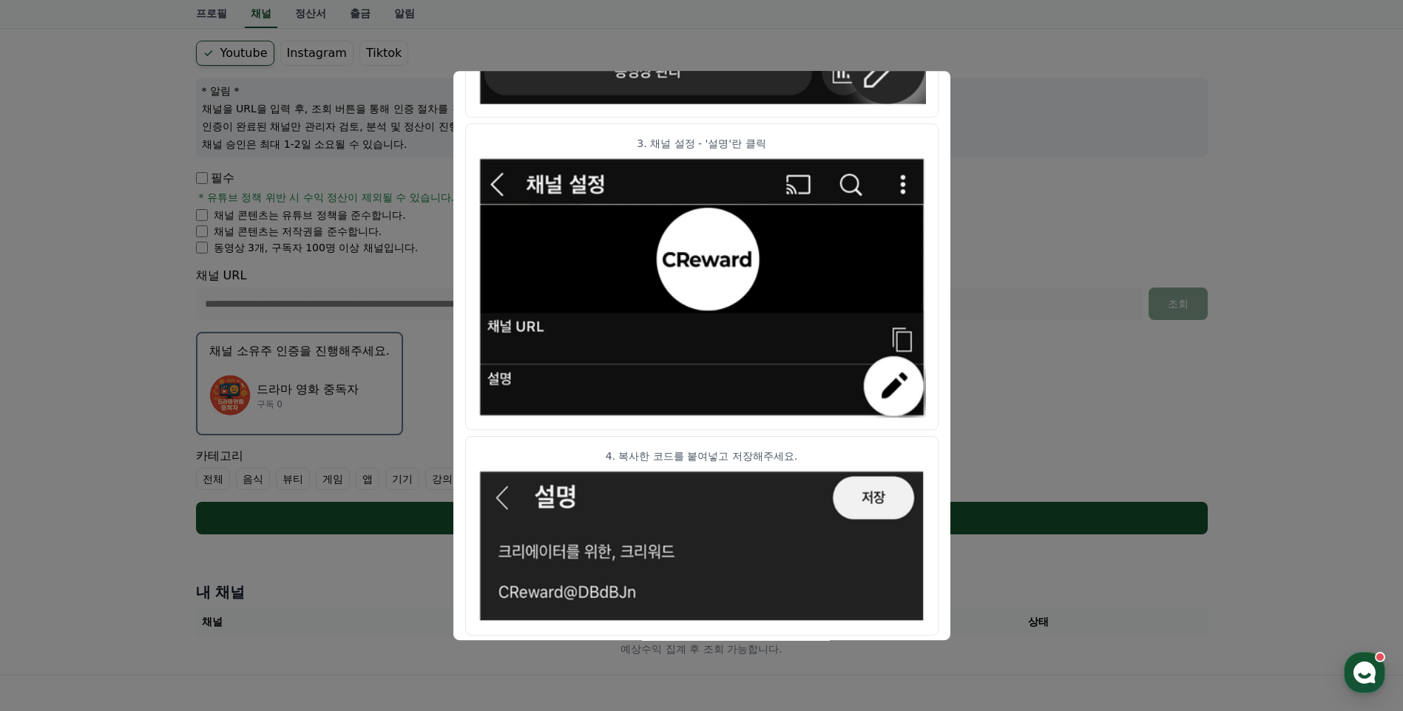
scroll to position [707, 0]
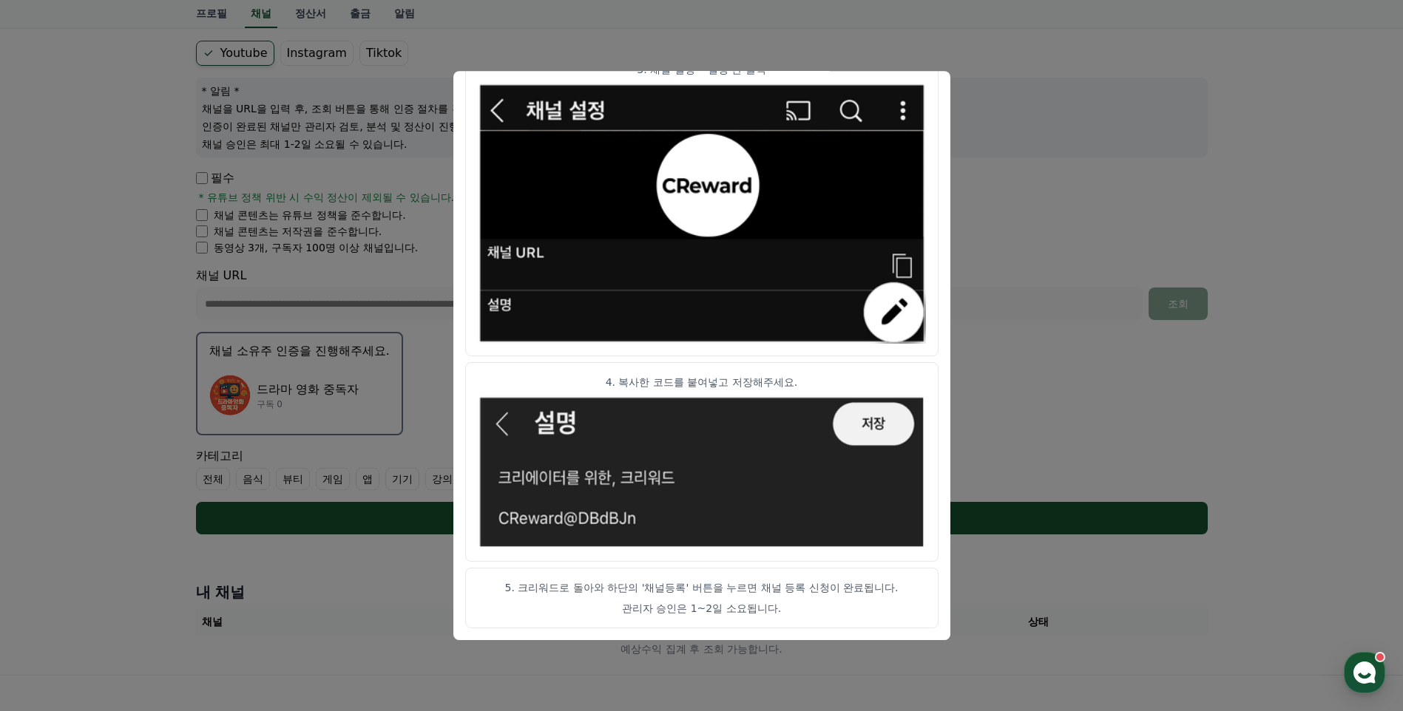
click at [652, 588] on p "5. 크리워드로 돌아와 하단의 '채널등록' 버튼을 누르면 채널 등록 신청이 완료됩니다." at bounding box center [702, 588] width 448 height 15
click at [1012, 322] on button "close modal" at bounding box center [701, 355] width 1403 height 711
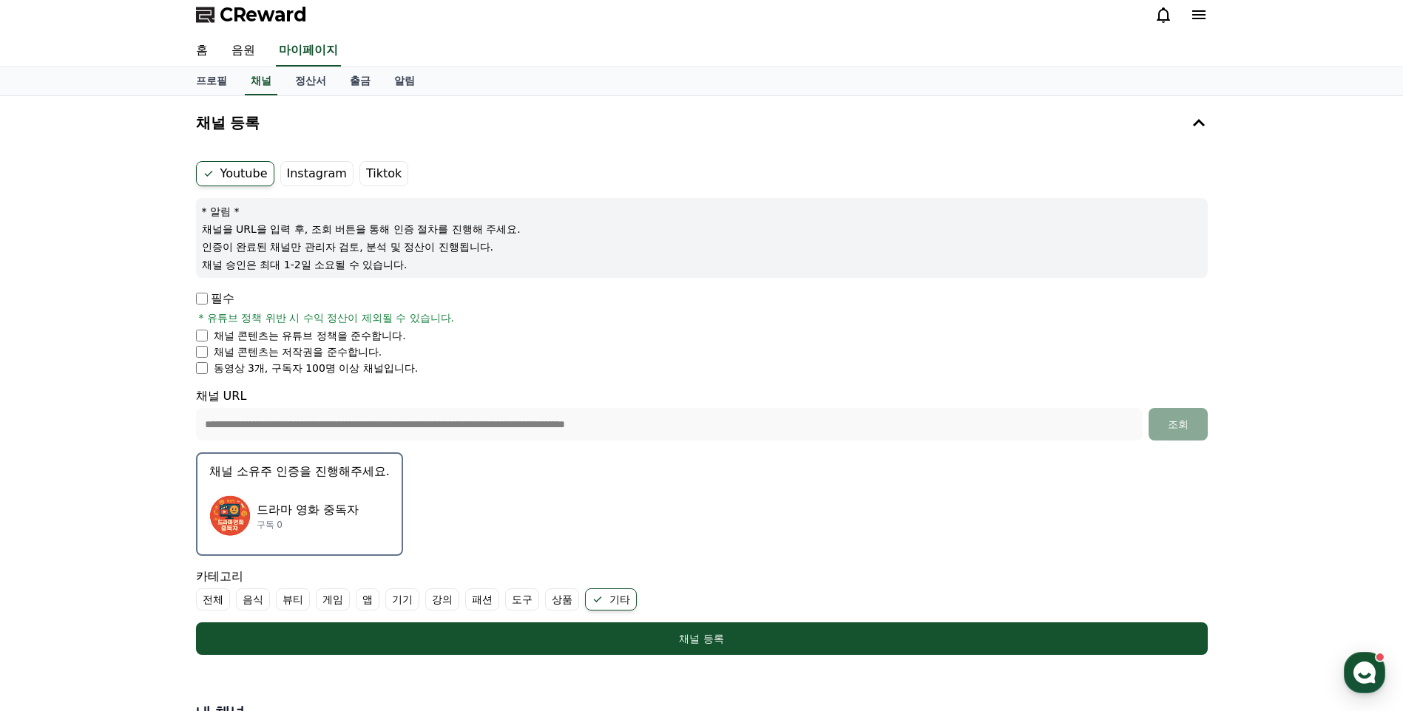
scroll to position [0, 0]
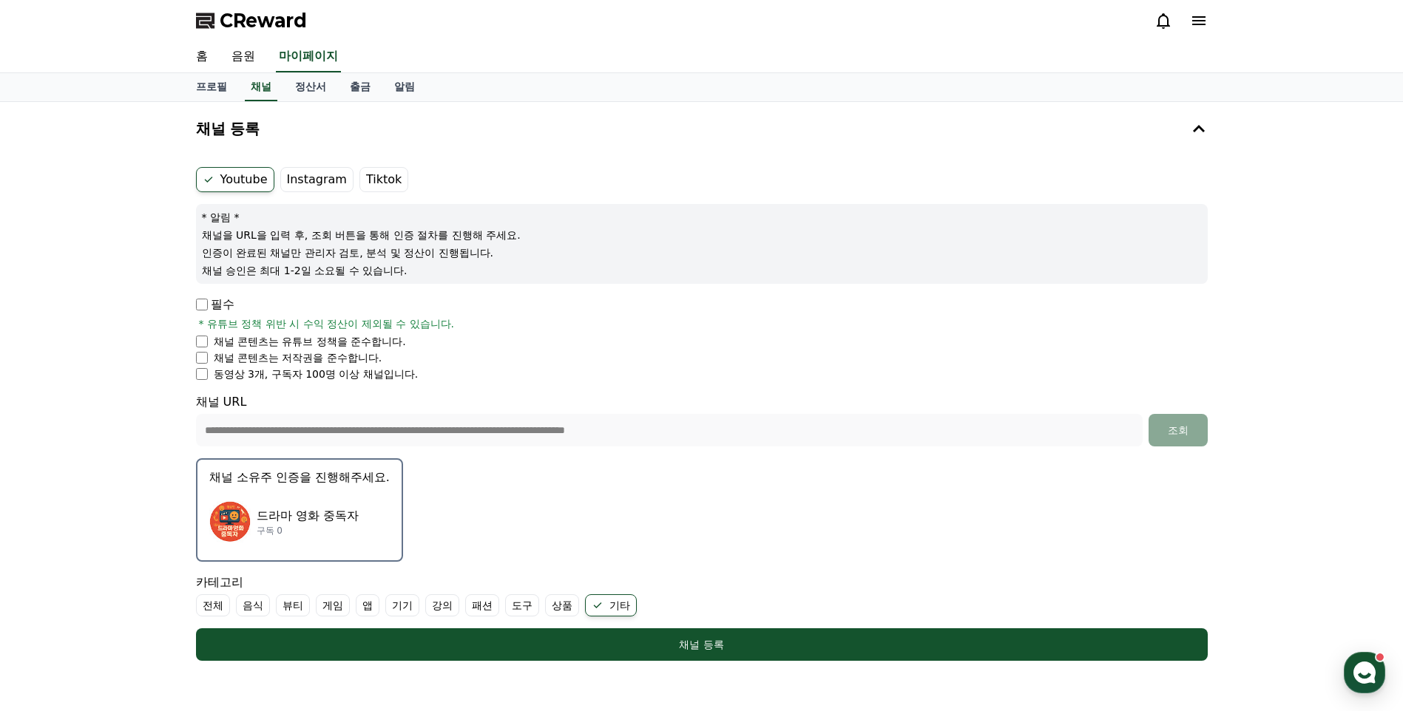
click at [314, 512] on p "드라마 영화 중독자" at bounding box center [308, 516] width 102 height 18
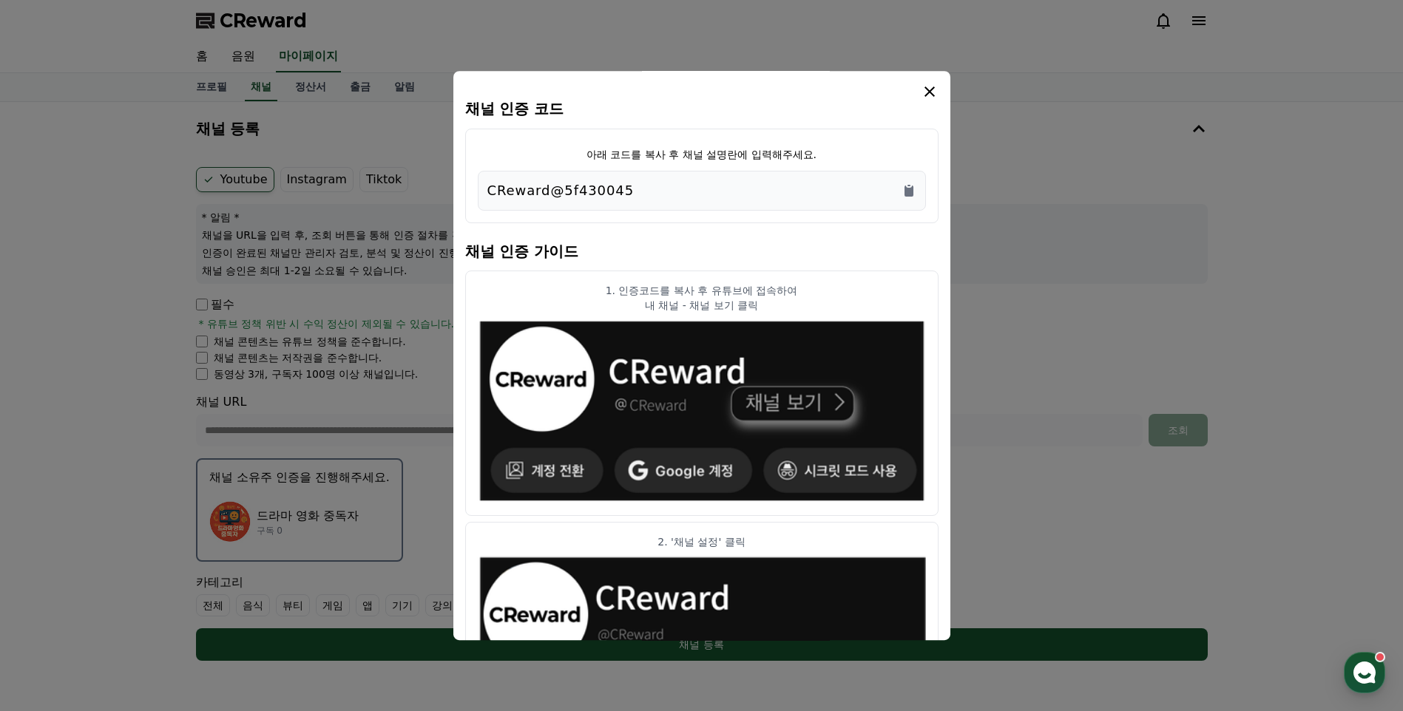
click at [311, 514] on button "close modal" at bounding box center [701, 355] width 1403 height 711
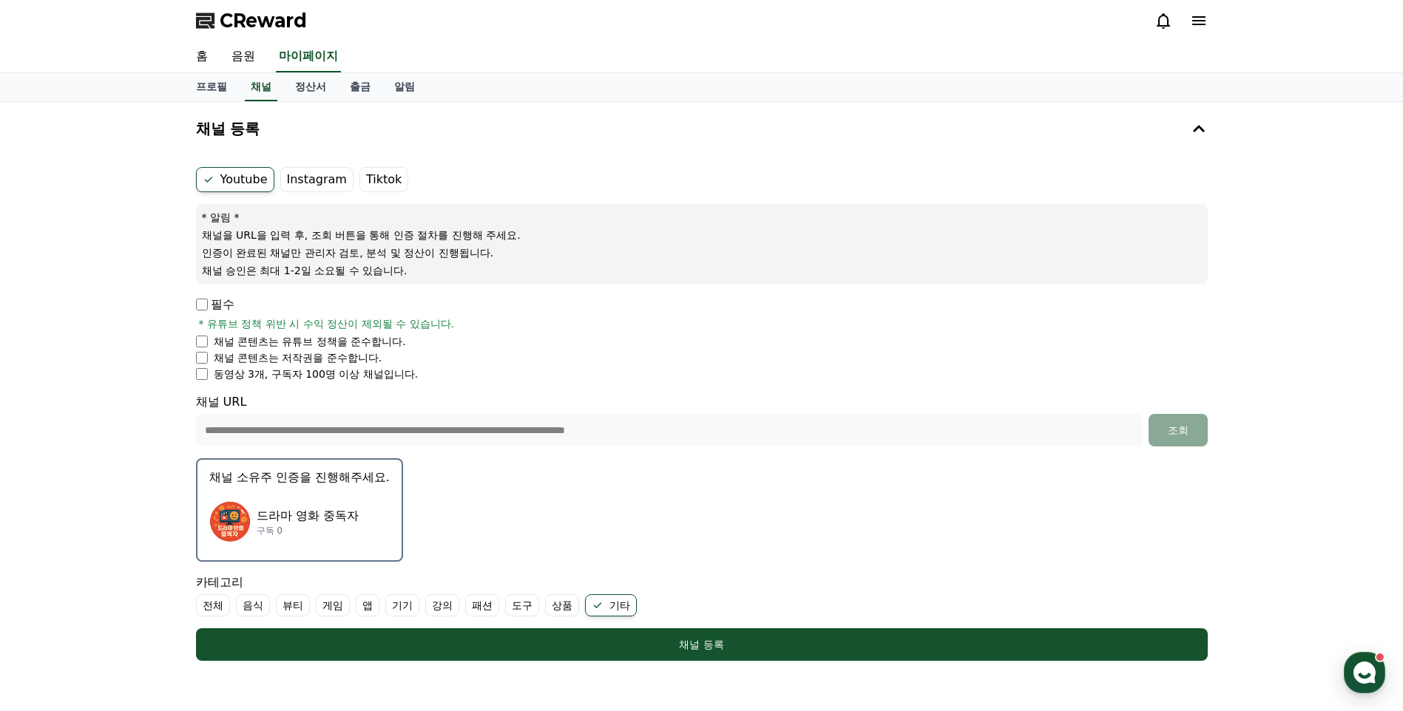
click at [325, 507] on div "드라마 영화 중독자 구독 0" at bounding box center [299, 521] width 180 height 59
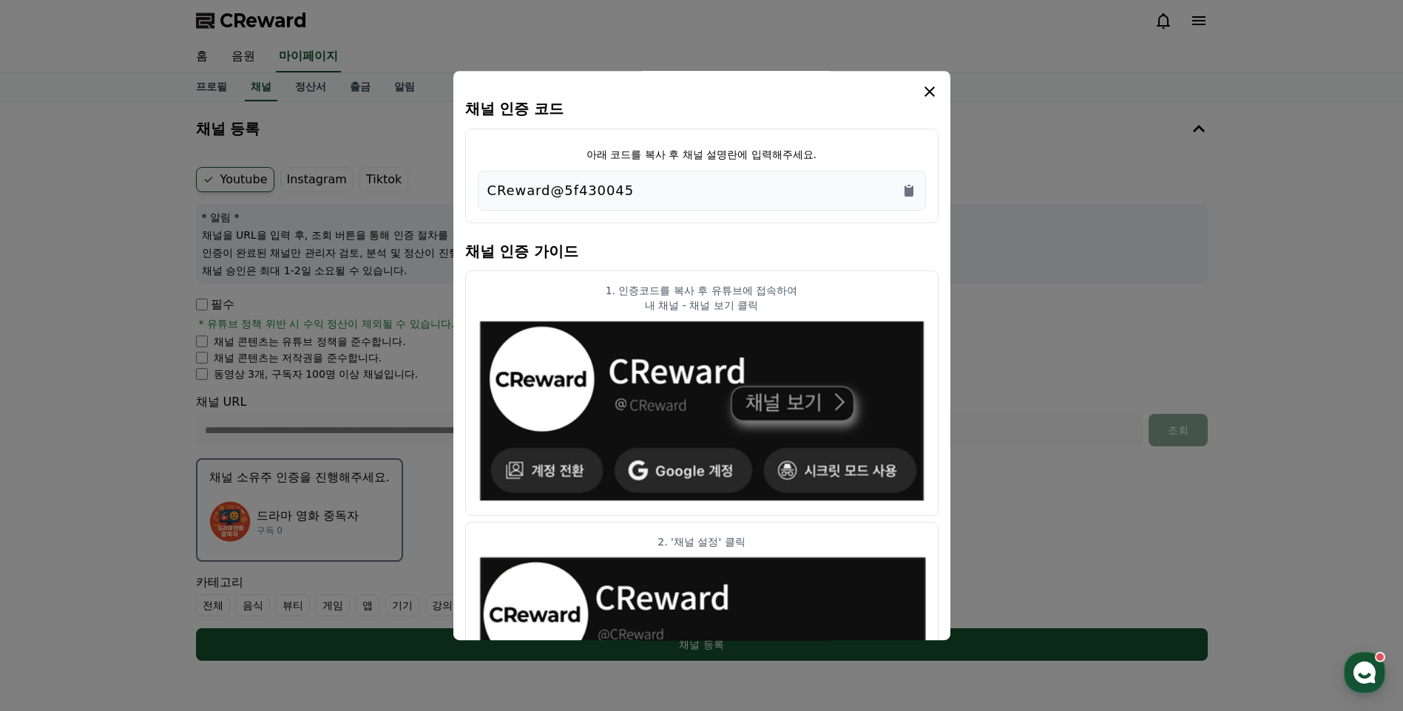
drag, startPoint x: 643, startPoint y: 189, endPoint x: 595, endPoint y: 192, distance: 48.1
click at [595, 192] on div "CReward@5f430045" at bounding box center [701, 190] width 429 height 21
click at [907, 194] on icon "Copy to clipboard" at bounding box center [908, 191] width 9 height 11
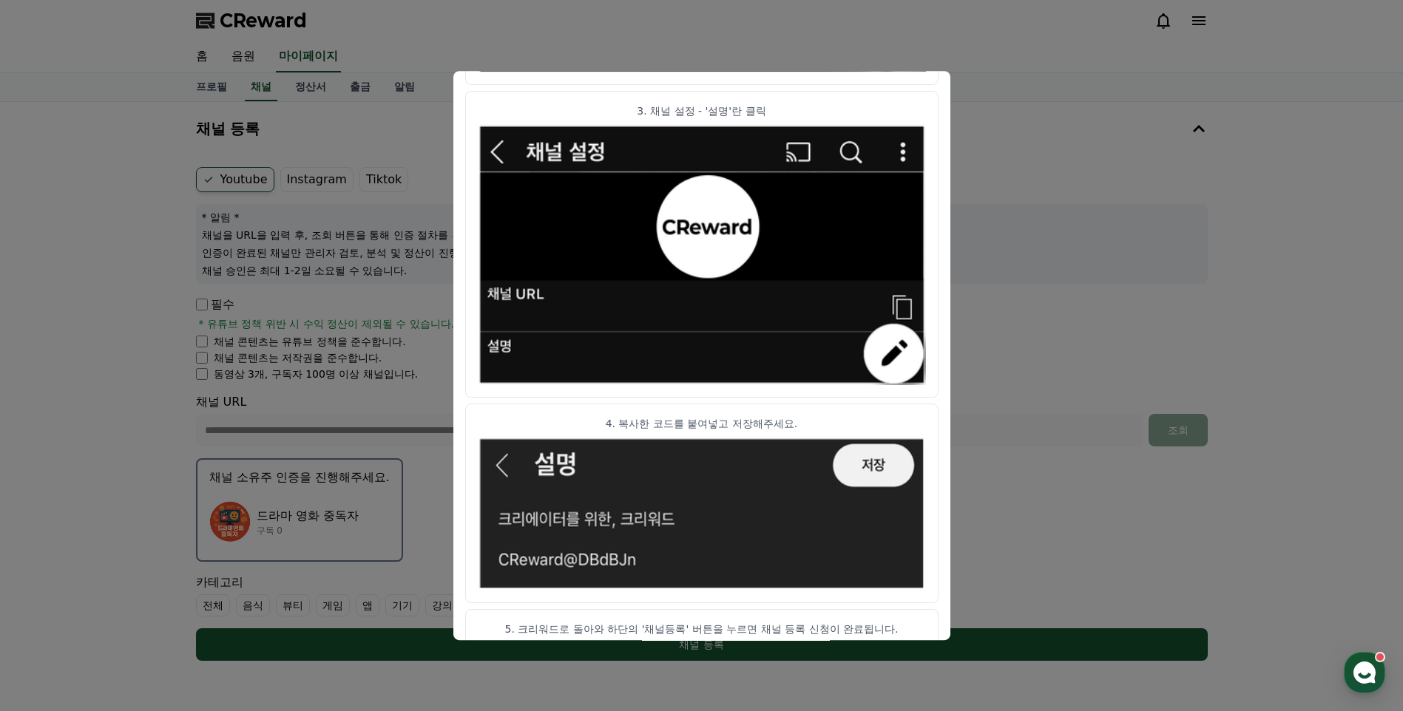
scroll to position [707, 0]
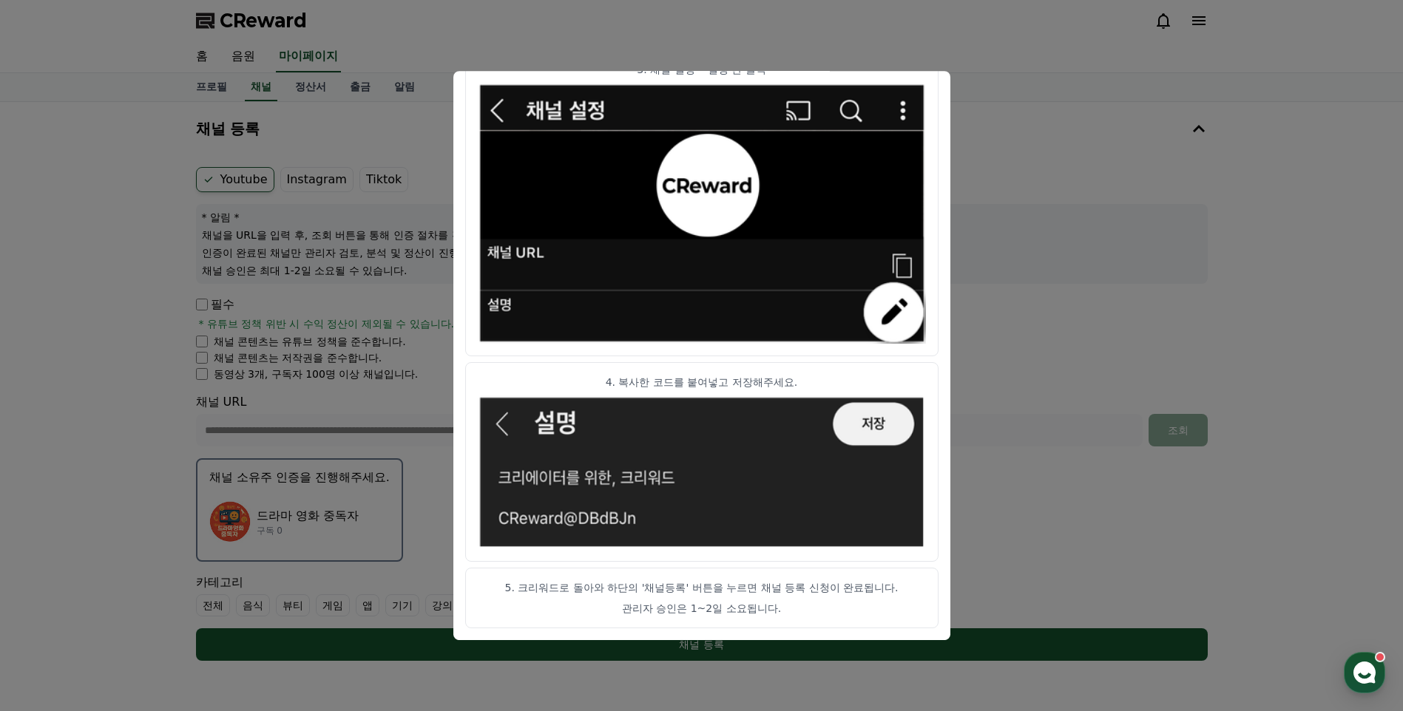
click at [1015, 370] on button "close modal" at bounding box center [701, 355] width 1403 height 711
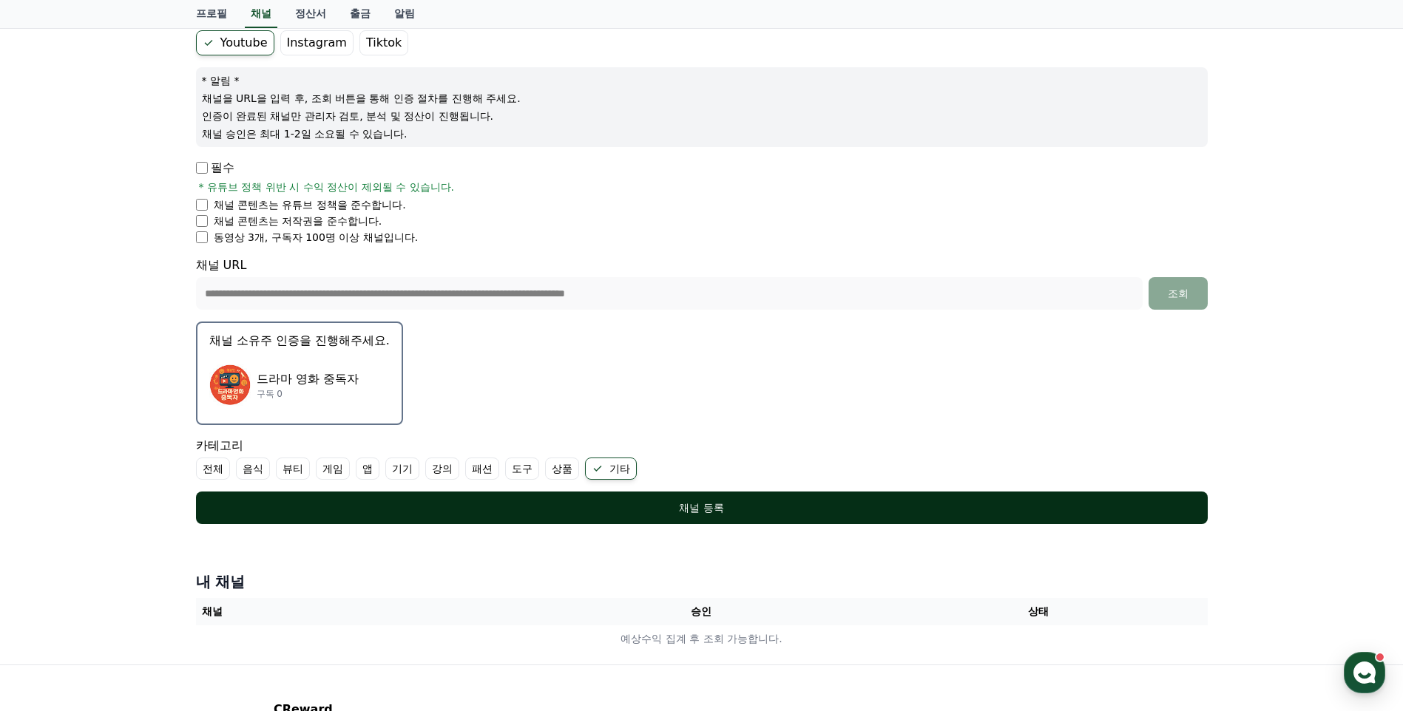
scroll to position [148, 0]
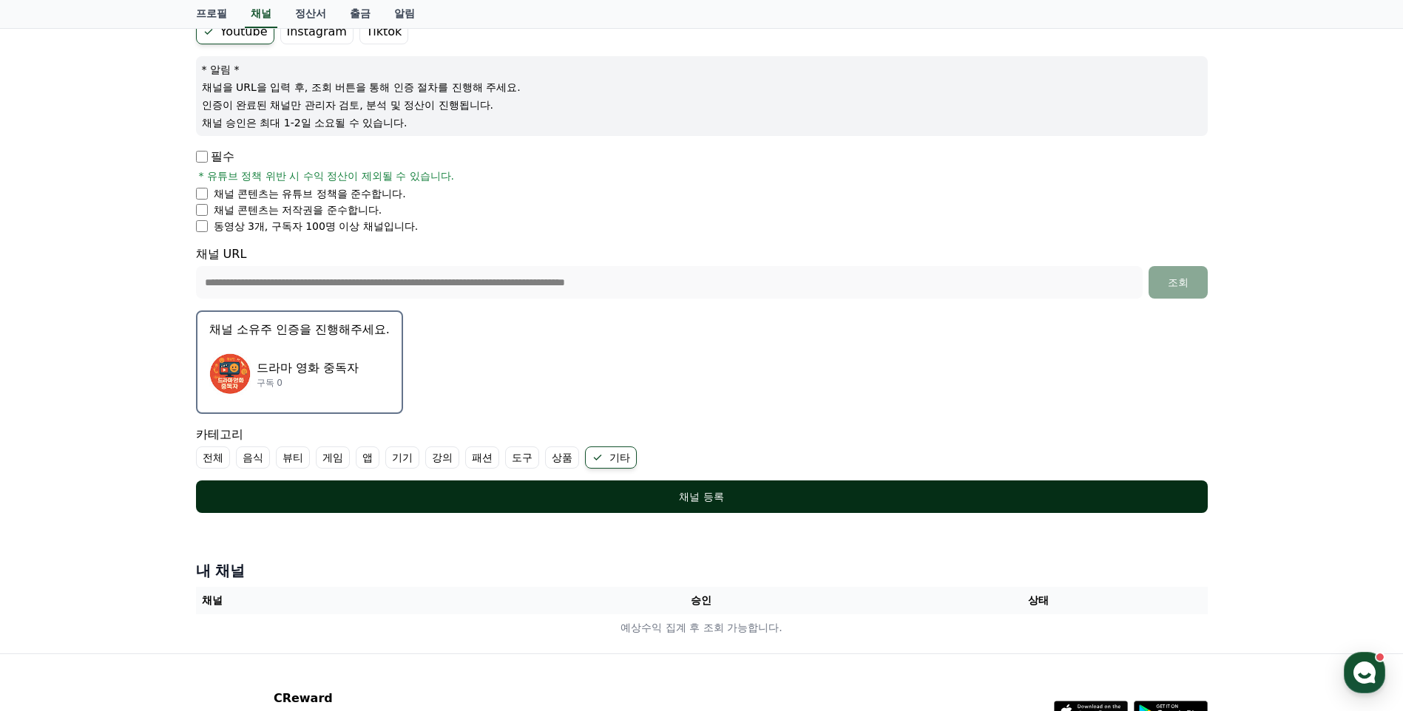
click at [631, 498] on div "채널 등록" at bounding box center [702, 497] width 952 height 15
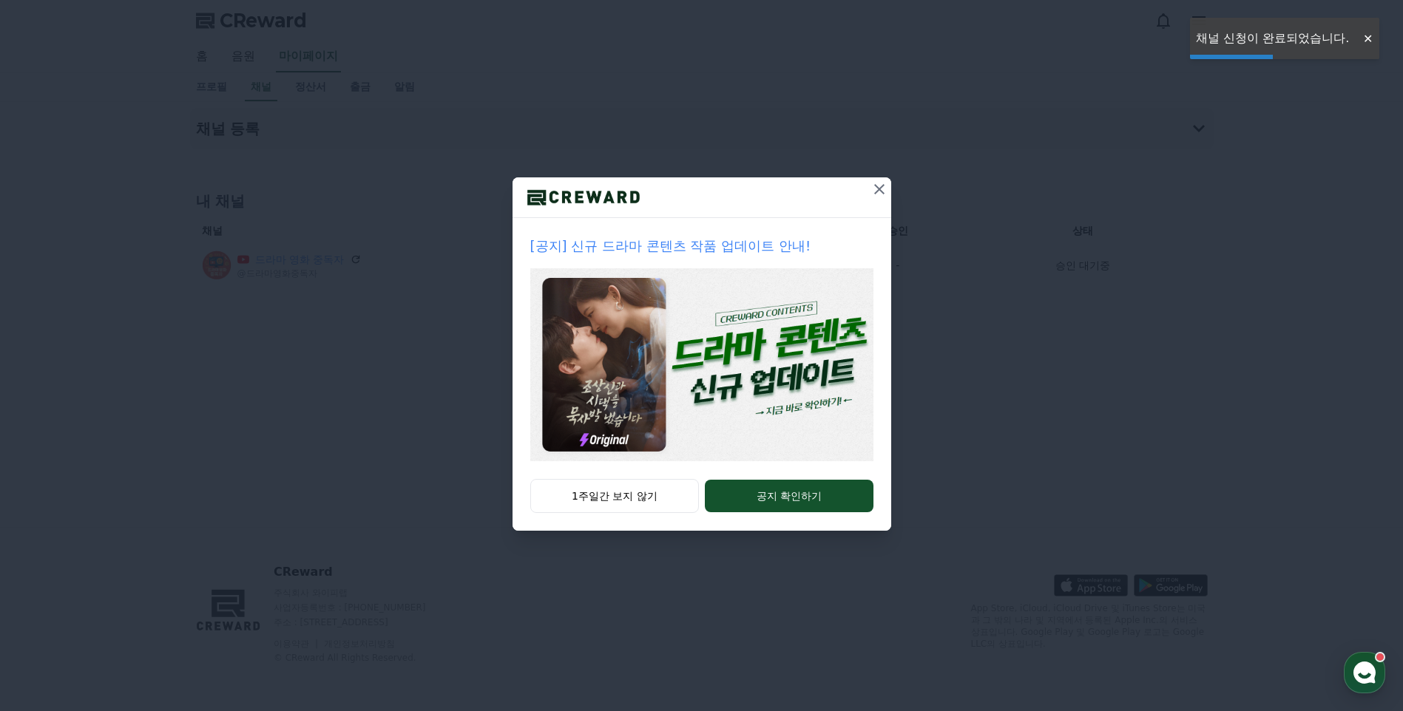
click at [871, 191] on icon at bounding box center [879, 189] width 18 height 18
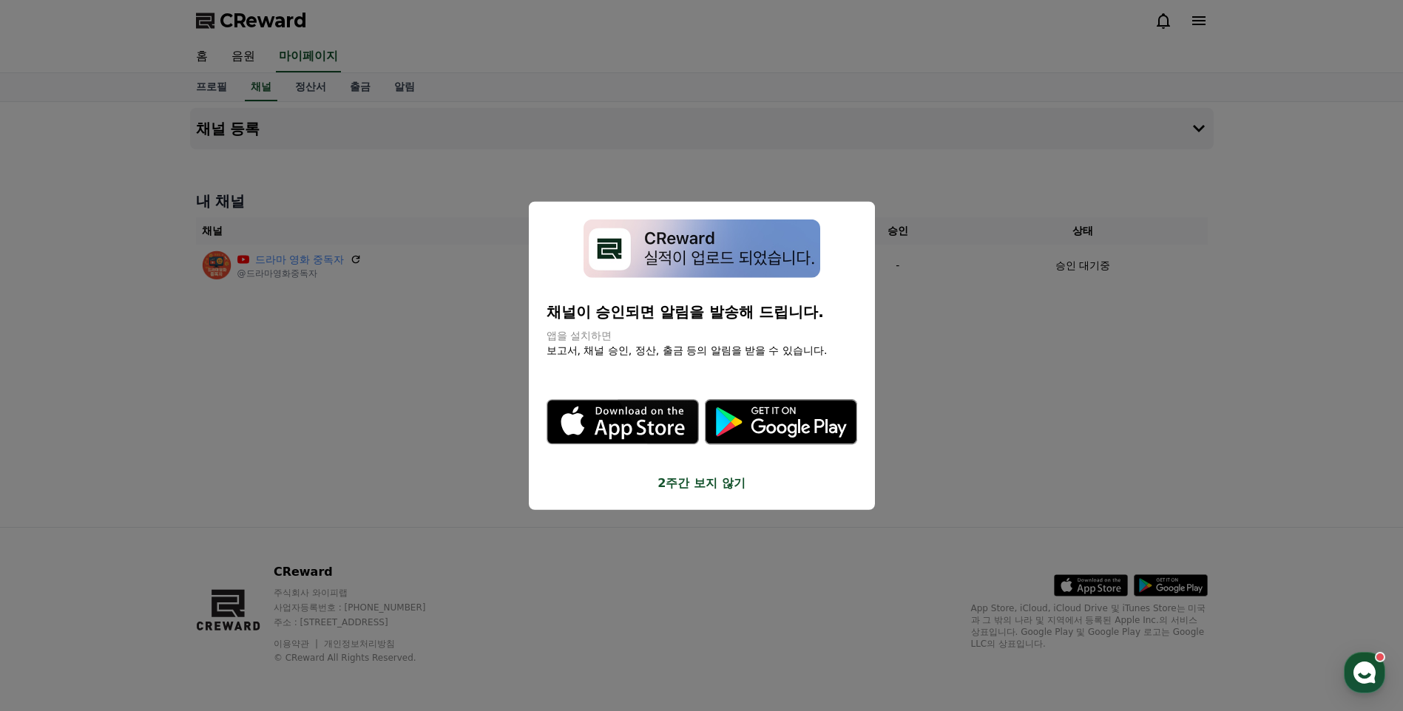
click at [959, 368] on button "close modal" at bounding box center [701, 355] width 1403 height 711
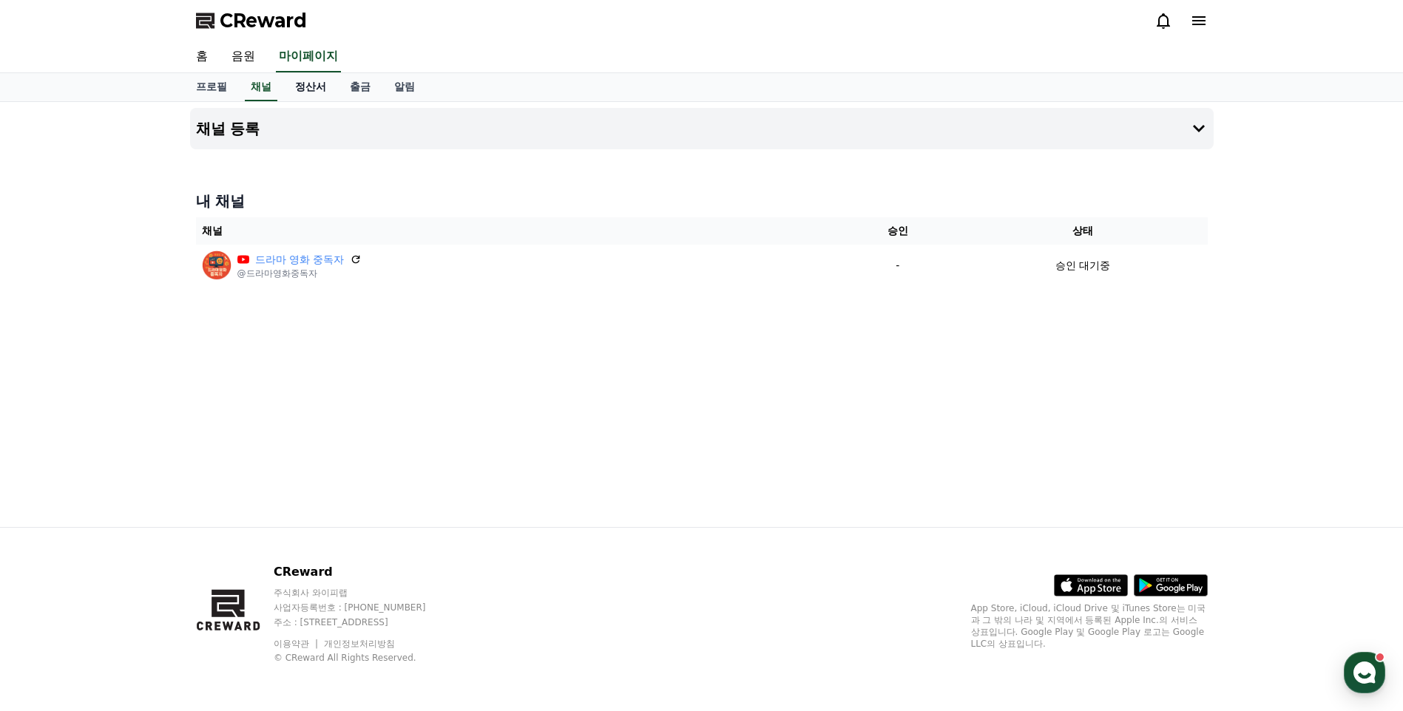
click at [297, 90] on link "정산서" at bounding box center [310, 87] width 55 height 28
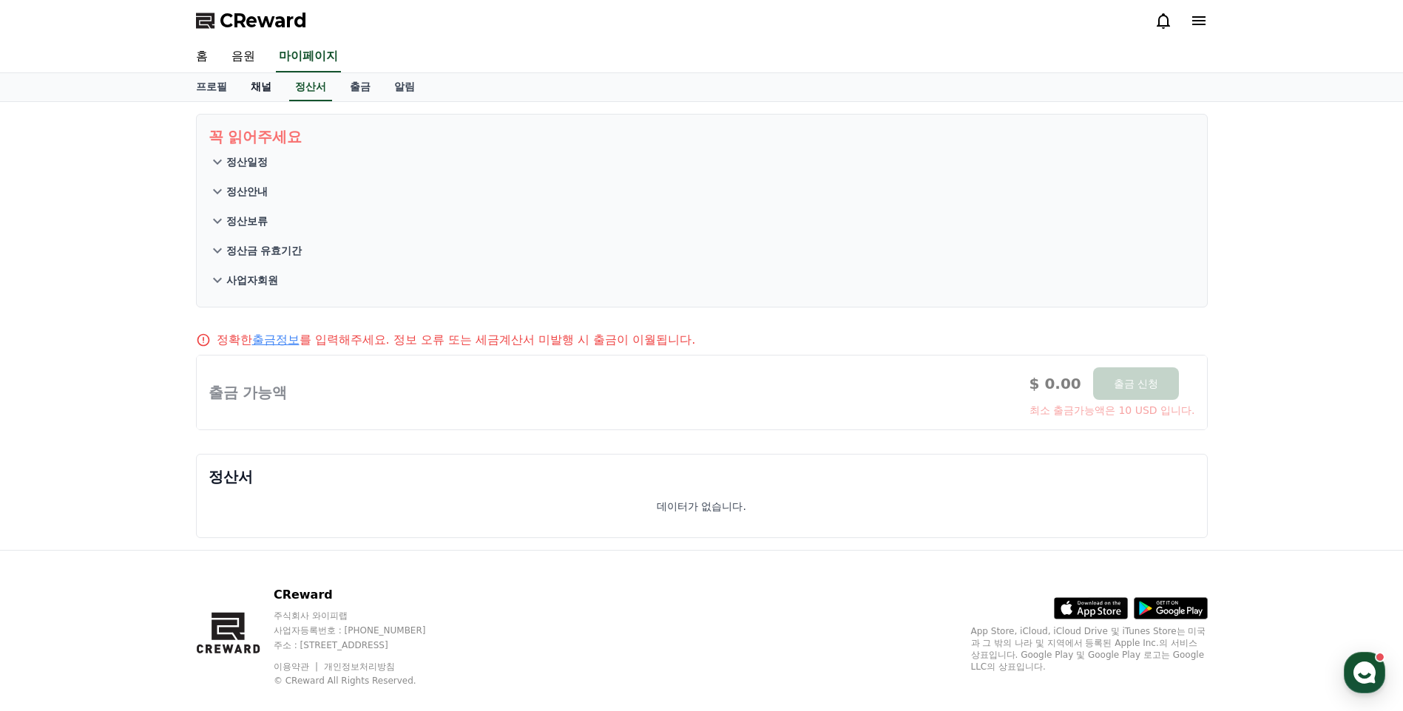
click at [265, 89] on link "채널" at bounding box center [261, 87] width 44 height 28
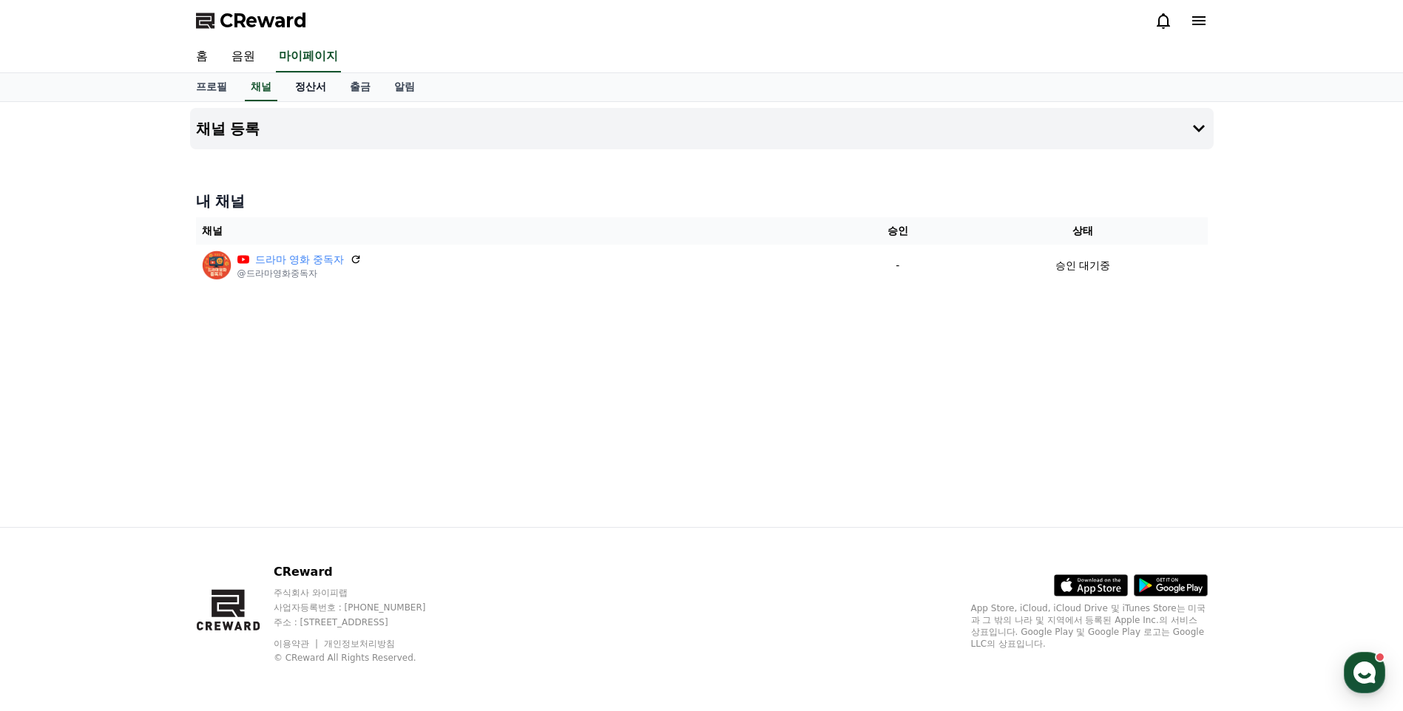
click at [316, 87] on link "정산서" at bounding box center [310, 87] width 55 height 28
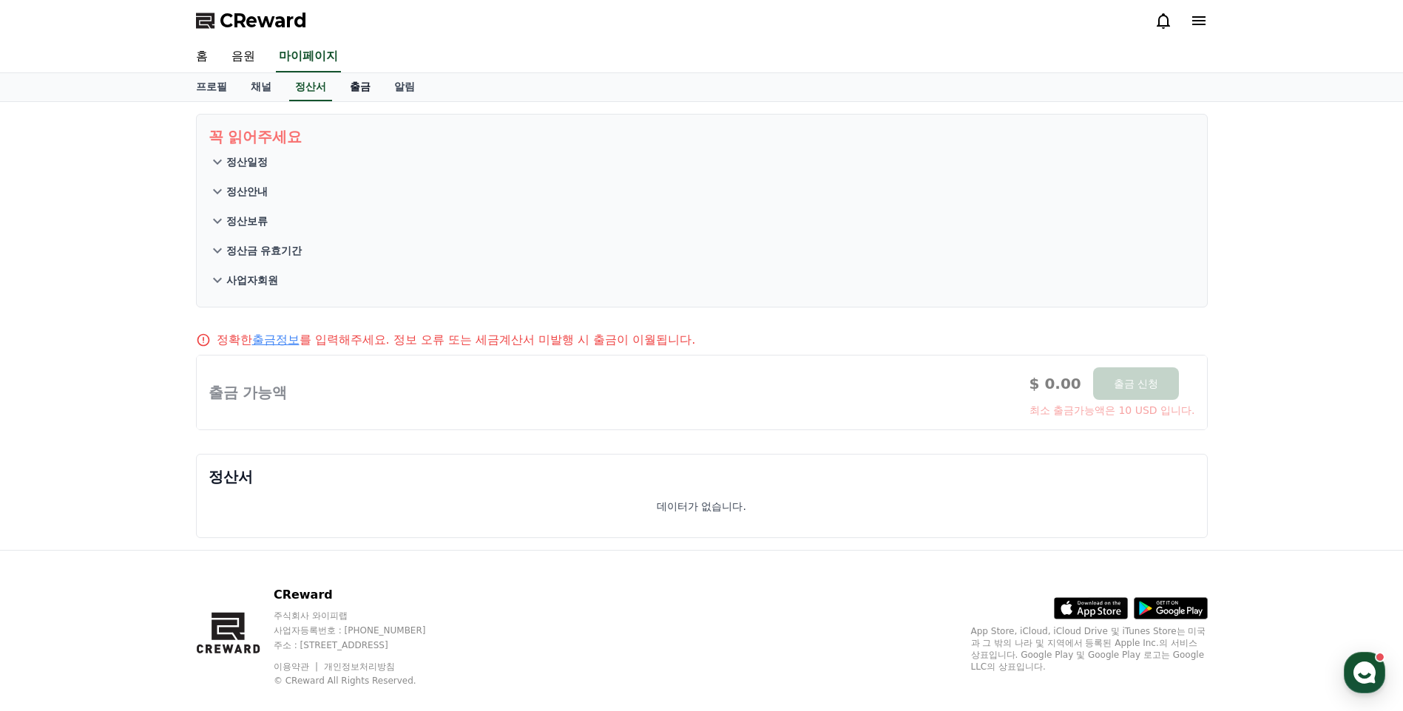
click at [348, 80] on link "출금" at bounding box center [360, 87] width 44 height 28
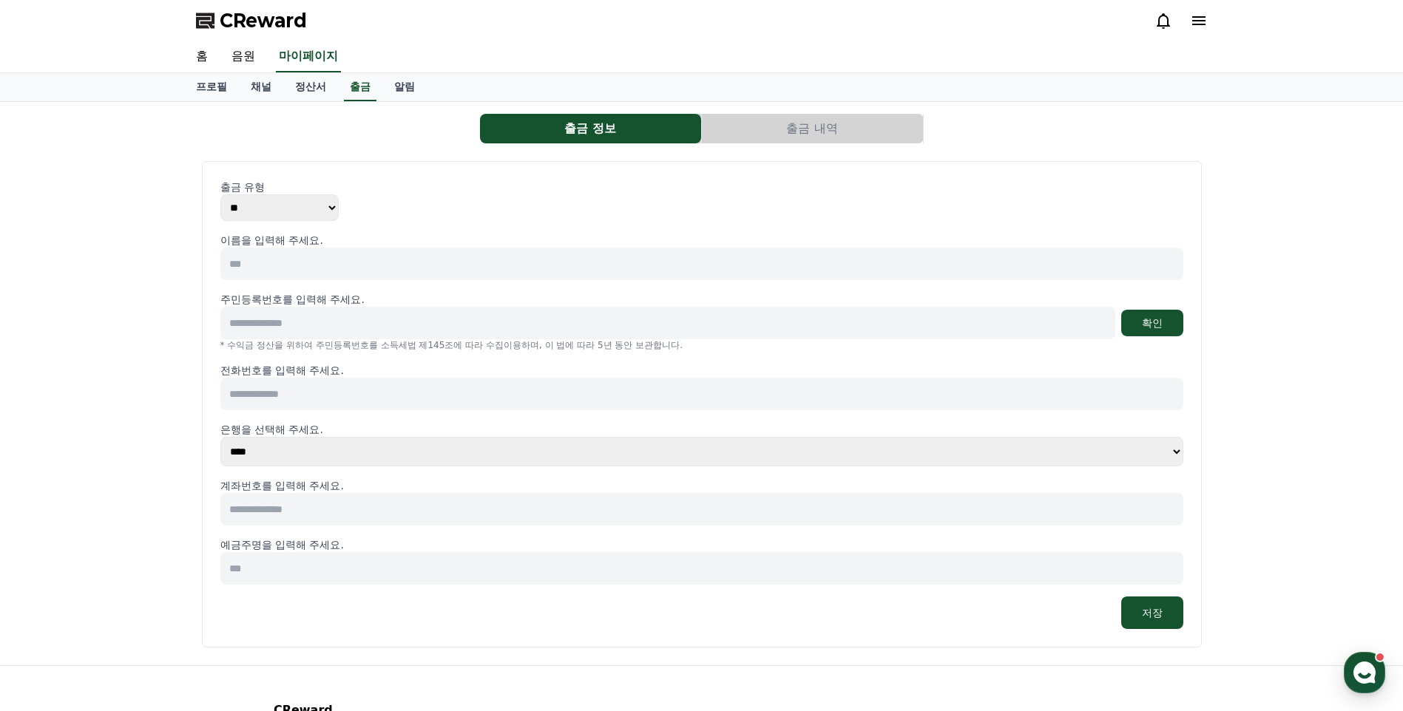
click at [304, 214] on select "** ***" at bounding box center [279, 207] width 118 height 27
click at [288, 263] on input at bounding box center [701, 264] width 963 height 33
click at [287, 325] on input at bounding box center [667, 323] width 895 height 33
